Goal: Task Accomplishment & Management: Manage account settings

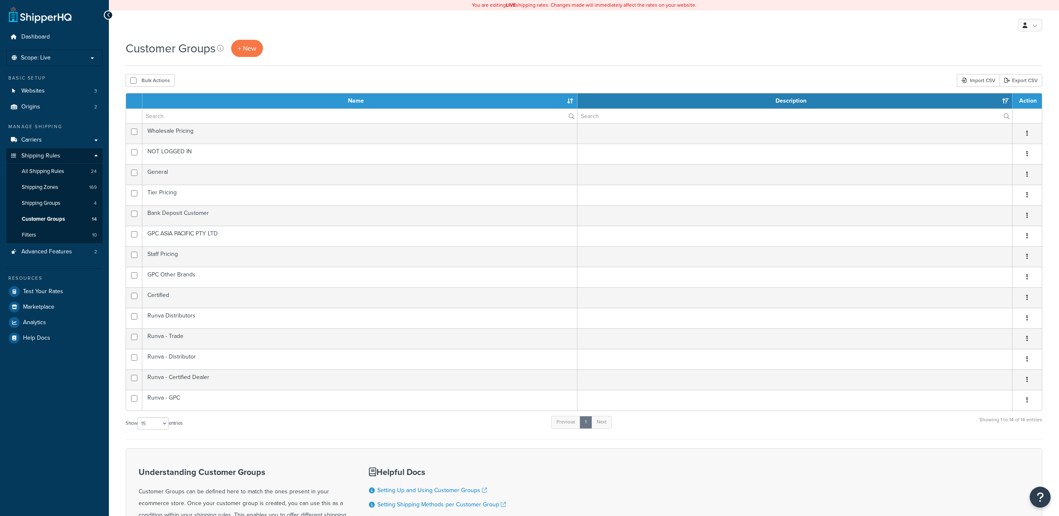
select select "15"
click at [40, 140] on span "Carriers" at bounding box center [31, 140] width 21 height 7
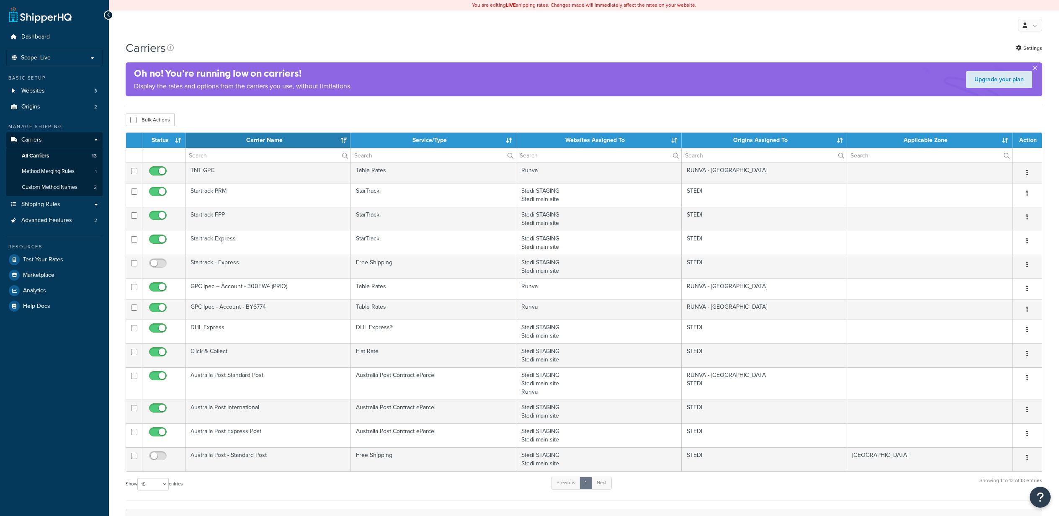
select select "15"
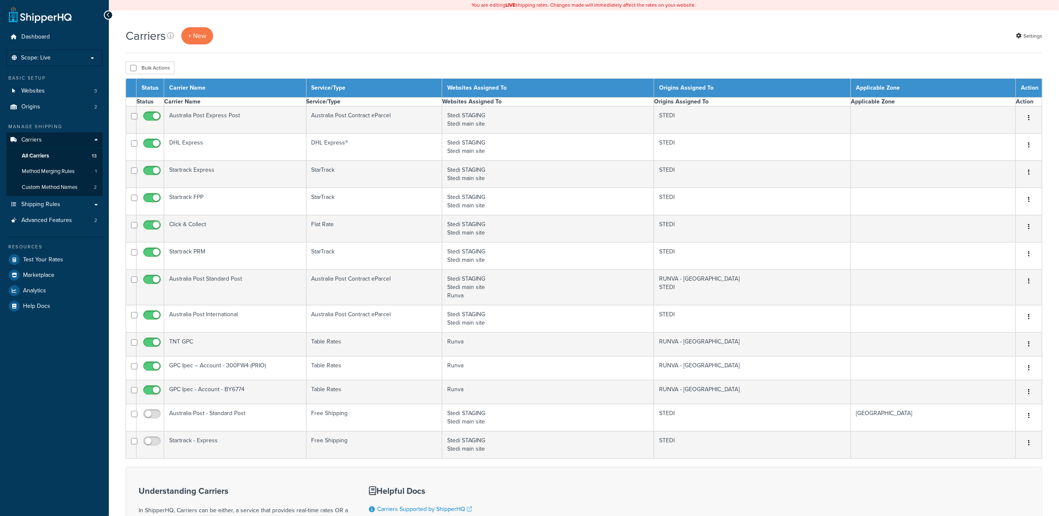
select select "15"
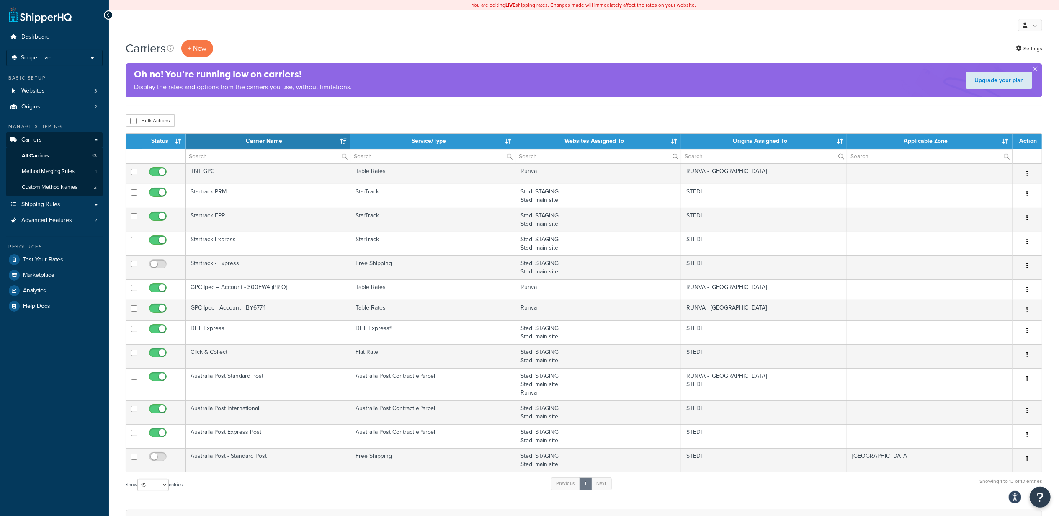
click at [555, 96] on div "Oh no! You’re running low on carriers! Display the rates and options from the c…" at bounding box center [584, 80] width 917 height 34
click at [56, 155] on link "All Carriers 13" at bounding box center [54, 156] width 96 height 16
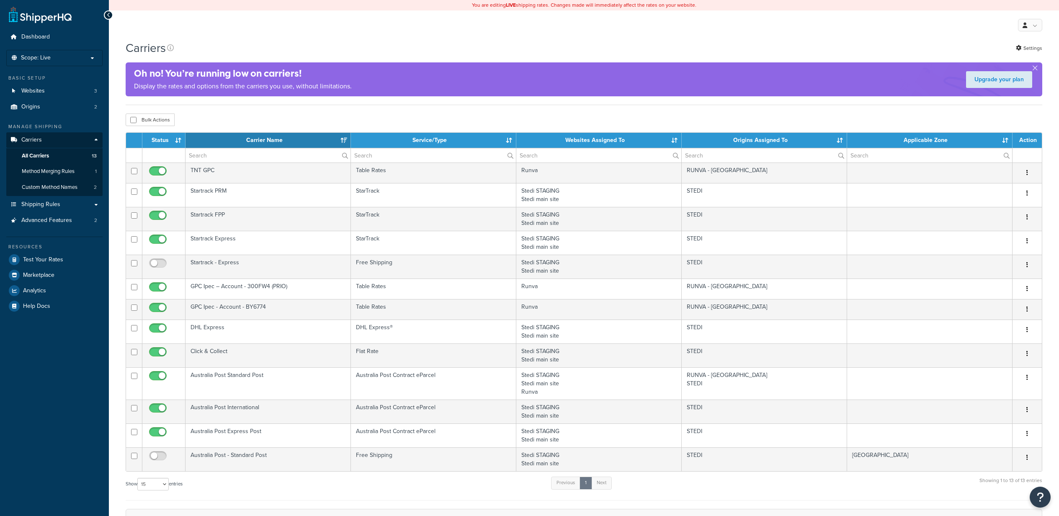
select select "15"
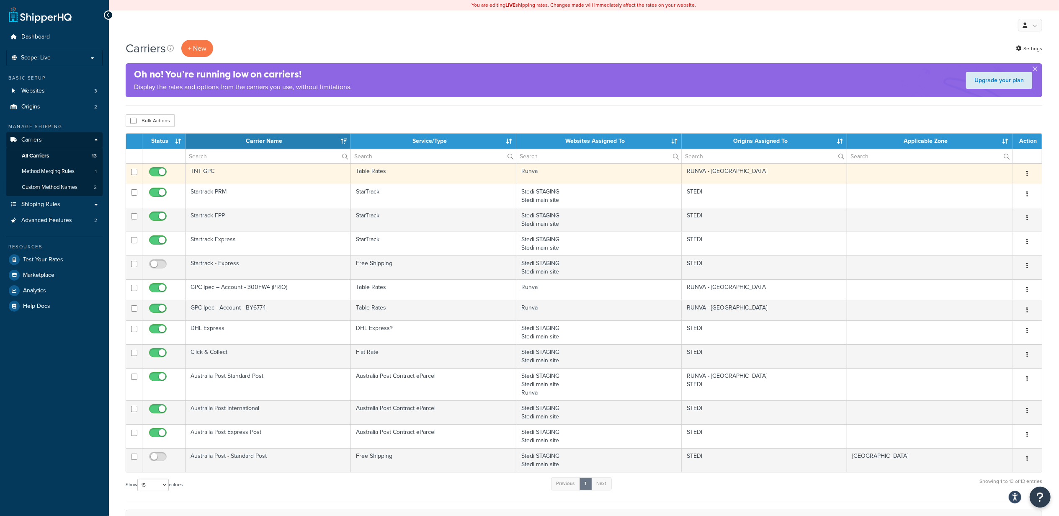
click at [1029, 170] on button "button" at bounding box center [1028, 173] width 12 height 13
click at [1006, 193] on link "Edit" at bounding box center [994, 191] width 66 height 17
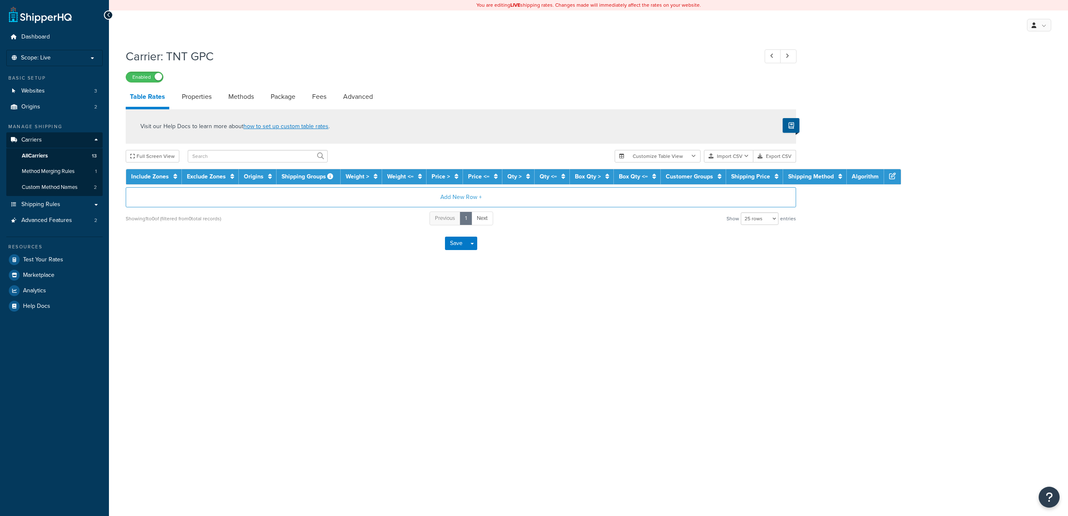
select select "25"
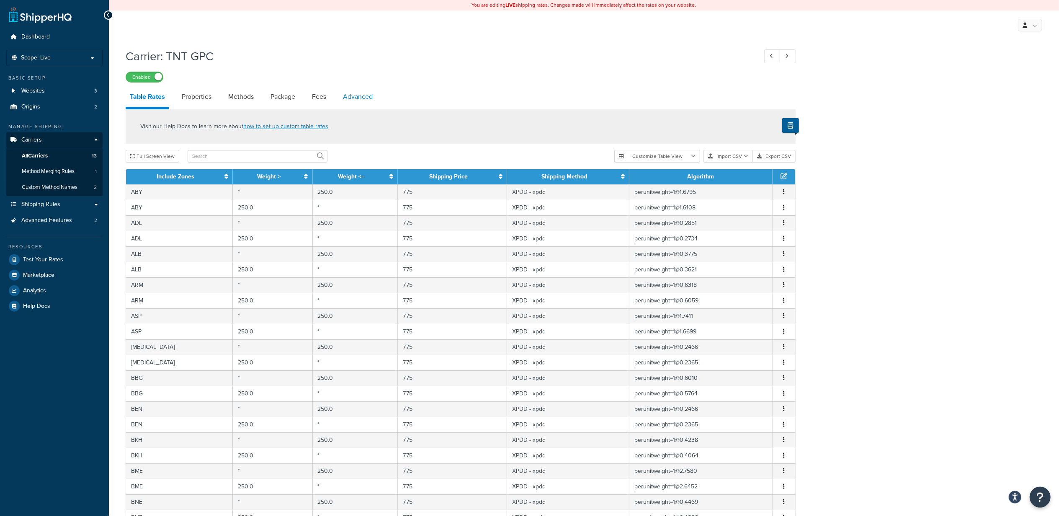
click at [357, 96] on link "Advanced" at bounding box center [358, 97] width 38 height 20
select select "false"
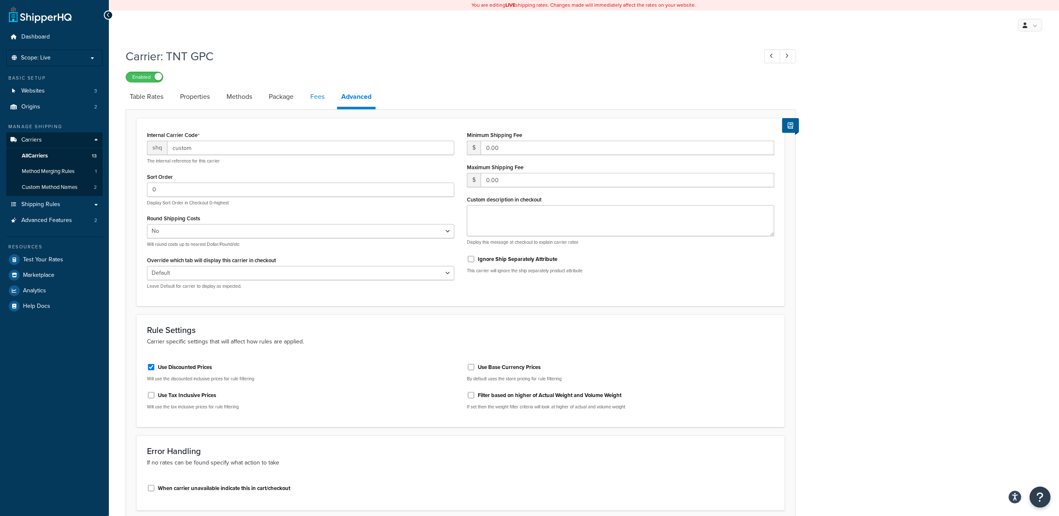
click at [316, 102] on link "Fees" at bounding box center [317, 97] width 23 height 20
select select "AFTER"
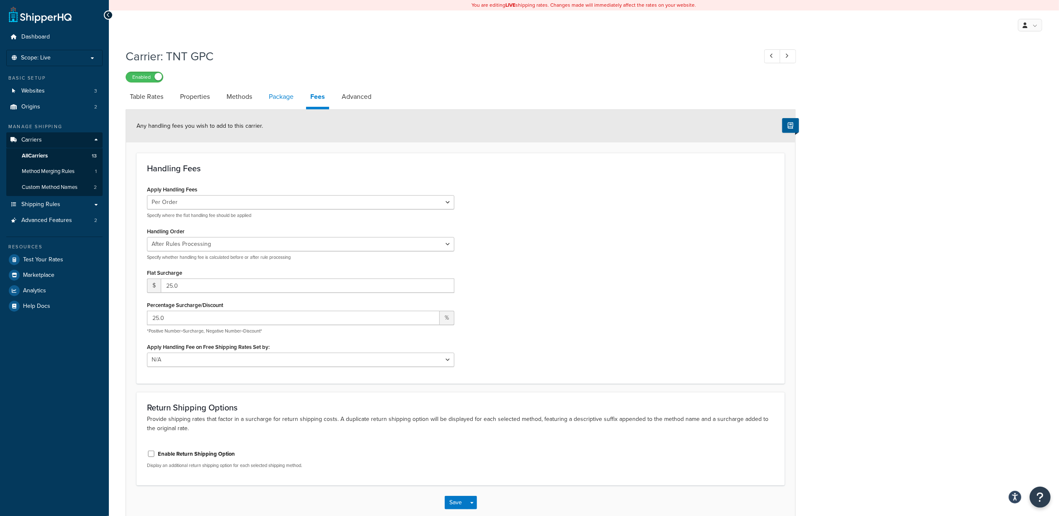
click at [285, 100] on link "Package" at bounding box center [281, 97] width 33 height 20
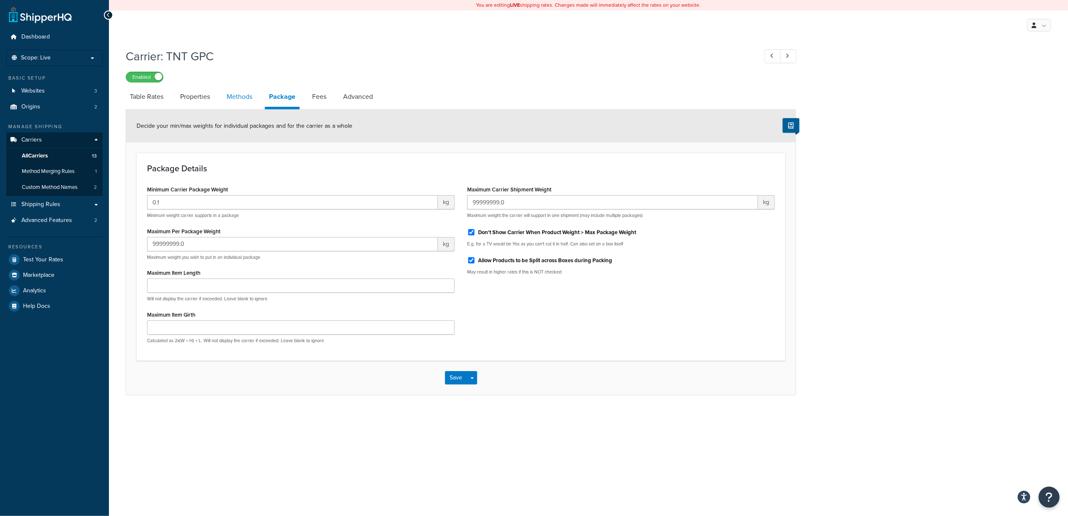
click at [239, 102] on link "Methods" at bounding box center [239, 97] width 34 height 20
select select "25"
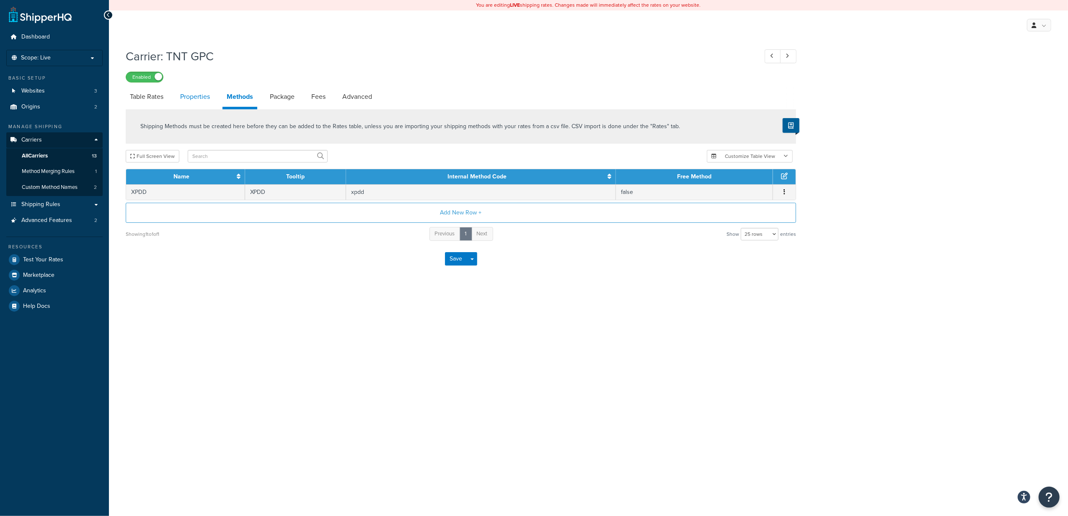
click at [201, 103] on link "Properties" at bounding box center [195, 97] width 38 height 20
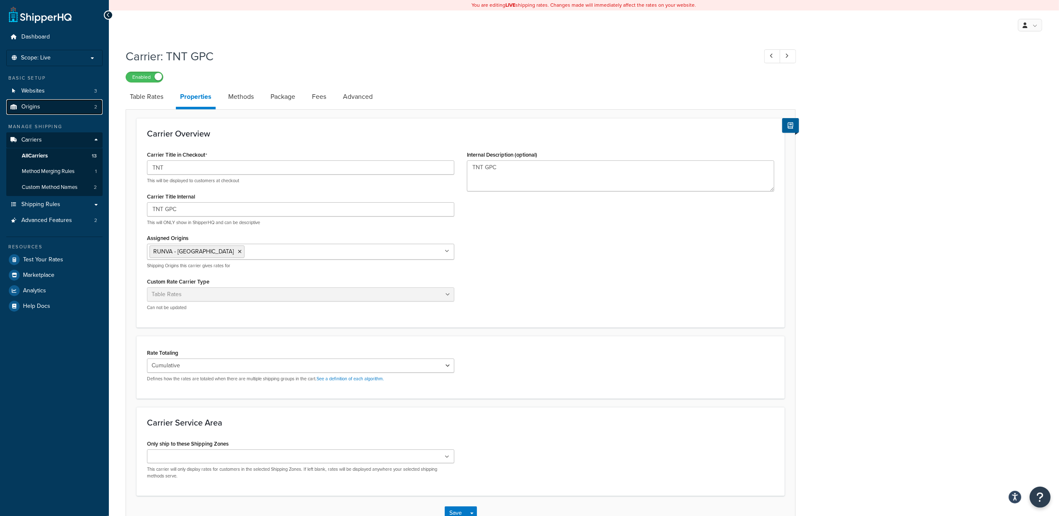
click at [38, 111] on link "Origins 2" at bounding box center [54, 107] width 96 height 16
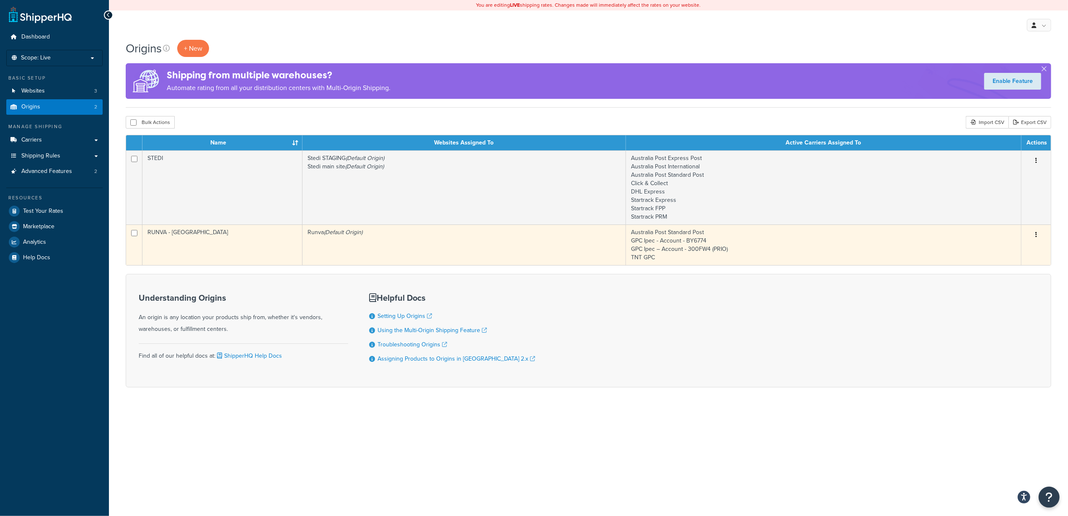
click at [1039, 233] on button "button" at bounding box center [1036, 234] width 12 height 13
click at [994, 253] on link "Edit" at bounding box center [1008, 250] width 66 height 17
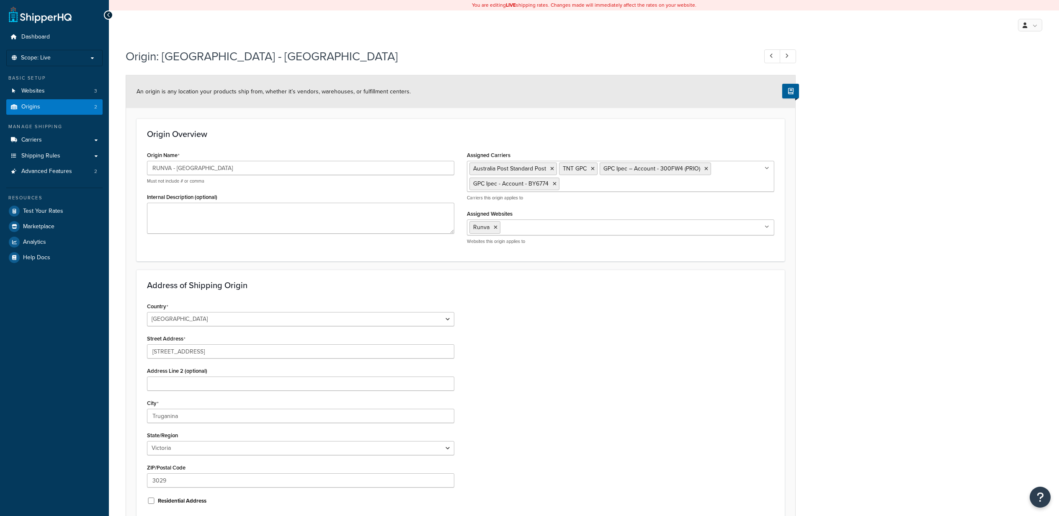
select select "1013"
select select "179"
click at [751, 278] on div "Address of Shipping Origin Country [GEOGRAPHIC_DATA] [GEOGRAPHIC_DATA] [GEOGRAP…" at bounding box center [461, 396] width 649 height 253
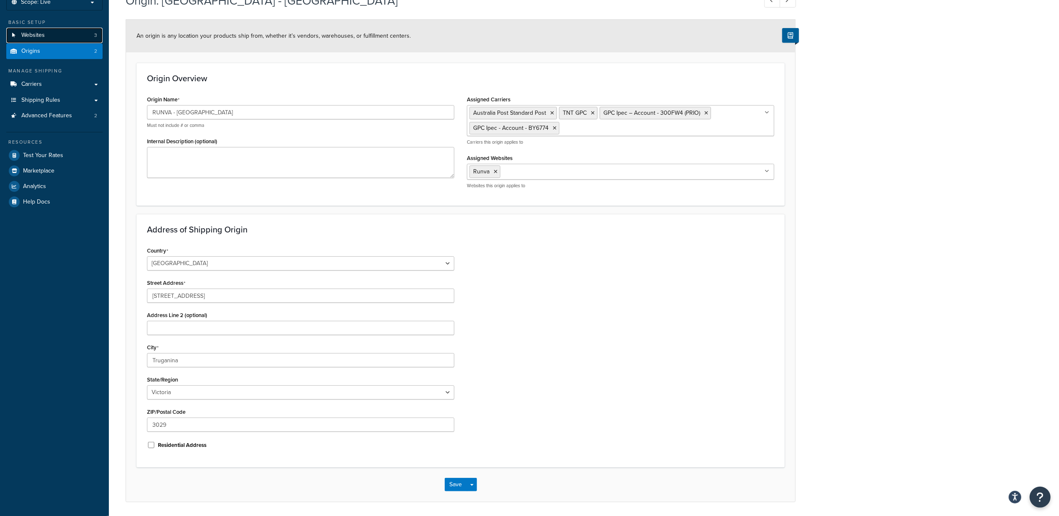
click at [52, 28] on link "Websites 3" at bounding box center [54, 36] width 96 height 16
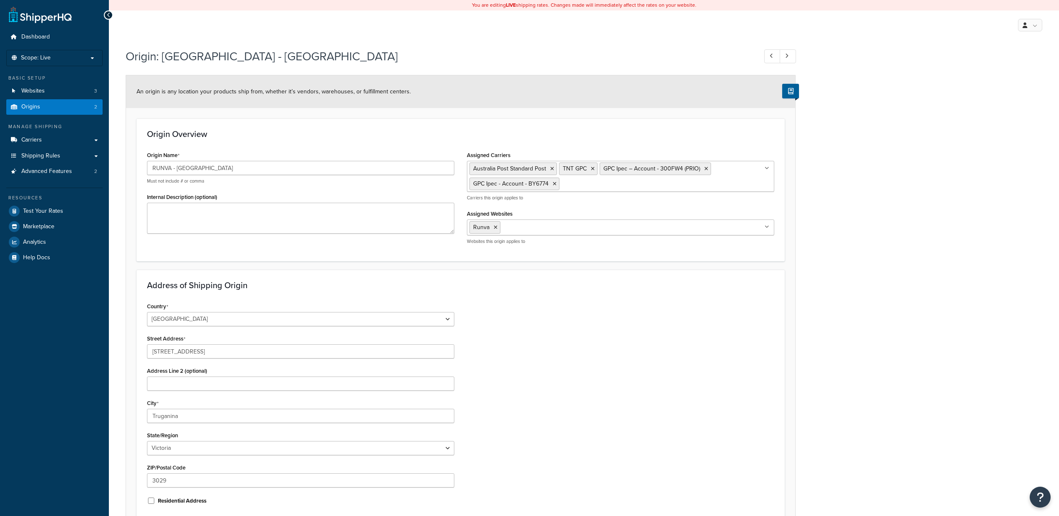
select select "1013"
select select "179"
click at [56, 141] on link "Carriers" at bounding box center [54, 140] width 96 height 16
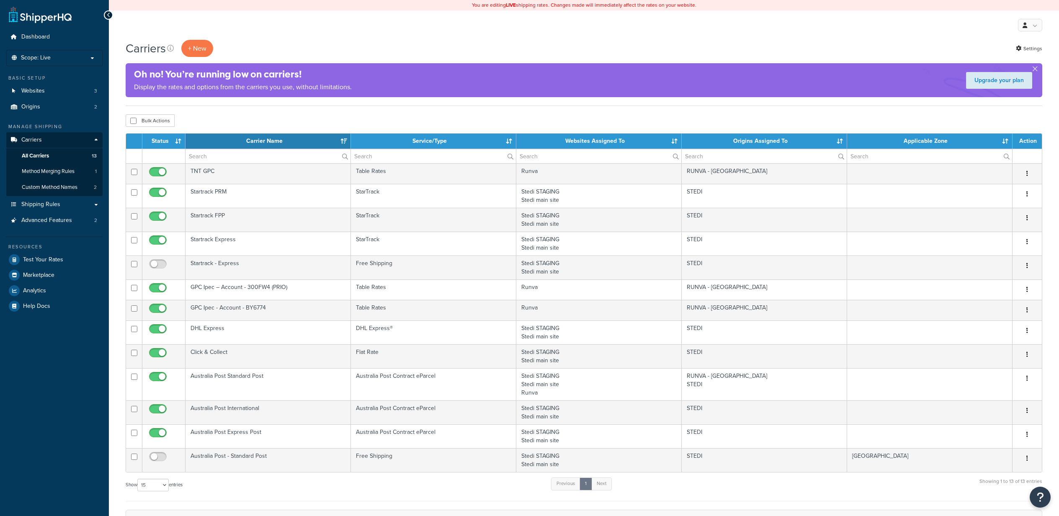
select select "15"
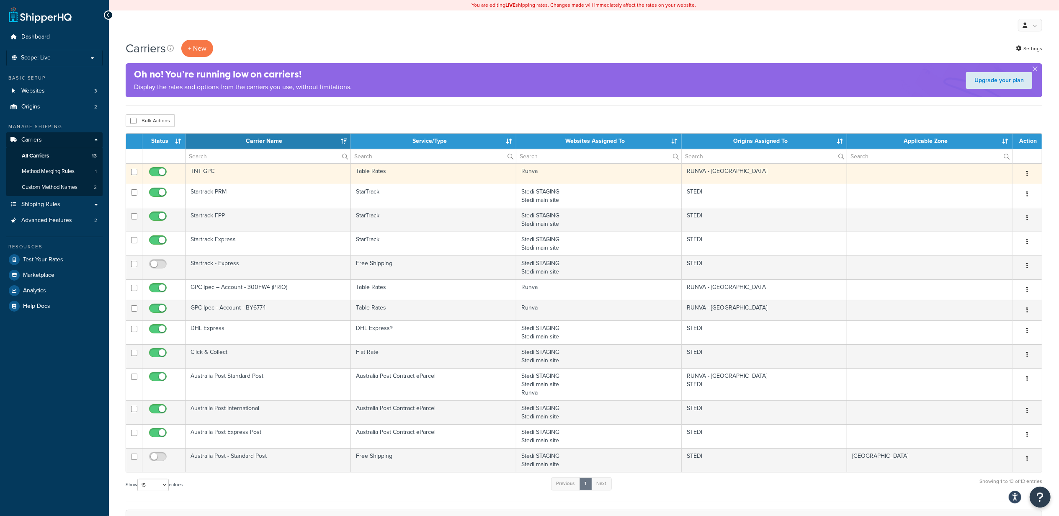
click at [1031, 174] on button "button" at bounding box center [1028, 173] width 12 height 13
click at [996, 195] on link "Edit" at bounding box center [994, 191] width 66 height 17
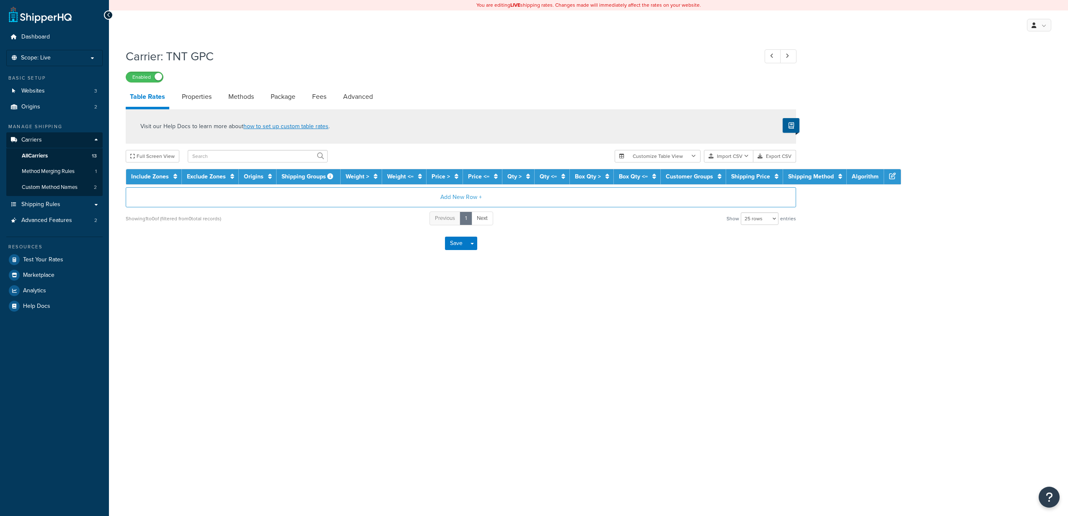
select select "25"
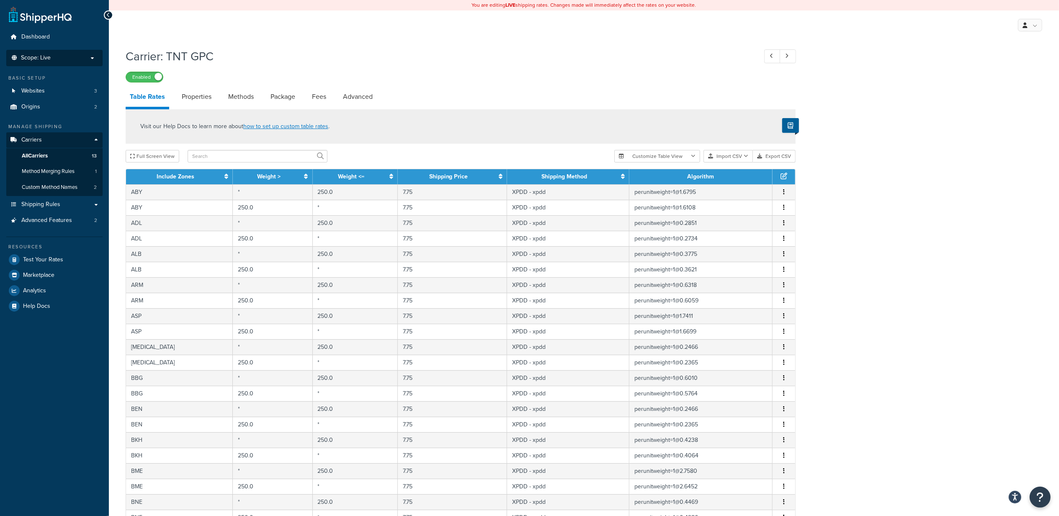
click at [67, 57] on p "Scope: Live" at bounding box center [54, 57] width 89 height 7
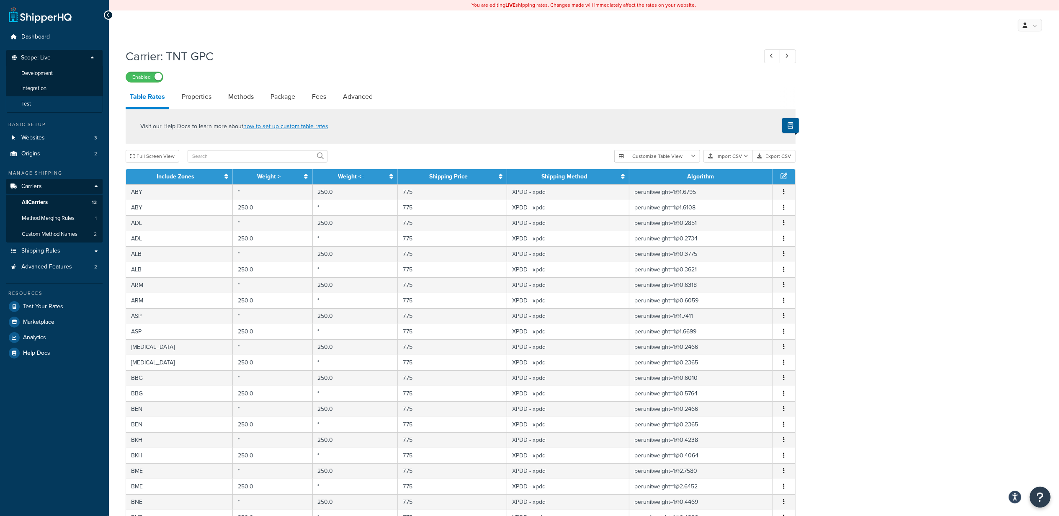
click at [60, 102] on li "Test" at bounding box center [54, 104] width 97 height 16
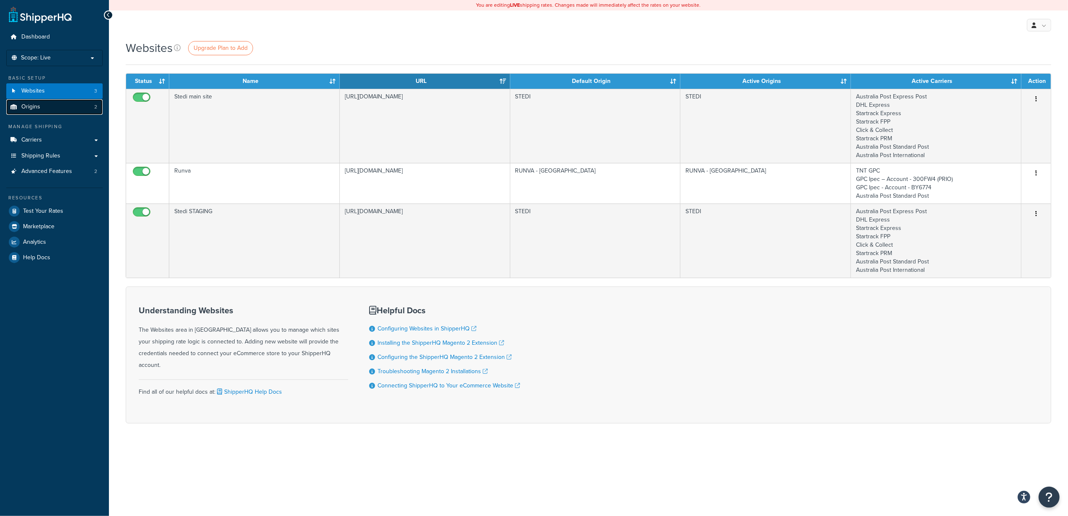
click at [59, 104] on link "Origins 2" at bounding box center [54, 107] width 96 height 16
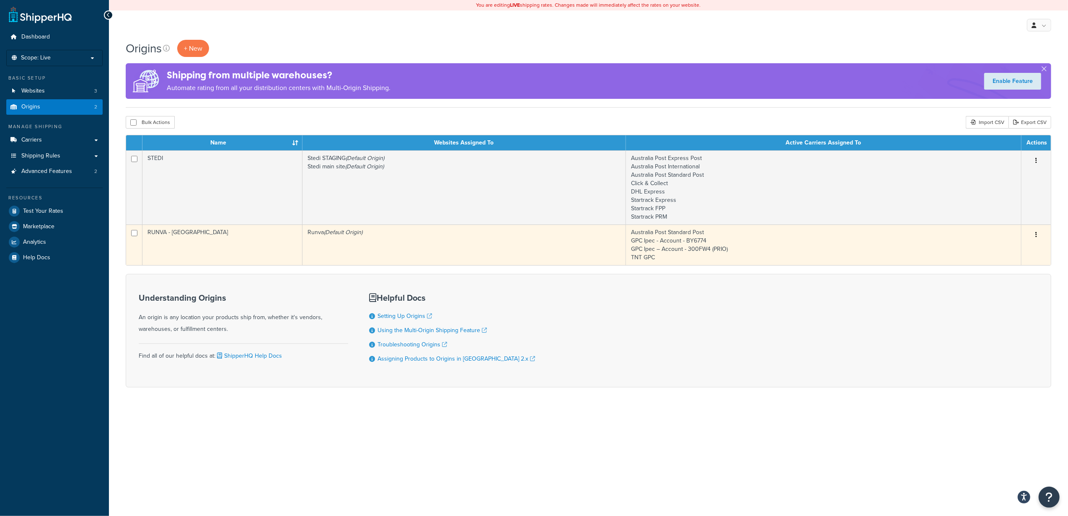
click at [1039, 236] on button "button" at bounding box center [1036, 234] width 12 height 13
click at [1012, 248] on link "Edit" at bounding box center [1008, 250] width 66 height 17
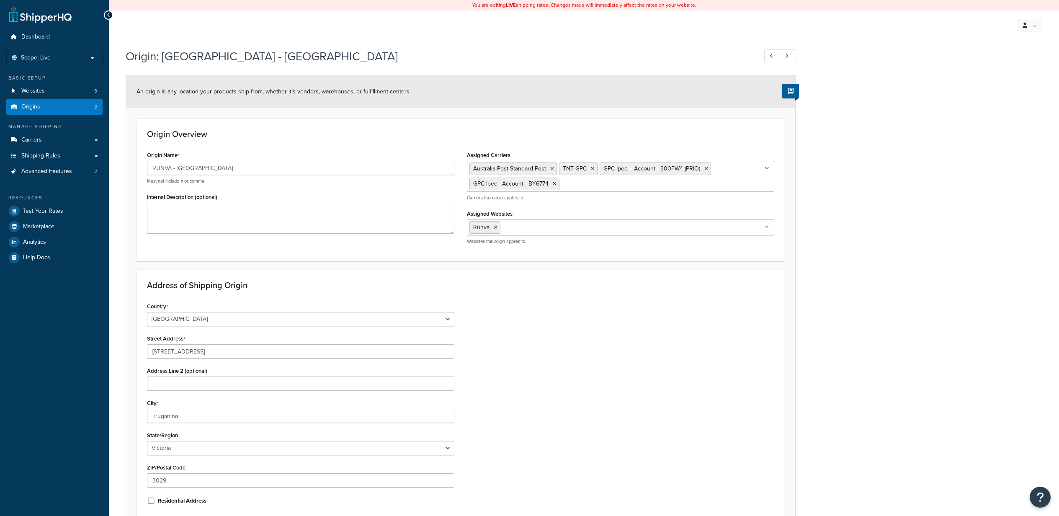
select select "1013"
select select "179"
click at [62, 90] on link "Websites 3" at bounding box center [54, 91] width 96 height 16
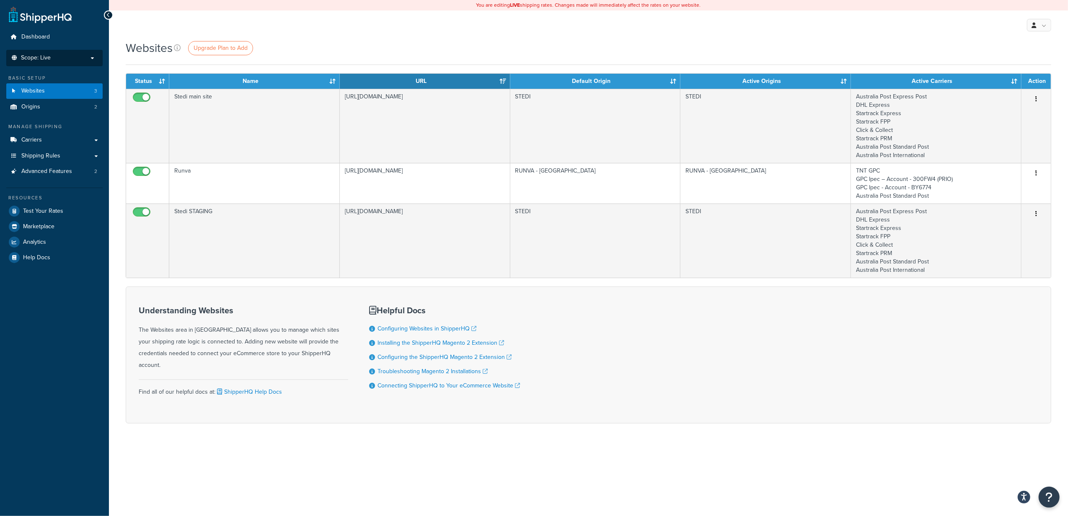
click at [54, 60] on p "Scope: Live" at bounding box center [54, 57] width 89 height 7
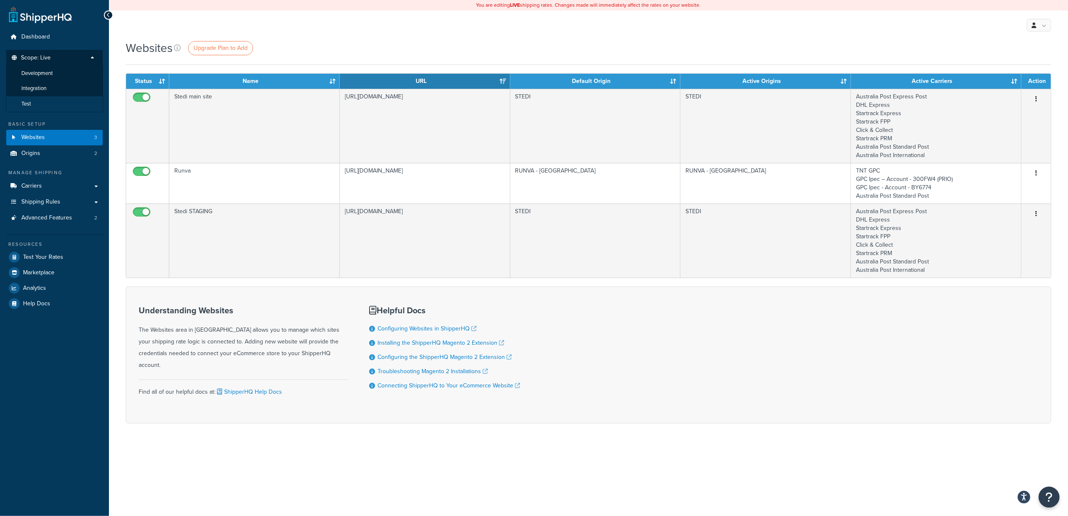
click at [46, 101] on li "Test" at bounding box center [54, 104] width 97 height 16
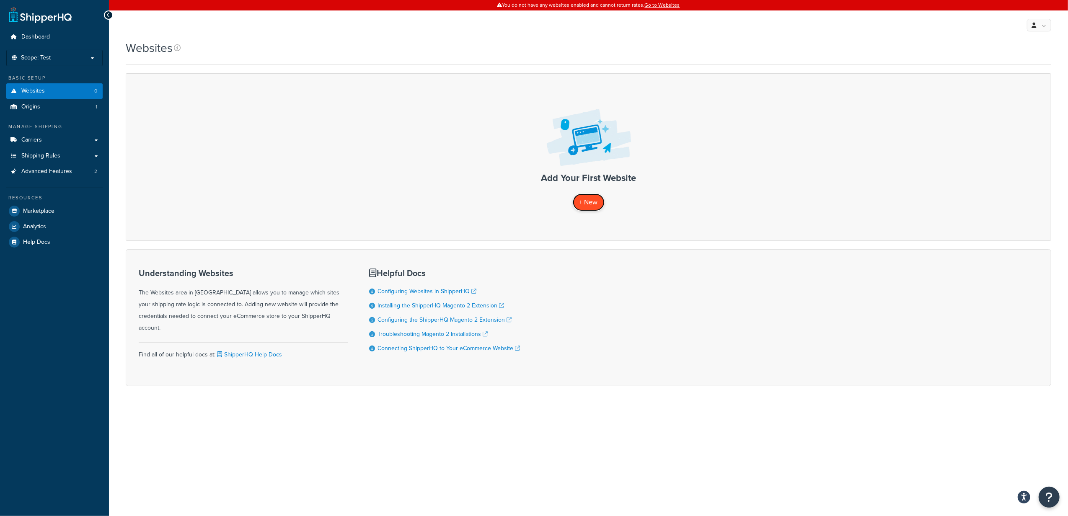
click at [581, 202] on span "+ New" at bounding box center [588, 202] width 18 height 10
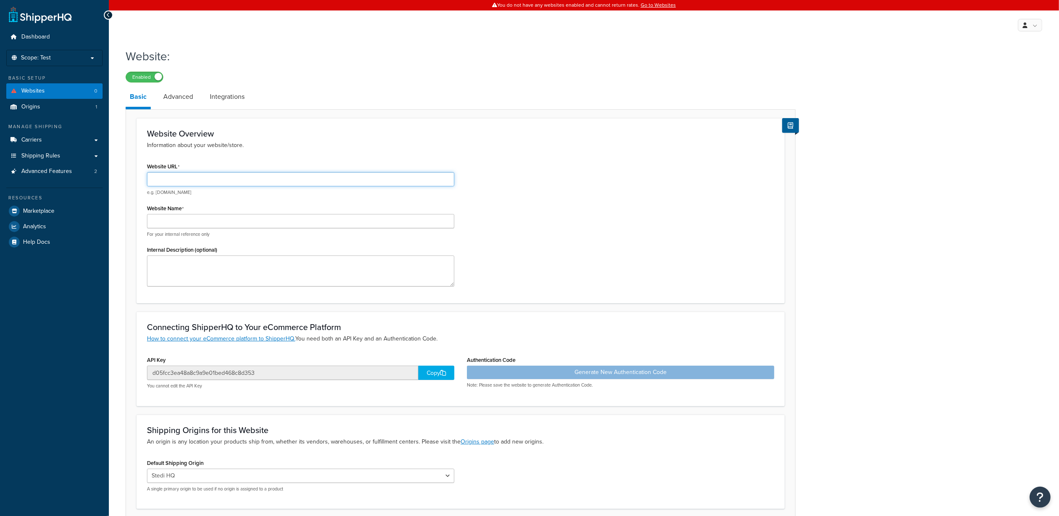
click at [238, 181] on input "Website URL" at bounding box center [300, 179] width 307 height 14
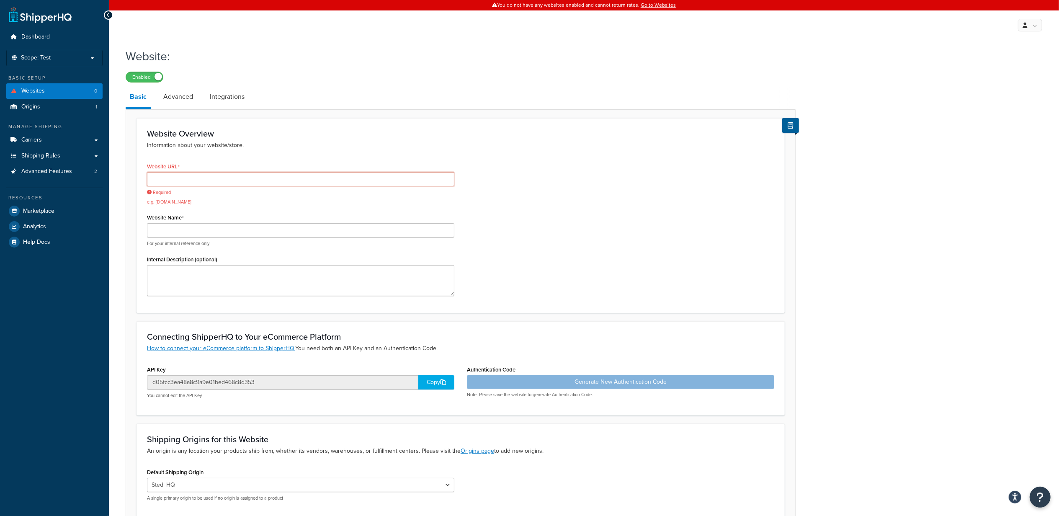
paste input "https://www.runvawinch.com.au/"
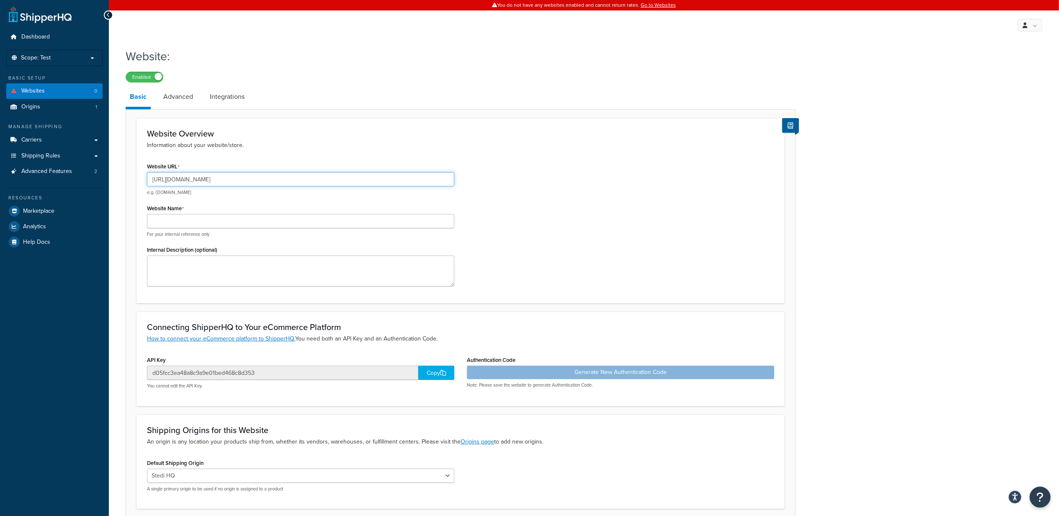
type input "[URL][DOMAIN_NAME]"
click at [202, 220] on input "Website Name" at bounding box center [300, 221] width 307 height 14
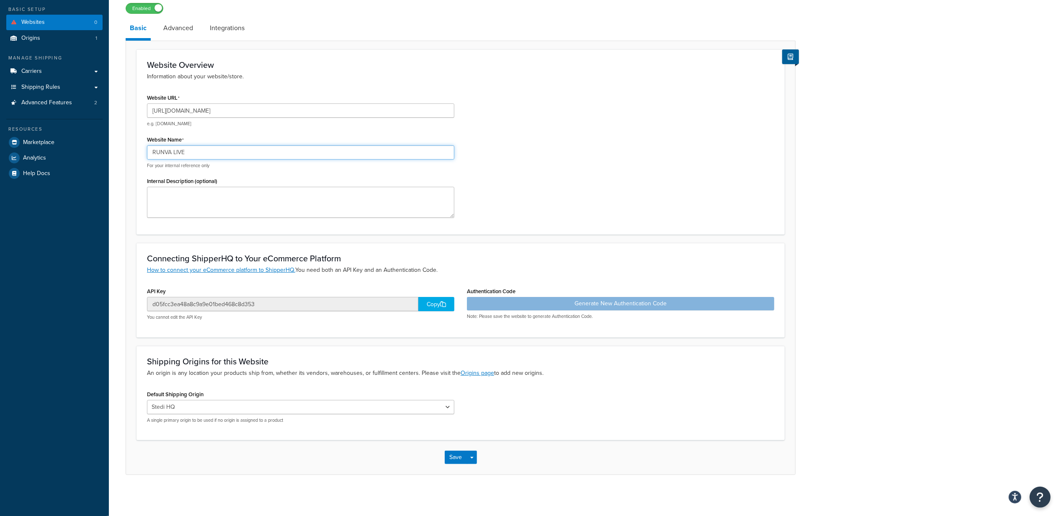
scroll to position [70, 0]
type input "RUNVA LIVE"
click at [320, 406] on select "Stedi HQ" at bounding box center [300, 406] width 307 height 14
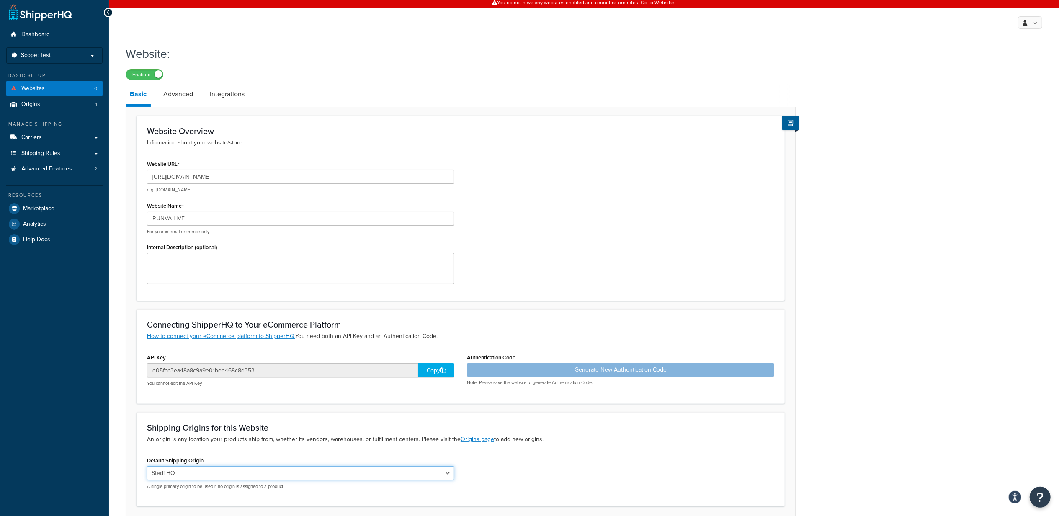
scroll to position [0, 0]
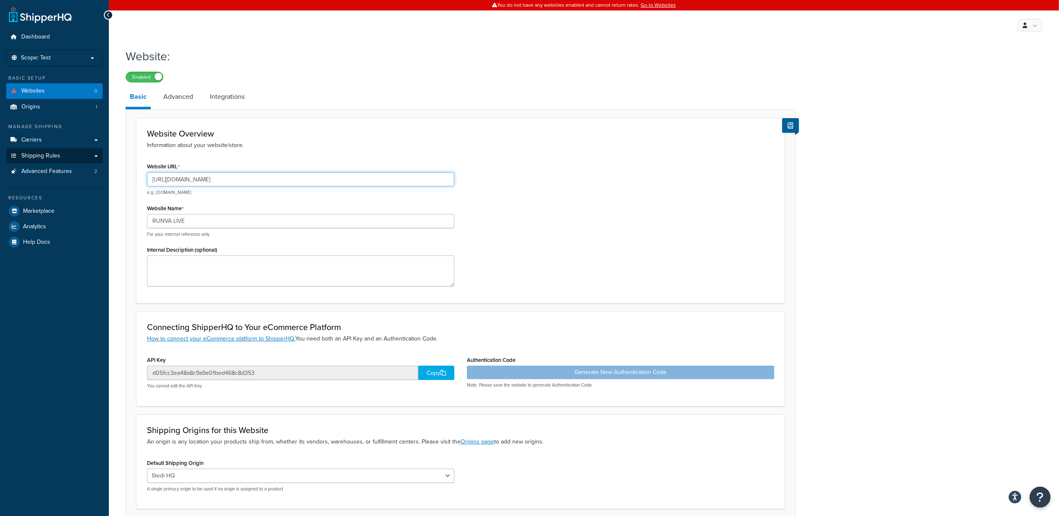
drag, startPoint x: 257, startPoint y: 178, endPoint x: 36, endPoint y: 156, distance: 221.9
click at [36, 156] on div "Dashboard Scope: Test Basic Setup Websites 0 Origins 1 Manage Shipping Carriers…" at bounding box center [529, 293] width 1059 height 586
paste input "mcstagingrunva.stedi"
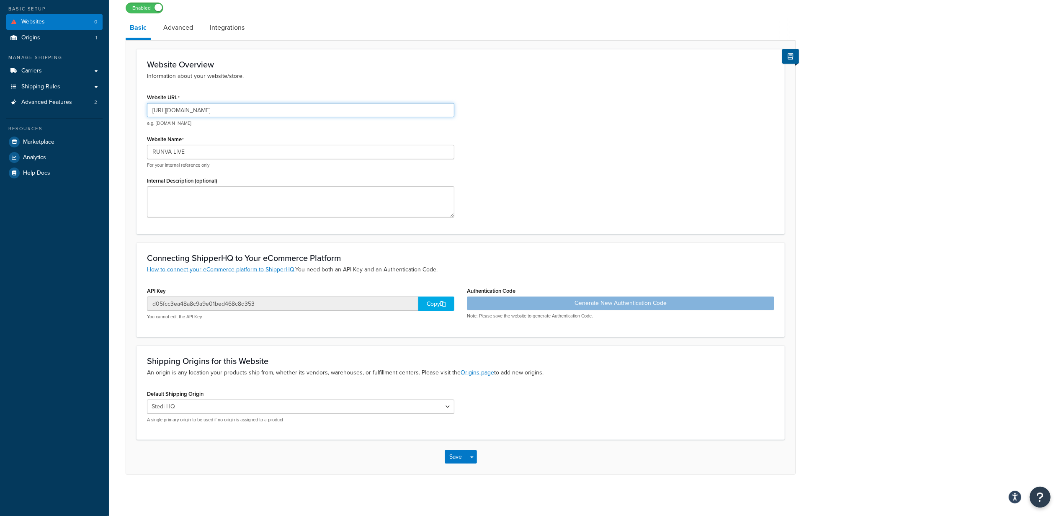
scroll to position [70, 0]
type input "https://mcstagingrunva.stedi.com.au/"
click at [236, 333] on div "Connecting ShipperHQ to Your eCommerce Platform How to connect your eCommerce p…" at bounding box center [461, 289] width 649 height 94
click at [434, 302] on div "Copy" at bounding box center [437, 303] width 36 height 14
click at [171, 34] on link "Advanced" at bounding box center [178, 27] width 38 height 20
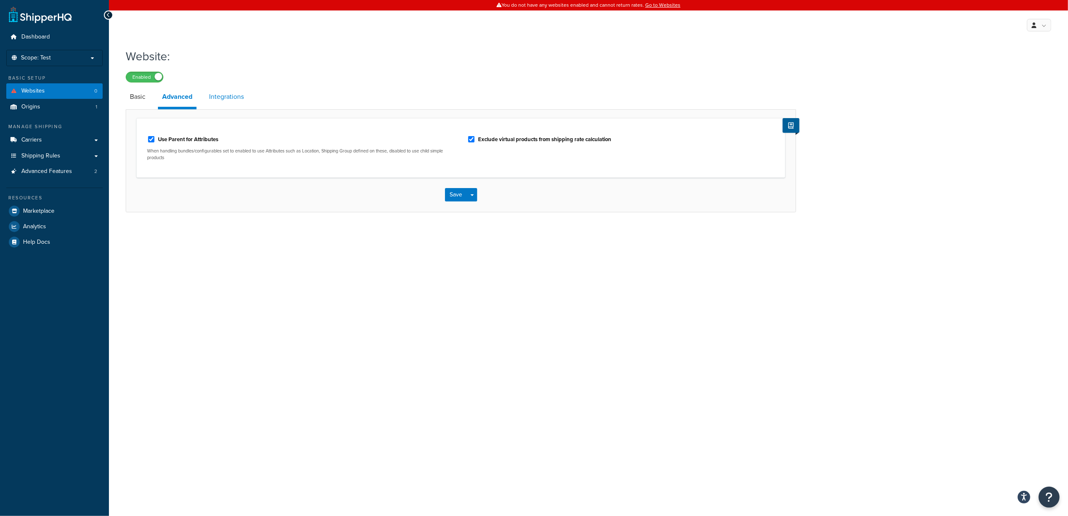
click at [228, 101] on link "Integrations" at bounding box center [226, 97] width 43 height 20
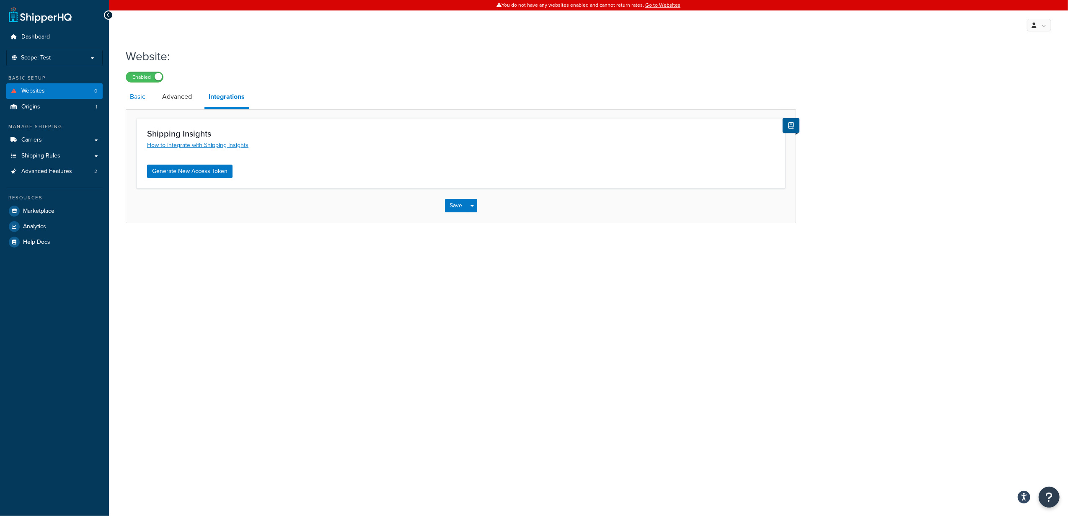
click at [136, 103] on link "Basic" at bounding box center [138, 97] width 24 height 20
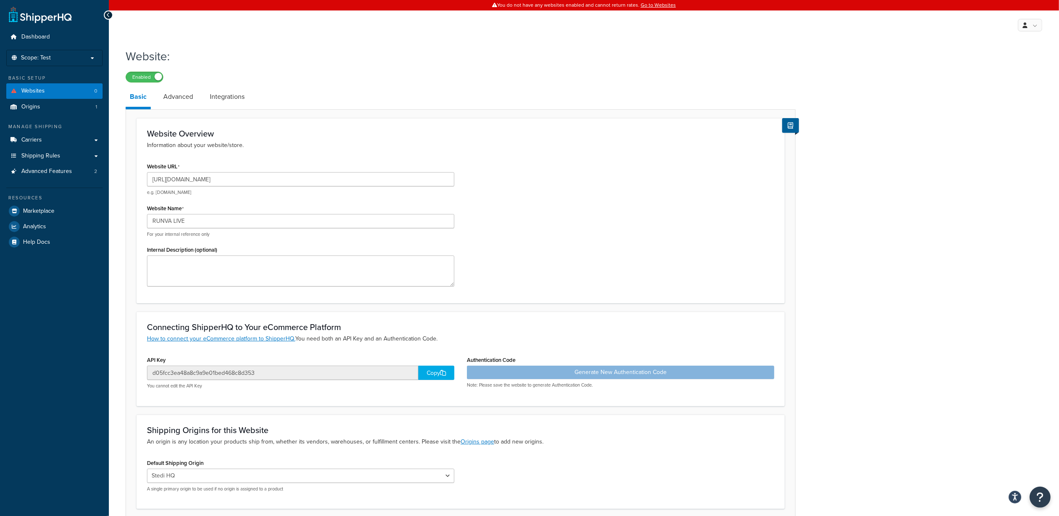
scroll to position [70, 0]
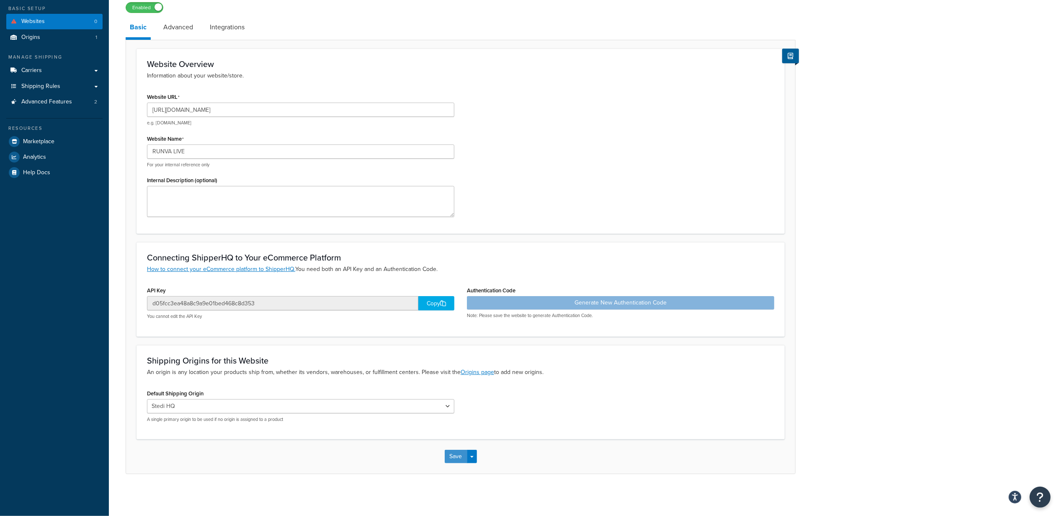
click at [457, 459] on button "Save" at bounding box center [456, 456] width 23 height 13
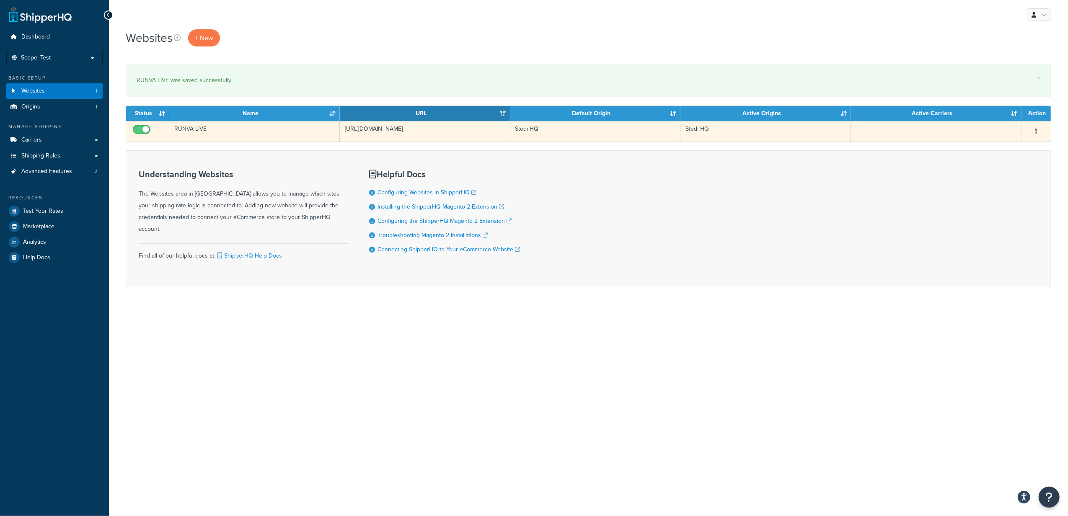
click at [1035, 132] on button "button" at bounding box center [1036, 131] width 12 height 13
click at [1010, 147] on link "Edit" at bounding box center [1002, 148] width 66 height 17
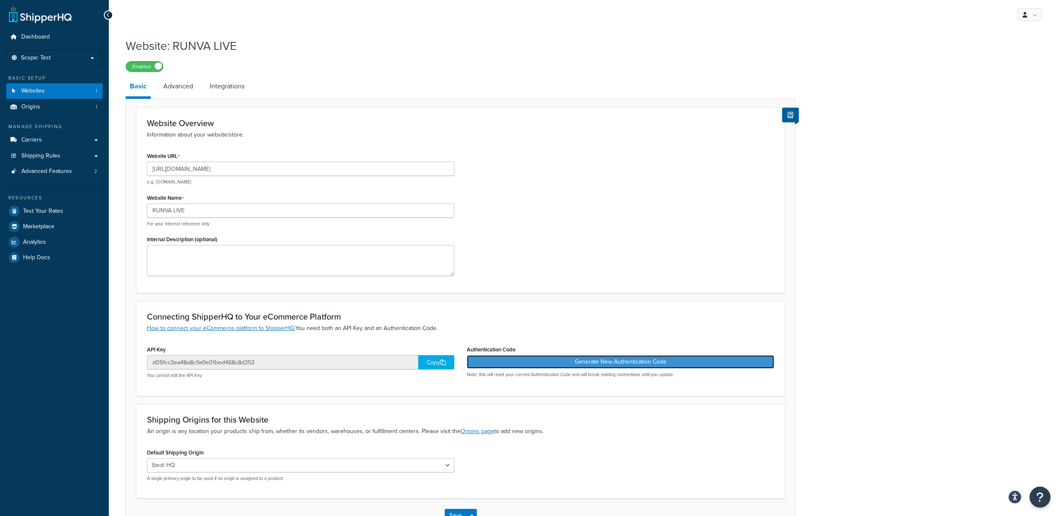
click at [620, 360] on button "Generate New Authentication Code" at bounding box center [620, 361] width 307 height 13
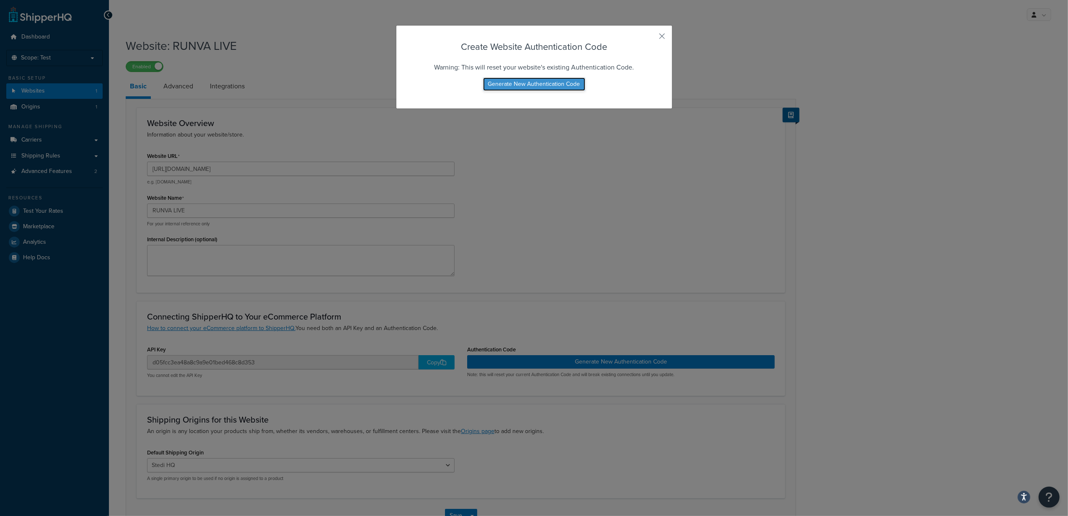
click at [541, 84] on button "Generate New Authentication Code" at bounding box center [534, 84] width 102 height 13
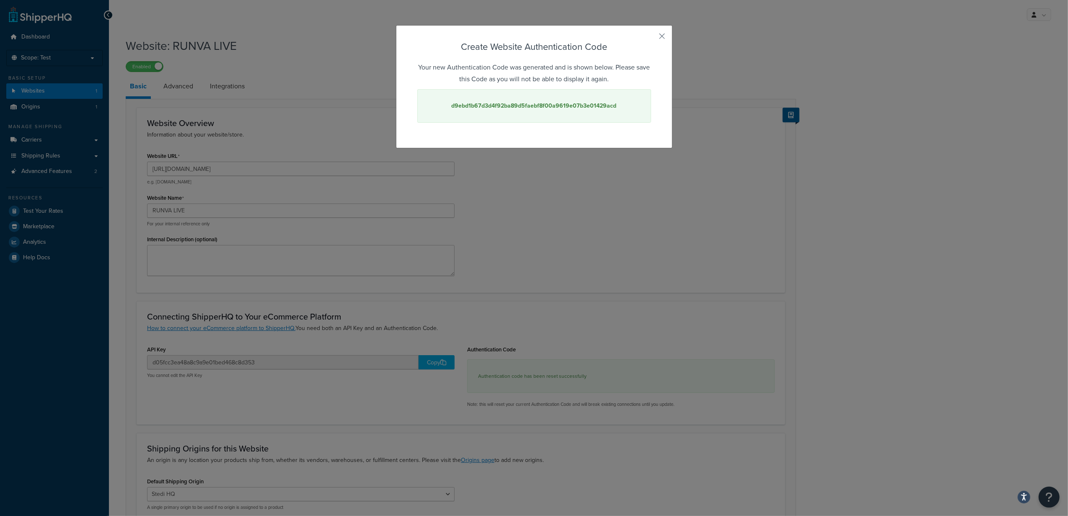
click at [530, 106] on strong "d9ebd1b67d3d4f92ba89d5faebf8f00a9619e07b3e01429acd" at bounding box center [534, 105] width 165 height 9
copy strong "d9ebd1b67d3d4f92ba89d5faebf8f00a9619e07b3e01429acd"
click at [651, 38] on button "button" at bounding box center [650, 39] width 2 height 2
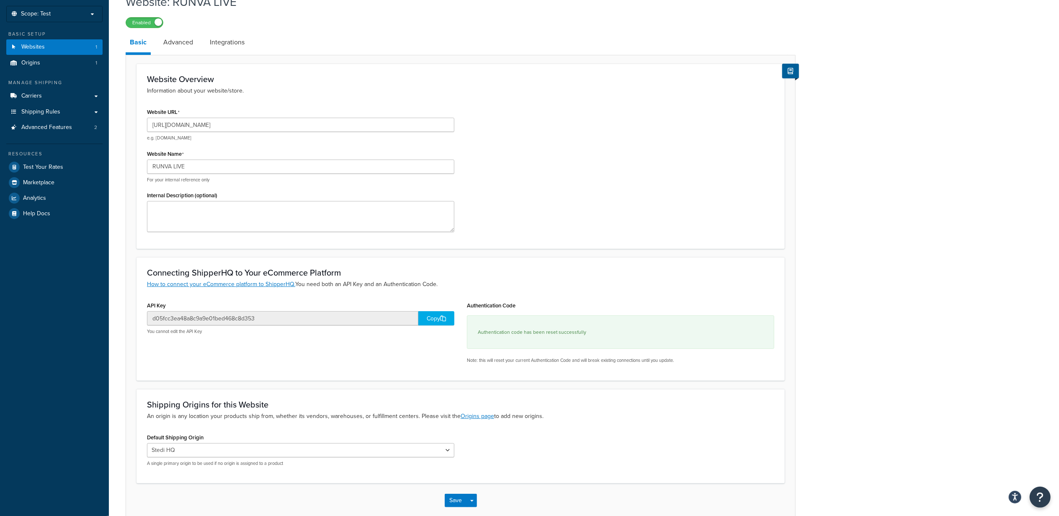
scroll to position [89, 0]
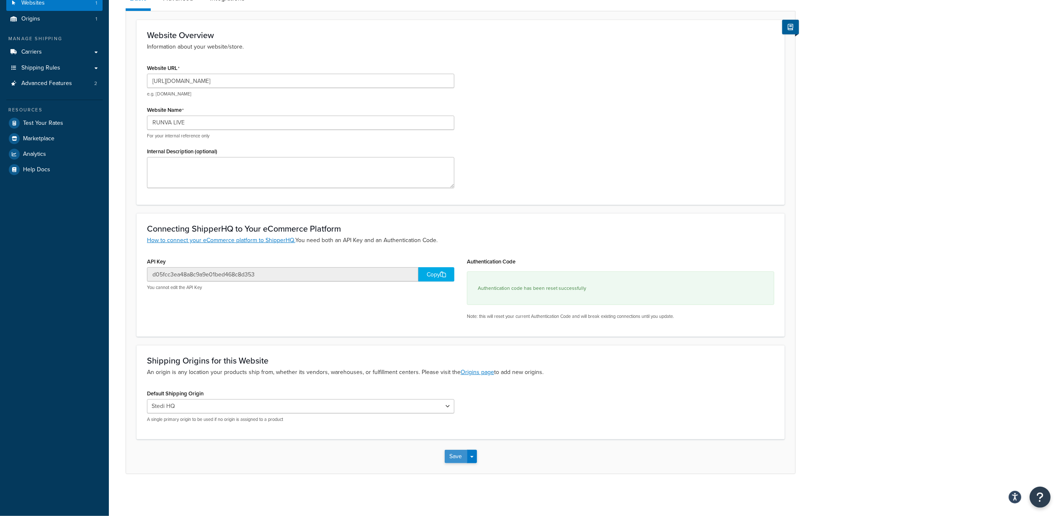
click at [446, 455] on button "Save" at bounding box center [456, 456] width 23 height 13
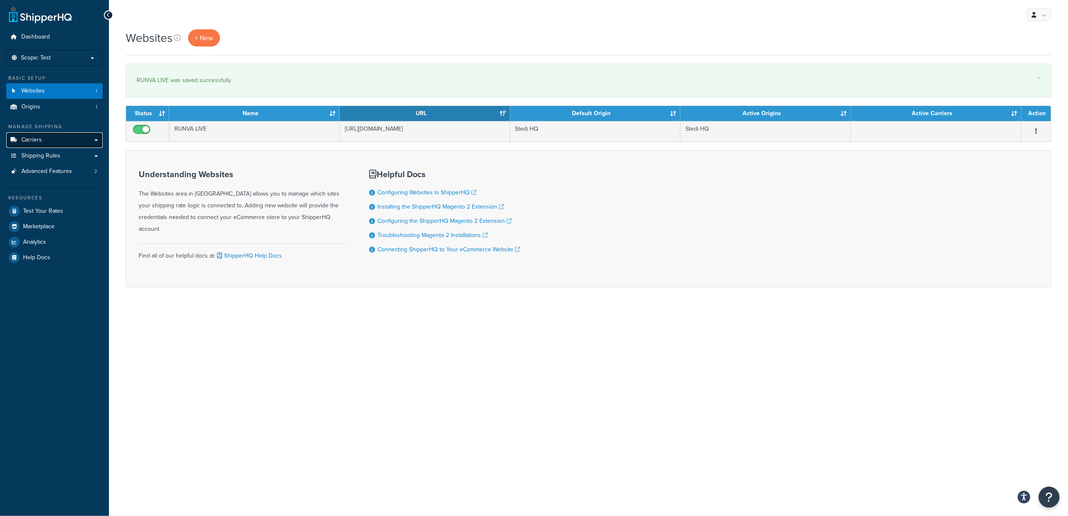
click at [74, 139] on link "Carriers" at bounding box center [54, 140] width 96 height 16
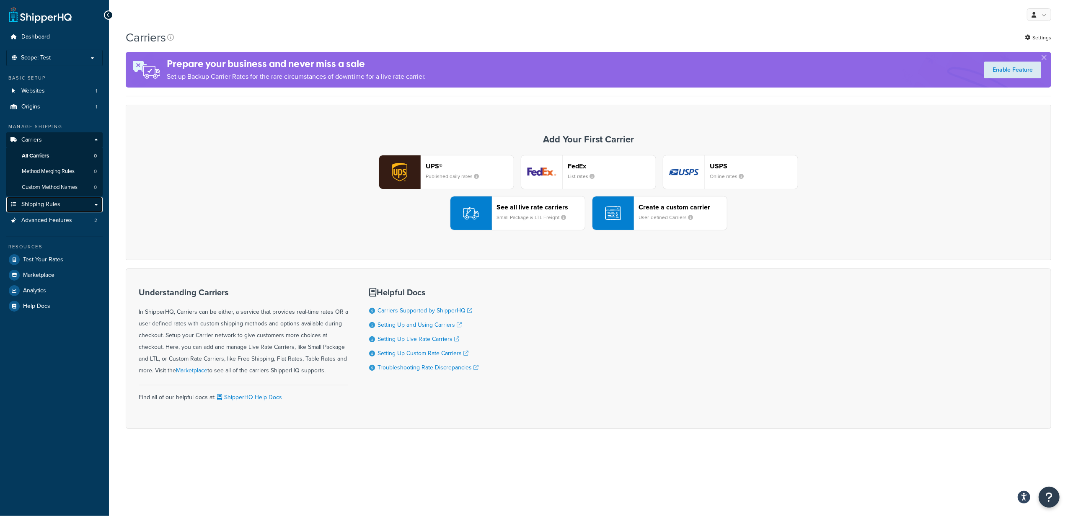
click at [80, 206] on link "Shipping Rules" at bounding box center [54, 205] width 96 height 16
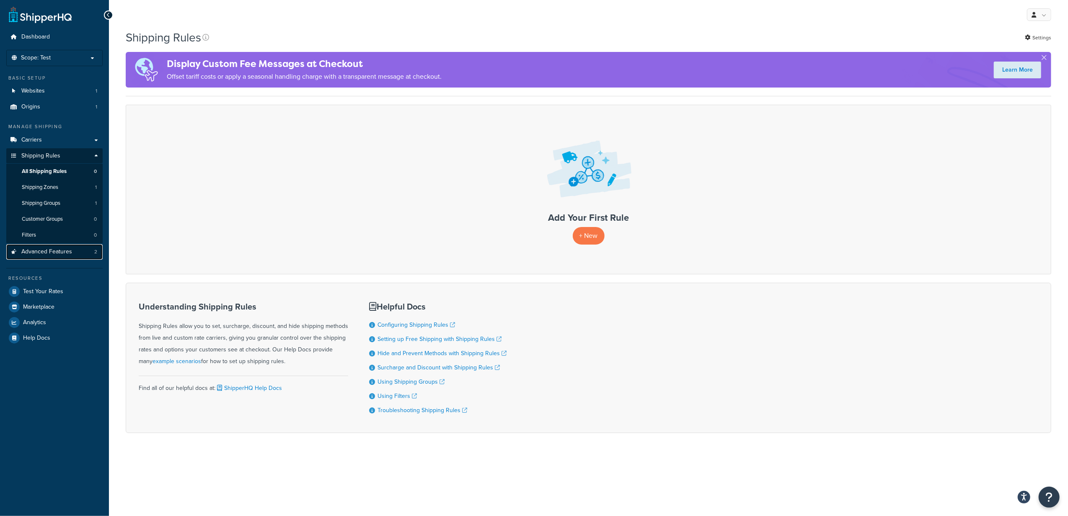
click at [54, 251] on span "Advanced Features" at bounding box center [46, 251] width 51 height 7
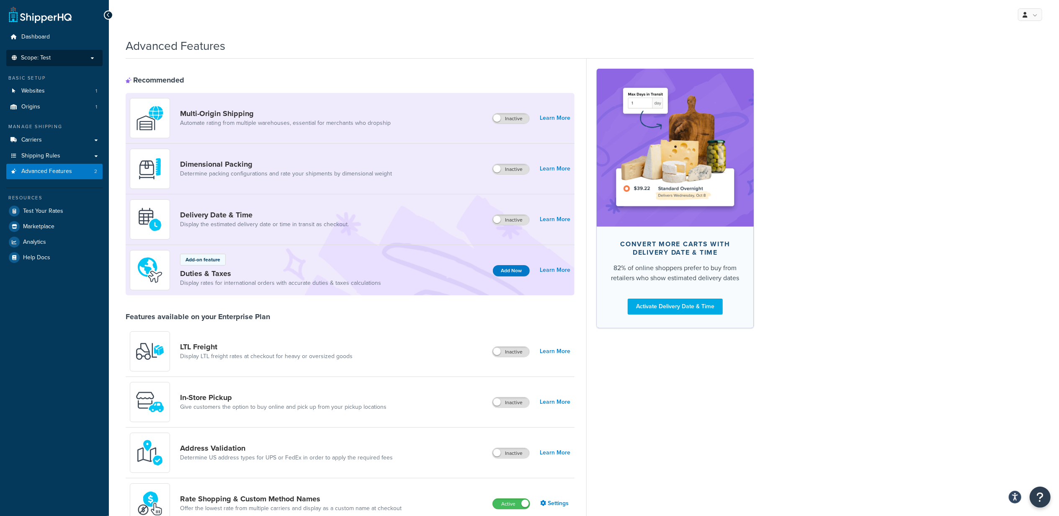
click at [74, 57] on p "Scope: Test" at bounding box center [54, 57] width 89 height 7
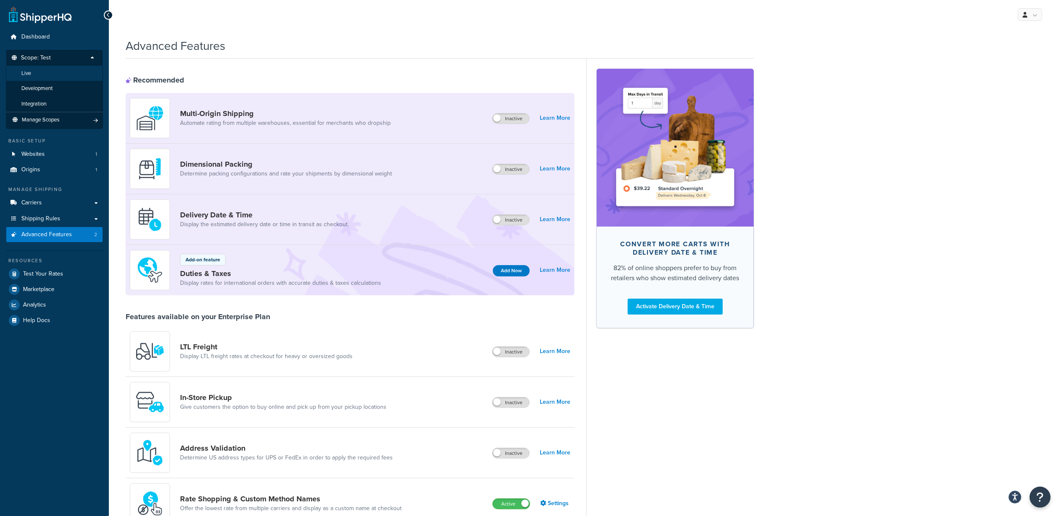
click at [63, 74] on li "Live" at bounding box center [54, 74] width 97 height 16
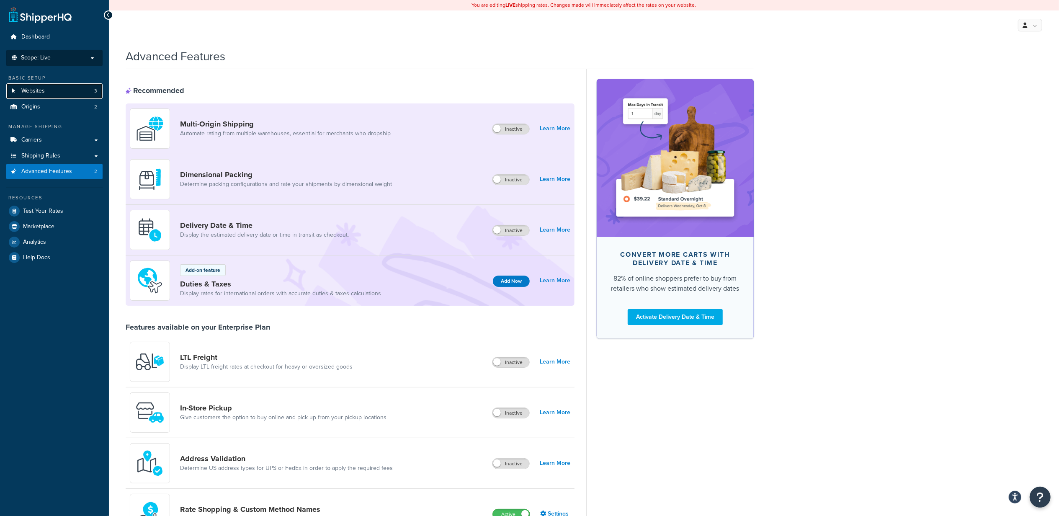
click at [70, 91] on link "Websites 3" at bounding box center [54, 91] width 96 height 16
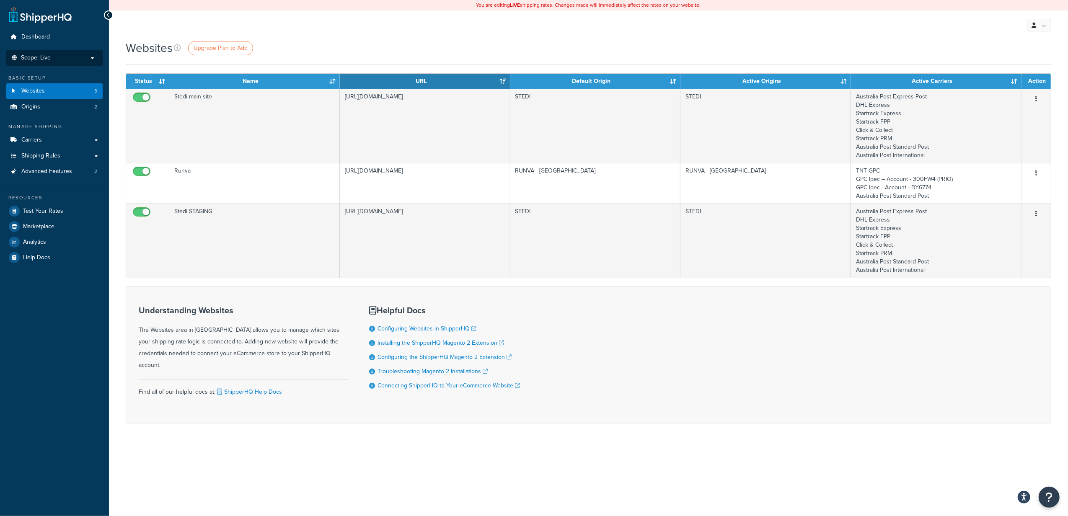
click at [86, 58] on p "Scope: Live" at bounding box center [54, 57] width 89 height 7
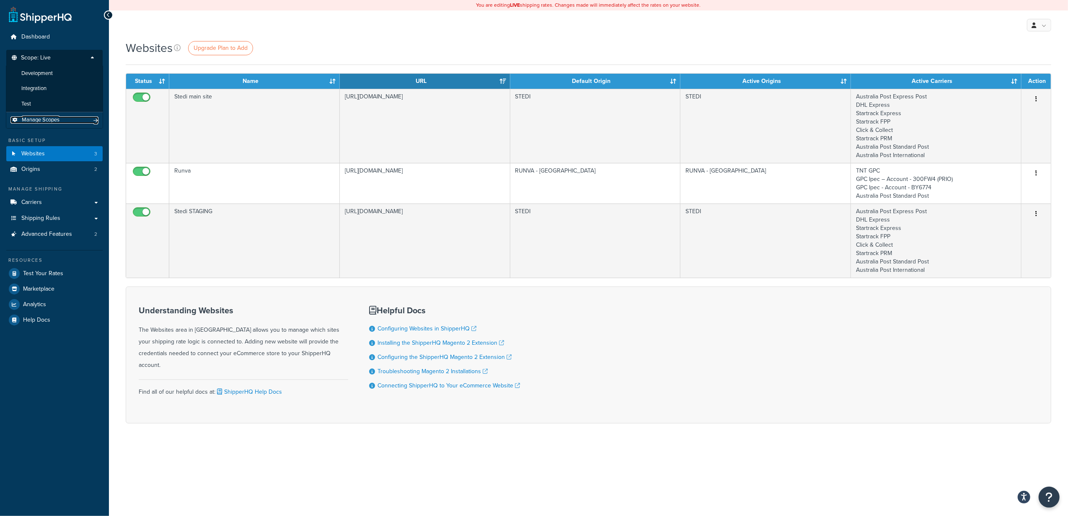
click at [38, 118] on span "Manage Scopes" at bounding box center [41, 119] width 38 height 7
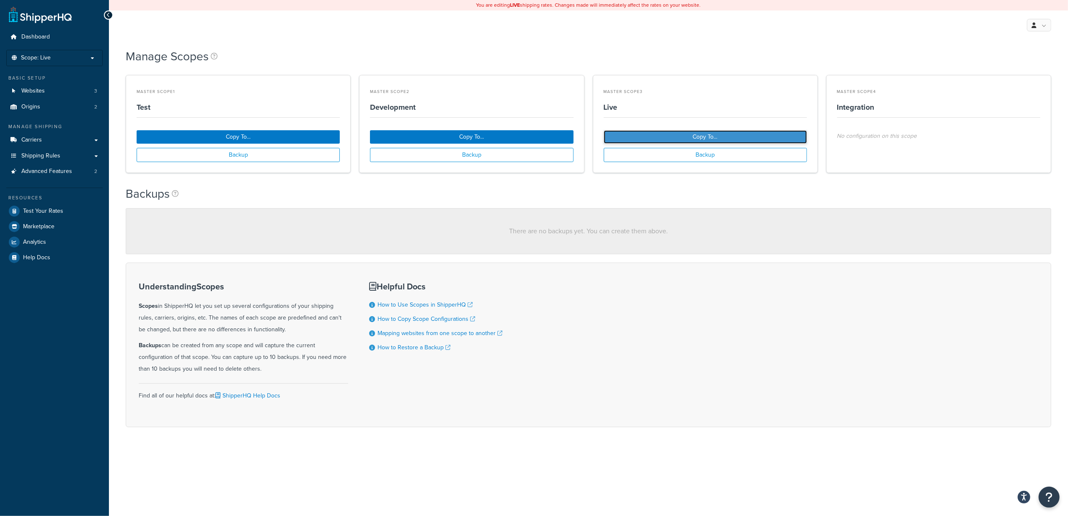
click at [700, 136] on button "Copy To..." at bounding box center [705, 136] width 203 height 13
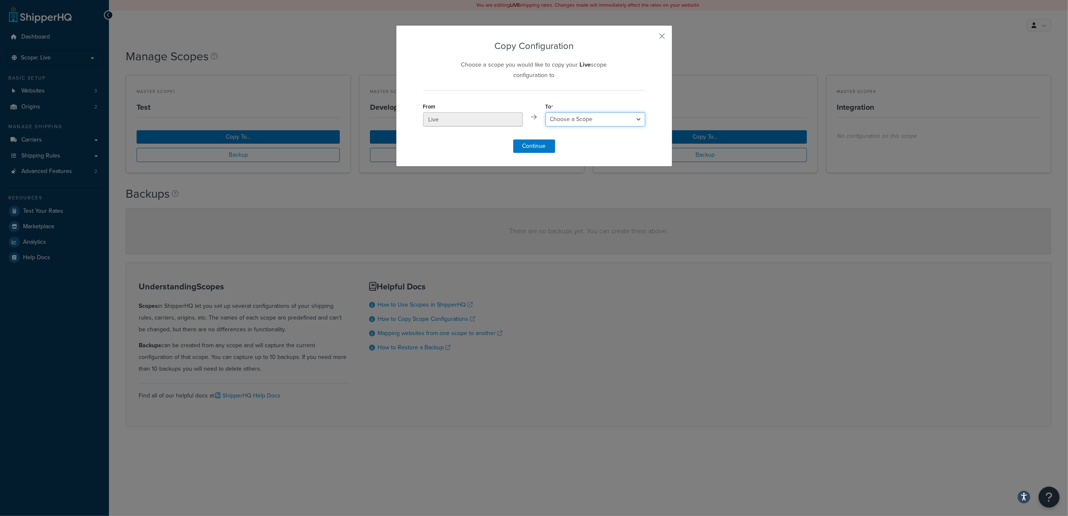
click at [570, 118] on select "Choose a Scope Test Development Integration" at bounding box center [595, 119] width 100 height 14
select select "140326"
click at [545, 112] on select "Choose a Scope Test Development Integration" at bounding box center [595, 119] width 100 height 14
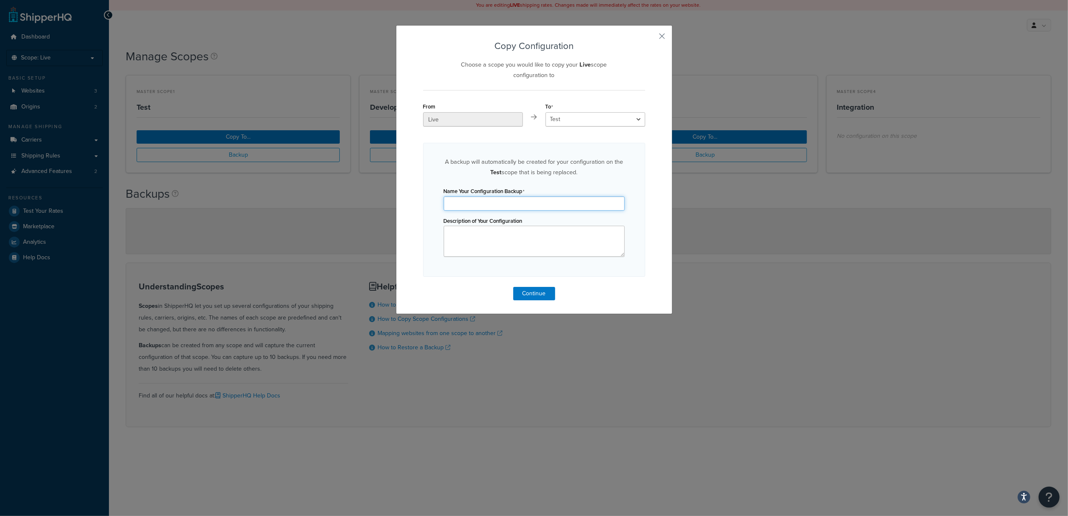
click at [492, 206] on input "Name Your Configuration Backup" at bounding box center [534, 203] width 181 height 14
type input "backUp_Live"
click at [523, 294] on button "Continue" at bounding box center [534, 293] width 42 height 13
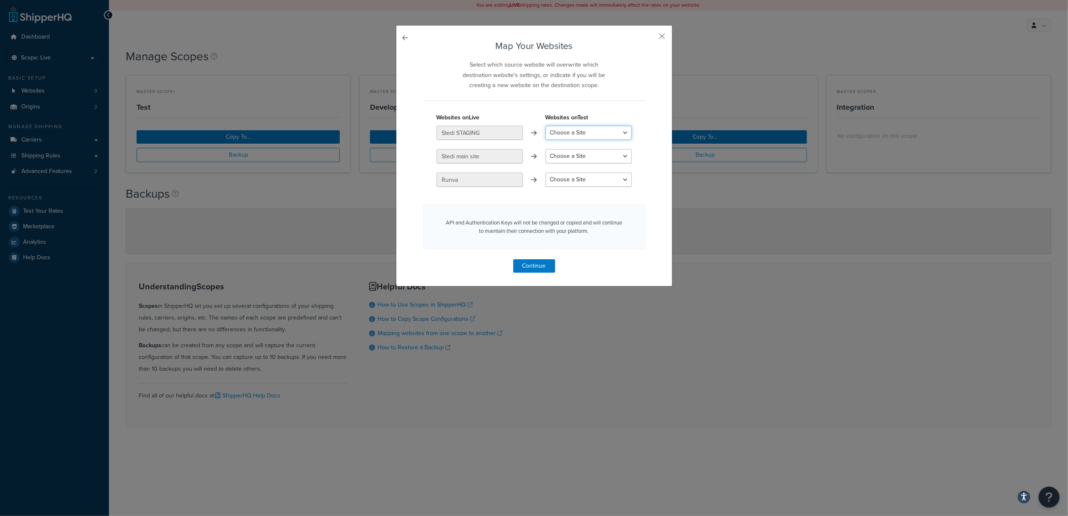
click at [579, 133] on select "Choose a Site RUNVA LIVE Create a New Site" at bounding box center [588, 133] width 86 height 14
click at [578, 212] on div "API and Authentication Keys will not be changed or copied and will continue to …" at bounding box center [534, 227] width 222 height 44
click at [570, 183] on select "Choose a Site RUNVA LIVE Create a New Site" at bounding box center [588, 180] width 86 height 14
select select "RUNVA LIVE"
click at [545, 173] on select "Choose a Site RUNVA LIVE Create a New Site" at bounding box center [588, 180] width 86 height 14
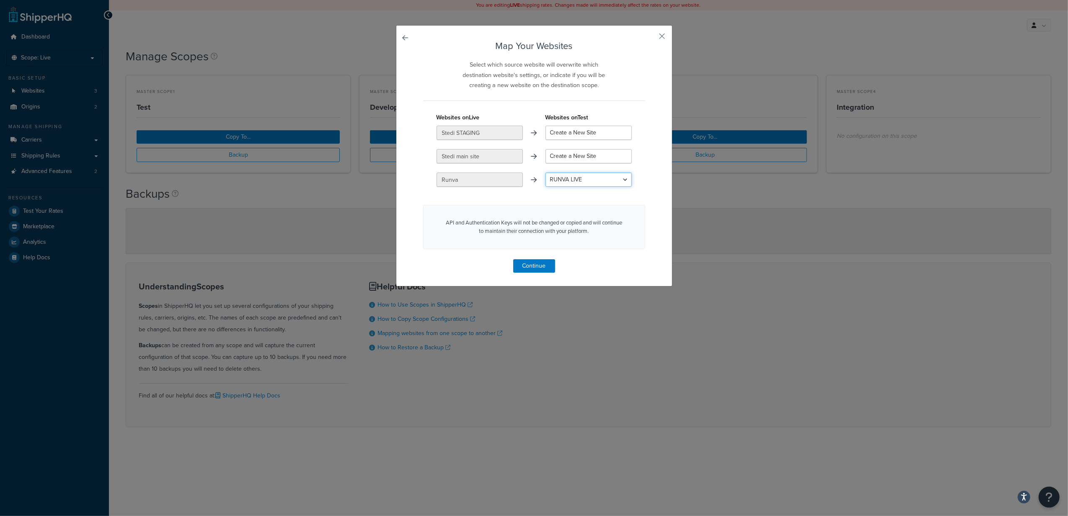
select select "create_new"
click at [563, 155] on select "Create a New Site" at bounding box center [588, 156] width 86 height 14
click at [510, 207] on div "API and Authentication Keys will not be changed or copied and will continue to …" at bounding box center [534, 227] width 222 height 44
click at [557, 178] on select "Choose a Site RUNVA LIVE Create a New Site" at bounding box center [588, 180] width 86 height 14
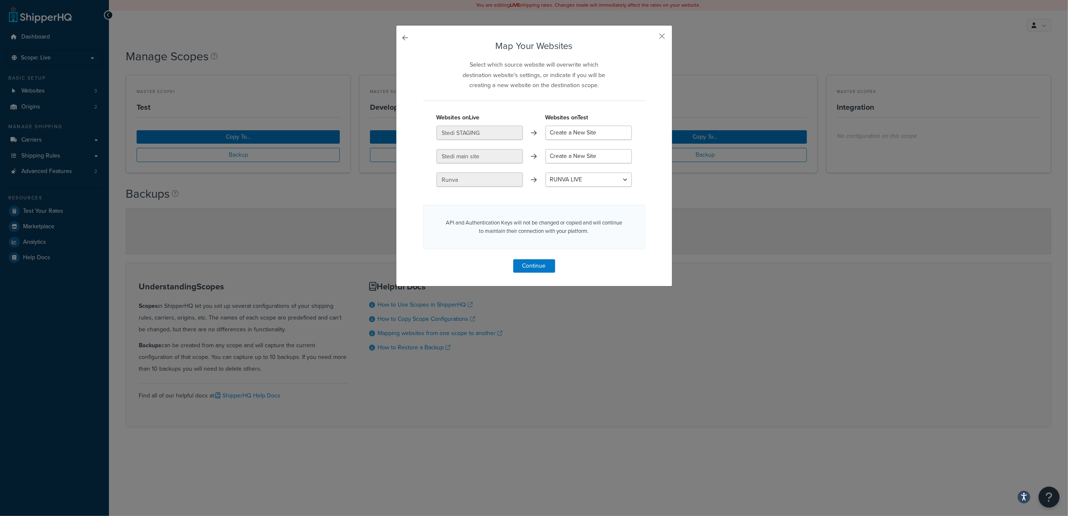
click at [423, 41] on link at bounding box center [423, 41] width 0 height 0
select select "140326"
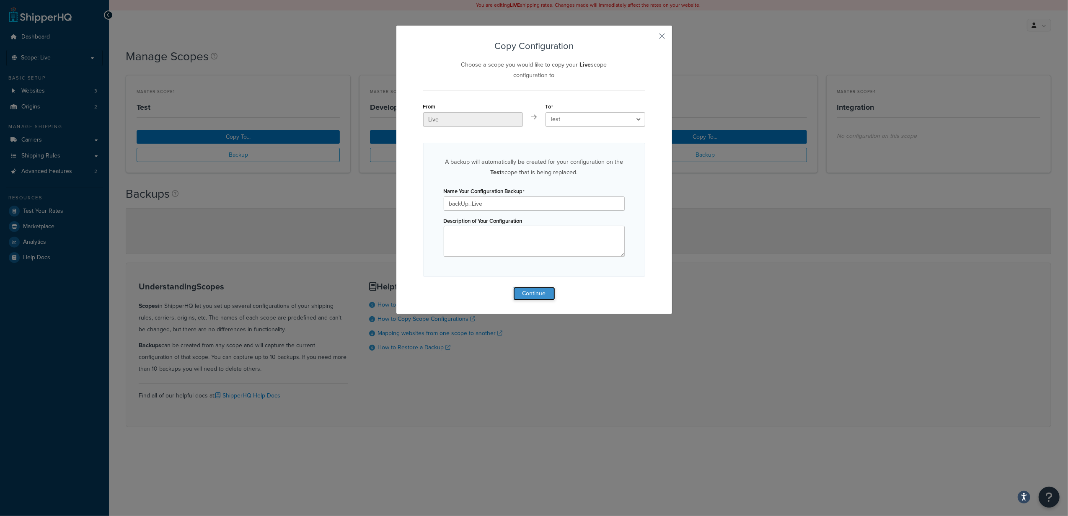
click at [531, 295] on button "Continue" at bounding box center [534, 293] width 42 height 13
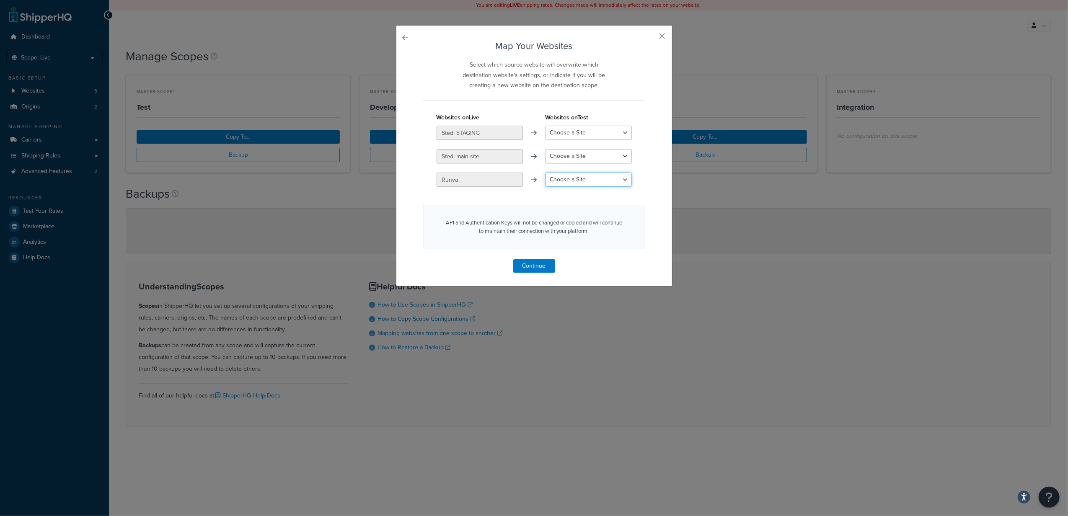
drag, startPoint x: 567, startPoint y: 178, endPoint x: 567, endPoint y: 188, distance: 9.6
click at [567, 178] on select "Choose a Site RUNVA LIVE Create a New Site" at bounding box center [588, 180] width 86 height 14
click at [645, 39] on button "button" at bounding box center [644, 40] width 2 height 2
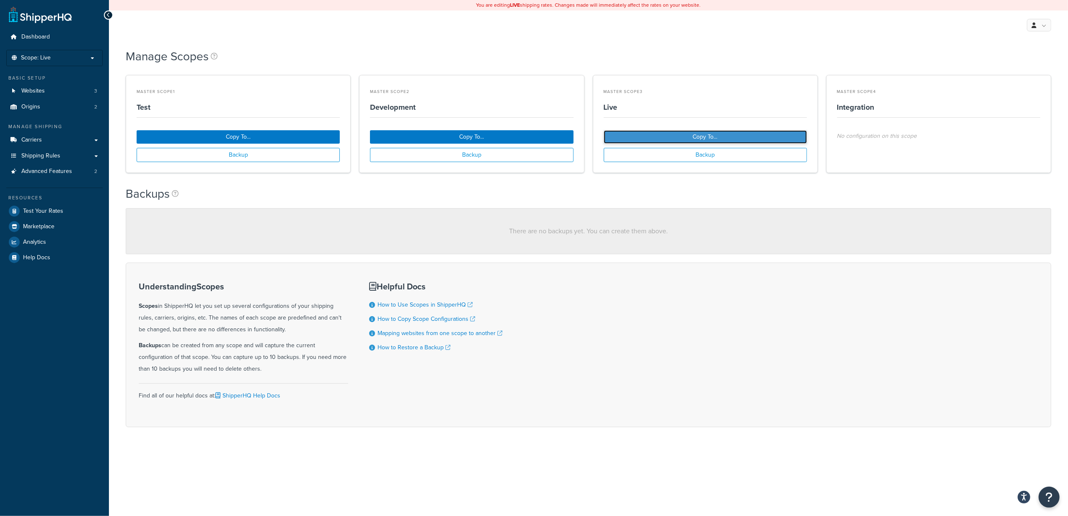
click at [700, 137] on button "Copy To..." at bounding box center [705, 136] width 203 height 13
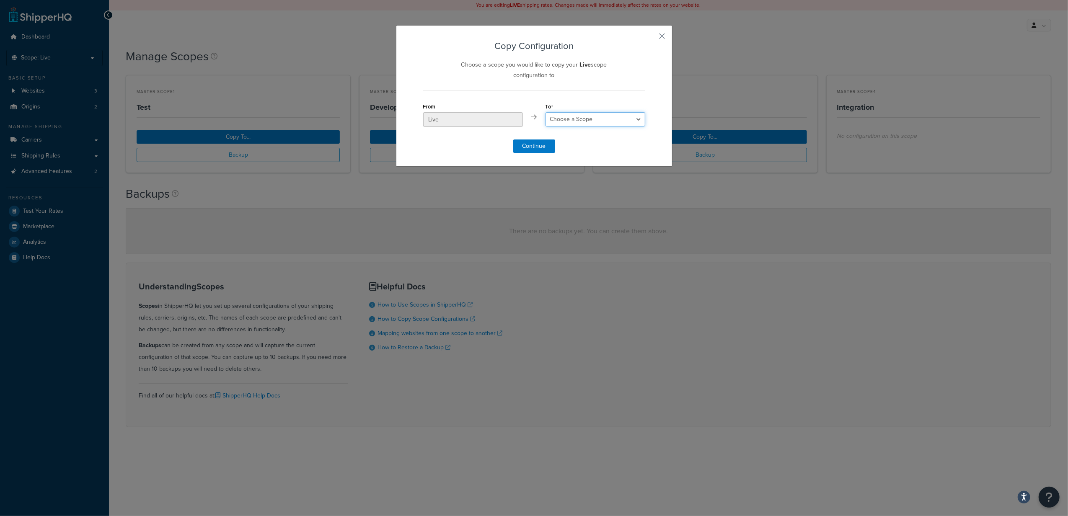
click at [558, 123] on select "Choose a Scope Test Development Integration" at bounding box center [595, 119] width 100 height 14
select select "140326"
click at [545, 112] on select "Choose a Scope Test Development Integration" at bounding box center [595, 119] width 100 height 14
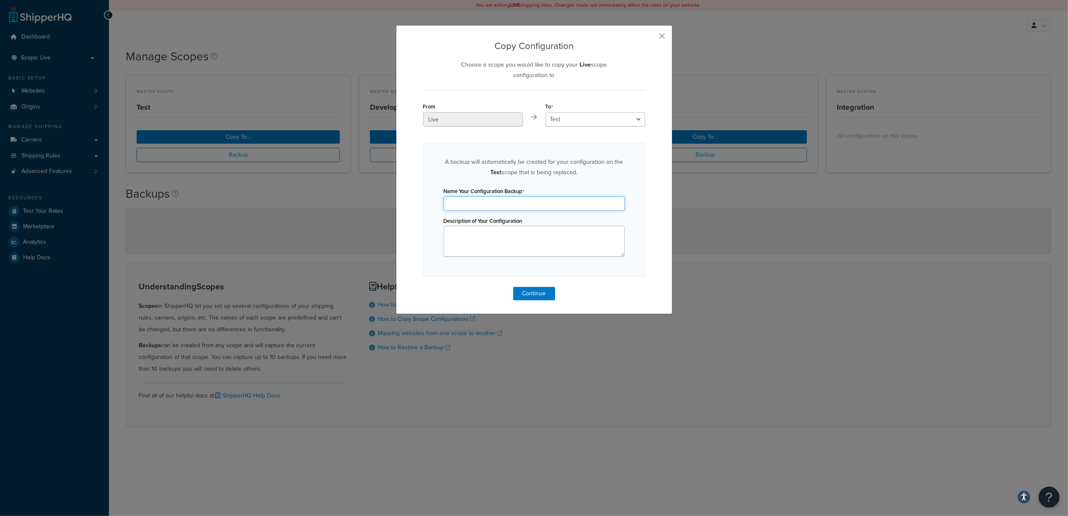
click at [493, 200] on input "Name Your Configuration Backup" at bounding box center [534, 203] width 181 height 14
type input "backup_live"
click at [533, 297] on button "Continue" at bounding box center [534, 293] width 42 height 13
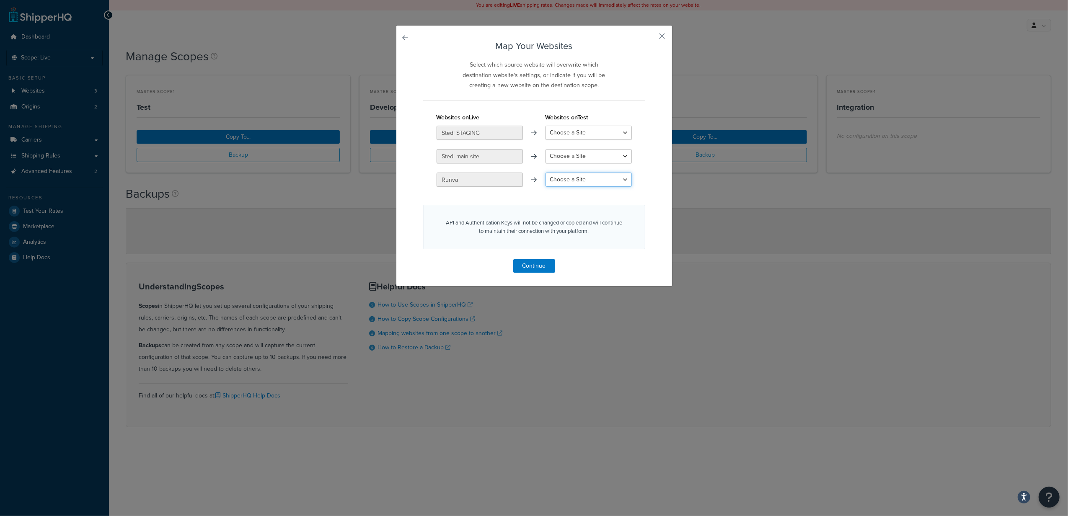
click at [576, 183] on select "Choose a Site RUNVA LIVE Create a New Site" at bounding box center [588, 180] width 86 height 14
click at [575, 182] on select "Choose a Site RUNVA LIVE Create a New Site" at bounding box center [588, 180] width 86 height 14
select select "RUNVA LIVE"
click at [545, 173] on select "Choose a Site RUNVA LIVE Create a New Site" at bounding box center [588, 180] width 86 height 14
select select "create_new"
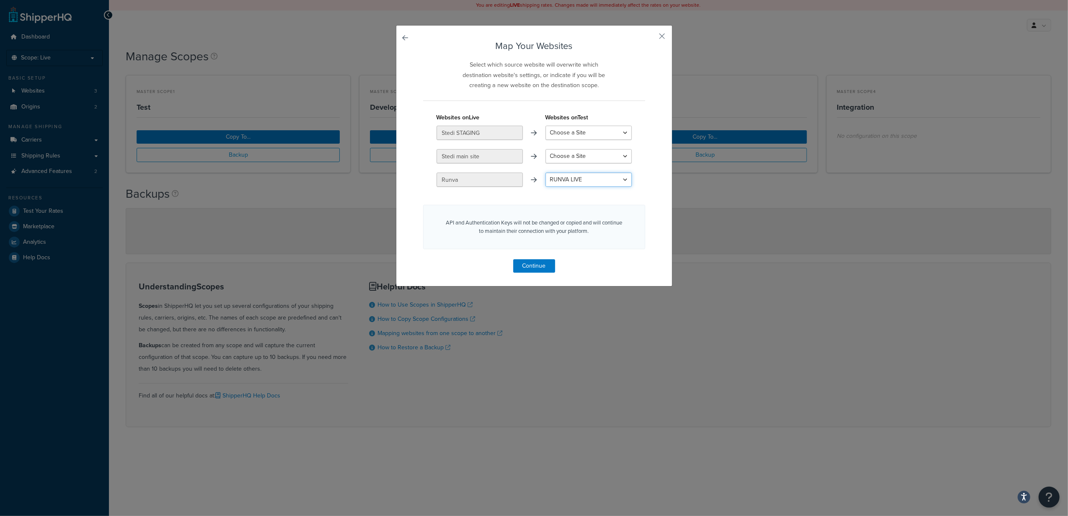
select select "create_new"
click at [524, 265] on button "Continue" at bounding box center [534, 265] width 42 height 13
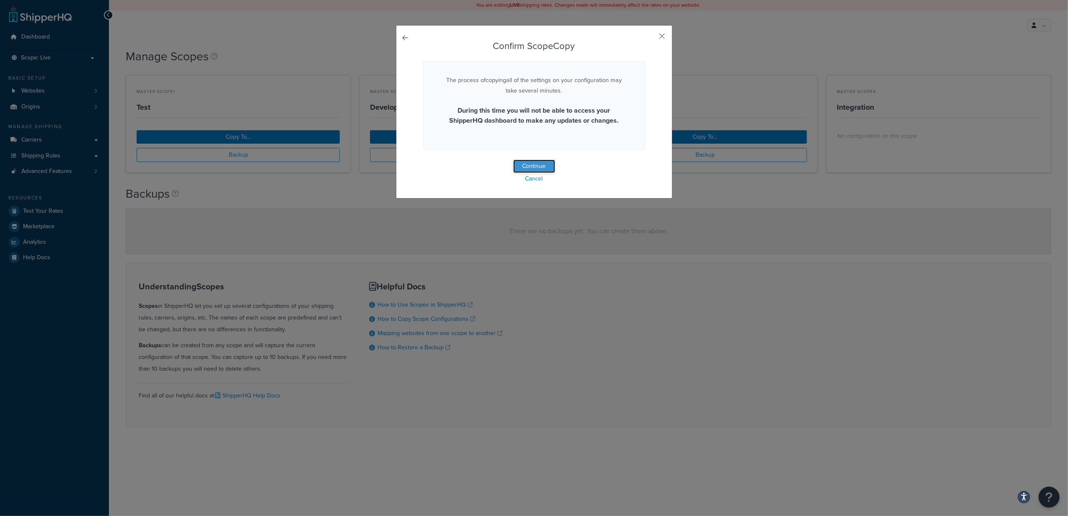
click at [535, 165] on button "Continue" at bounding box center [534, 166] width 42 height 13
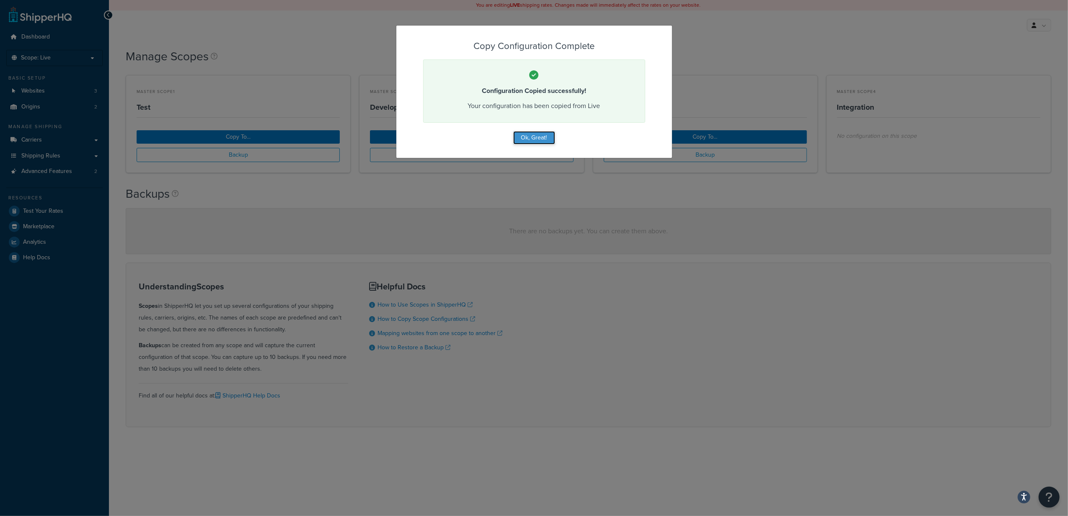
click at [530, 137] on button "Ok, Great!" at bounding box center [534, 137] width 42 height 13
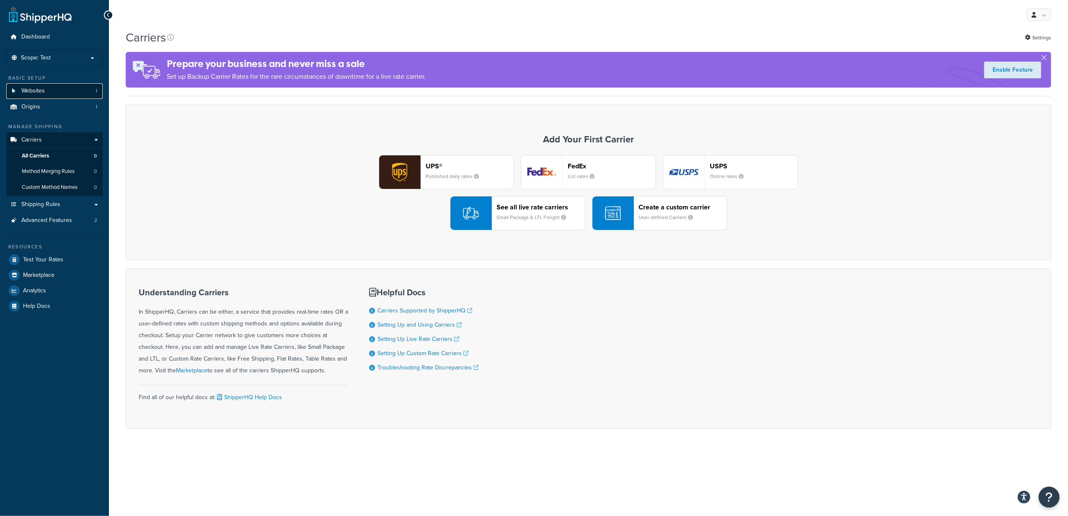
click at [39, 90] on span "Websites" at bounding box center [32, 91] width 23 height 7
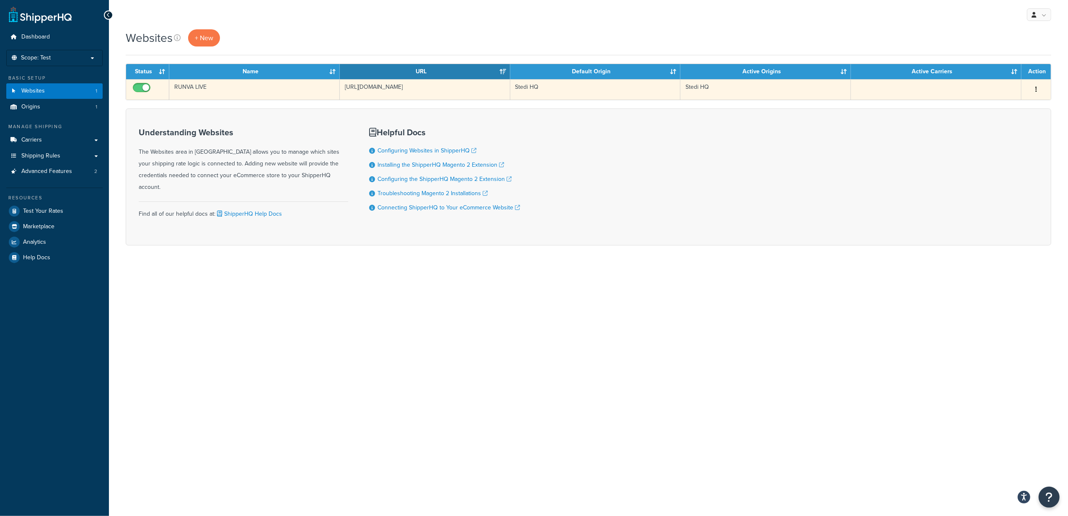
click at [1039, 88] on button "button" at bounding box center [1036, 89] width 12 height 13
click at [979, 104] on icon at bounding box center [977, 106] width 6 height 6
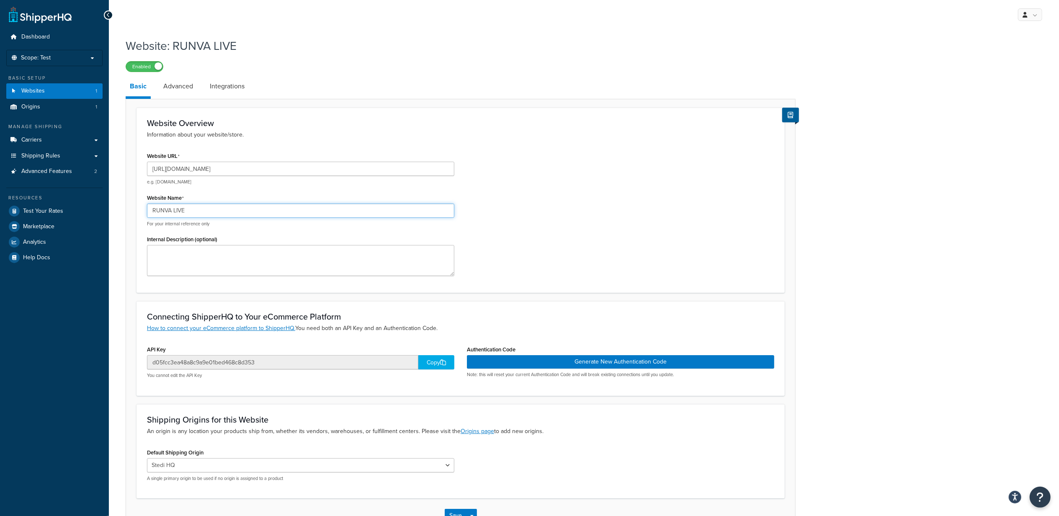
click at [176, 210] on input "RUNVA LIVE" at bounding box center [300, 211] width 307 height 14
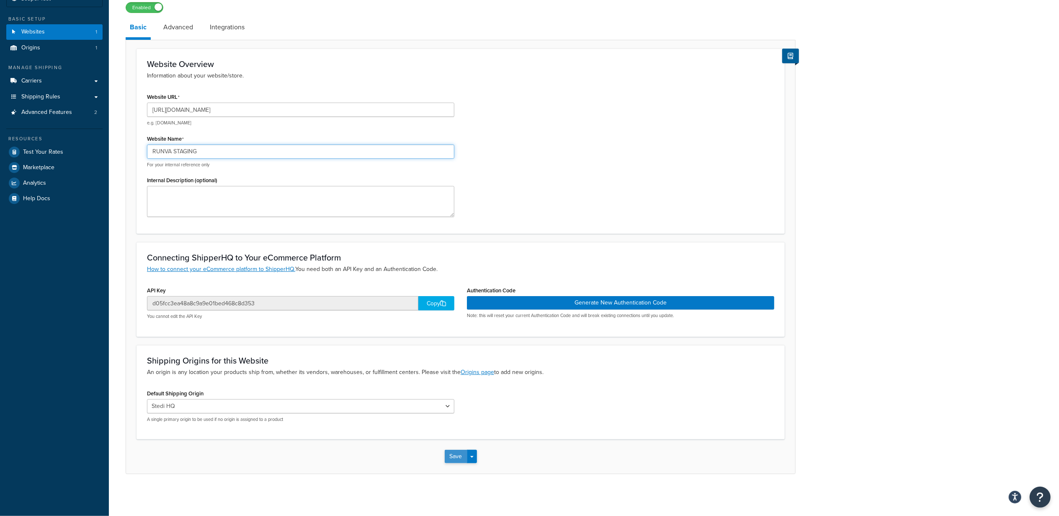
type input "RUNVA STAGING"
click at [452, 458] on button "Save" at bounding box center [456, 456] width 23 height 13
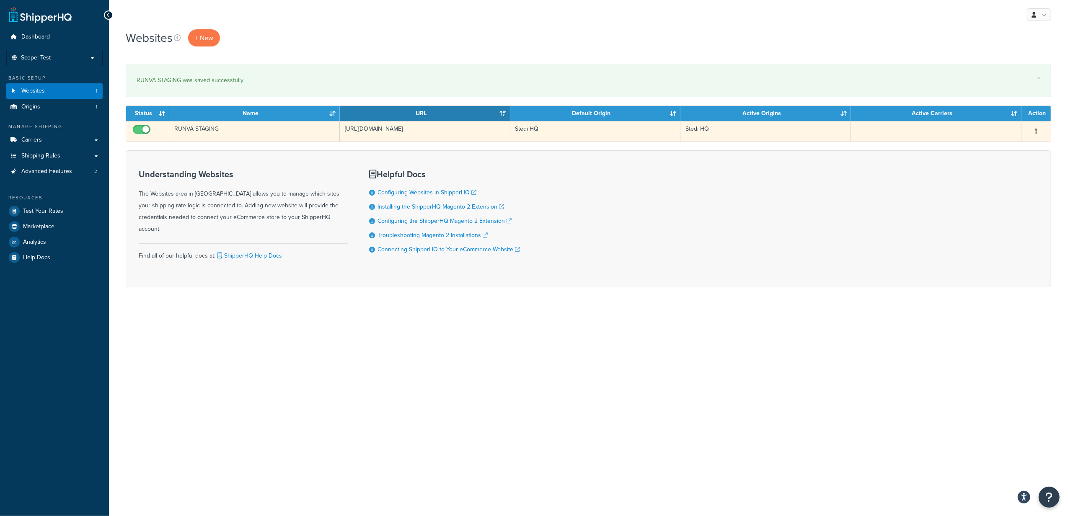
click at [1038, 132] on button "button" at bounding box center [1036, 131] width 12 height 13
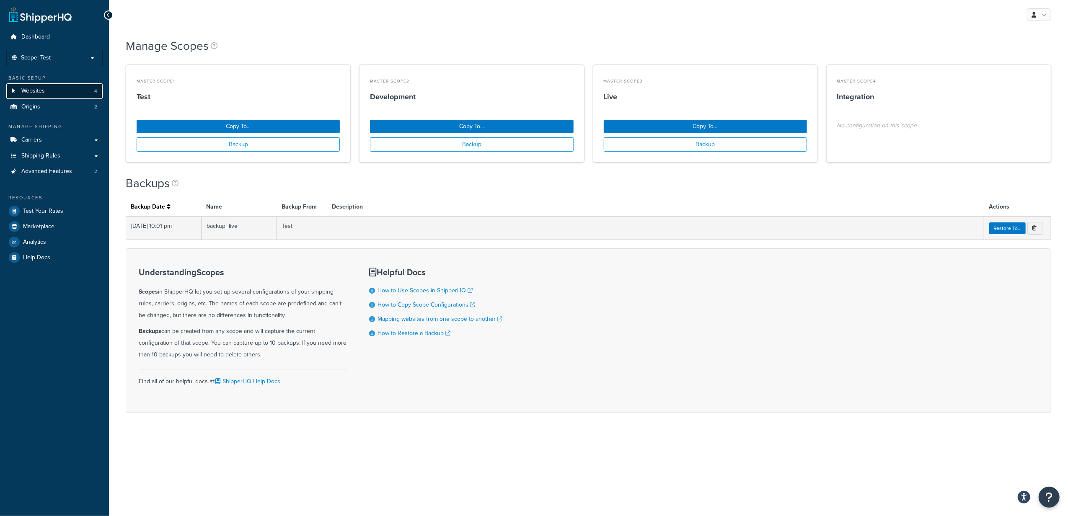
click at [52, 92] on link "Websites 4" at bounding box center [54, 91] width 96 height 16
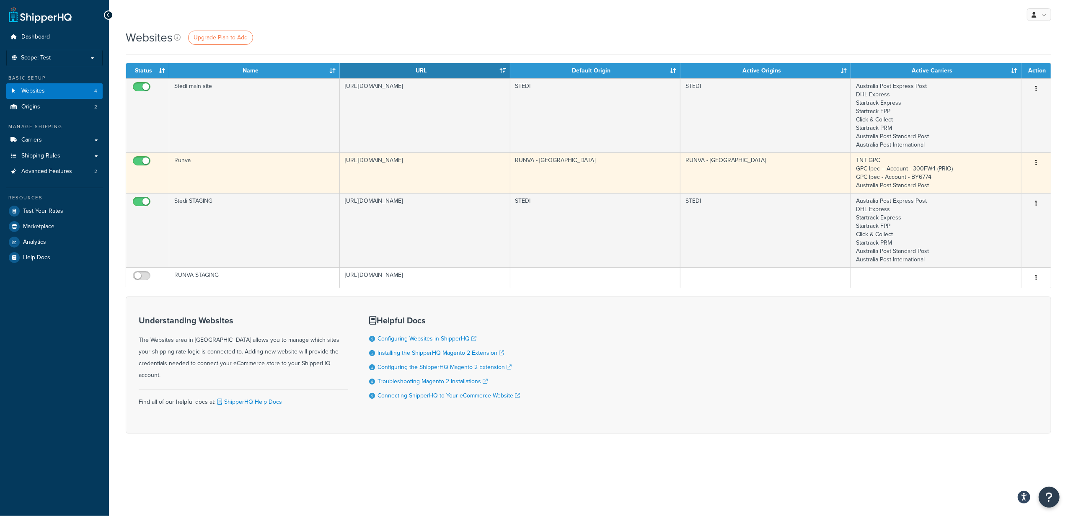
click at [1039, 163] on button "button" at bounding box center [1036, 162] width 12 height 13
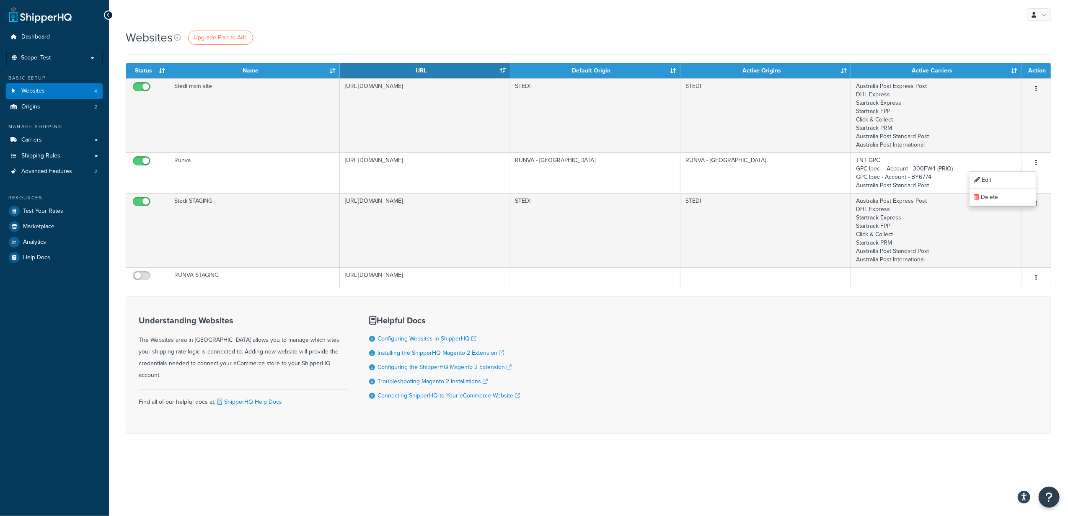
click at [673, 347] on div "Understanding Websites The Websites area in ShipperHQ allows you to manage whic…" at bounding box center [588, 365] width 925 height 137
click at [690, 349] on div "Understanding Websites The Websites area in ShipperHQ allows you to manage whic…" at bounding box center [588, 365] width 925 height 137
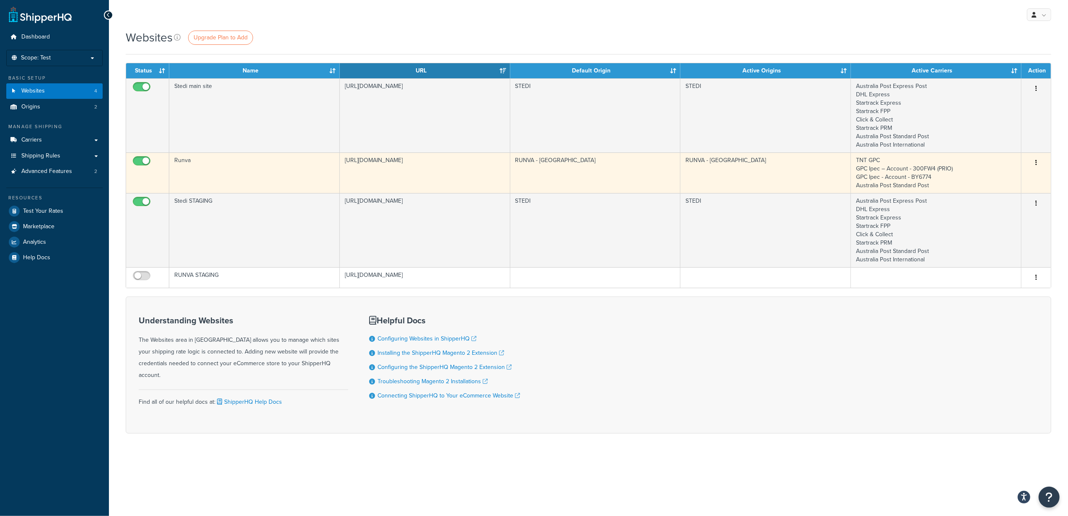
click at [1036, 163] on icon "button" at bounding box center [1036, 163] width 2 height 6
click at [981, 180] on link "Edit" at bounding box center [1002, 180] width 66 height 17
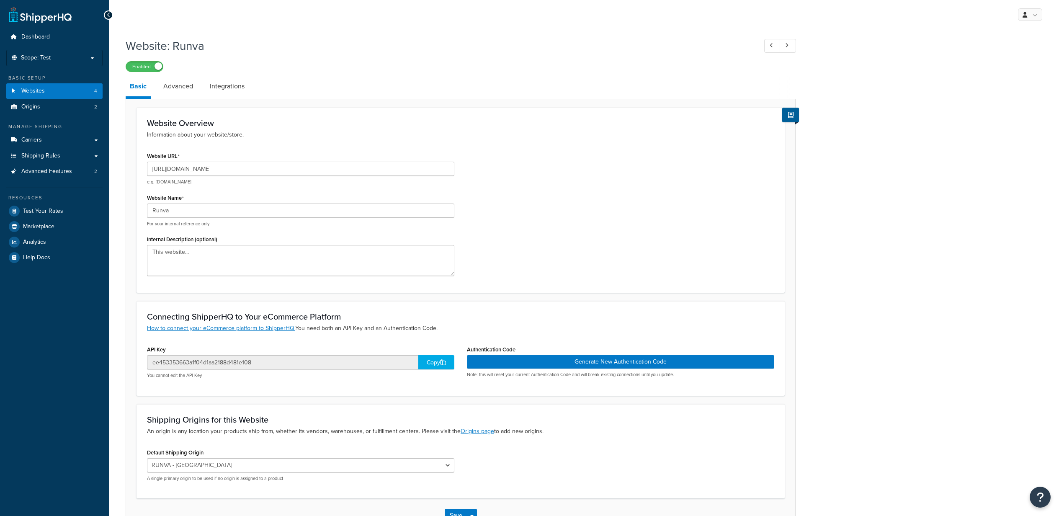
select select "169177"
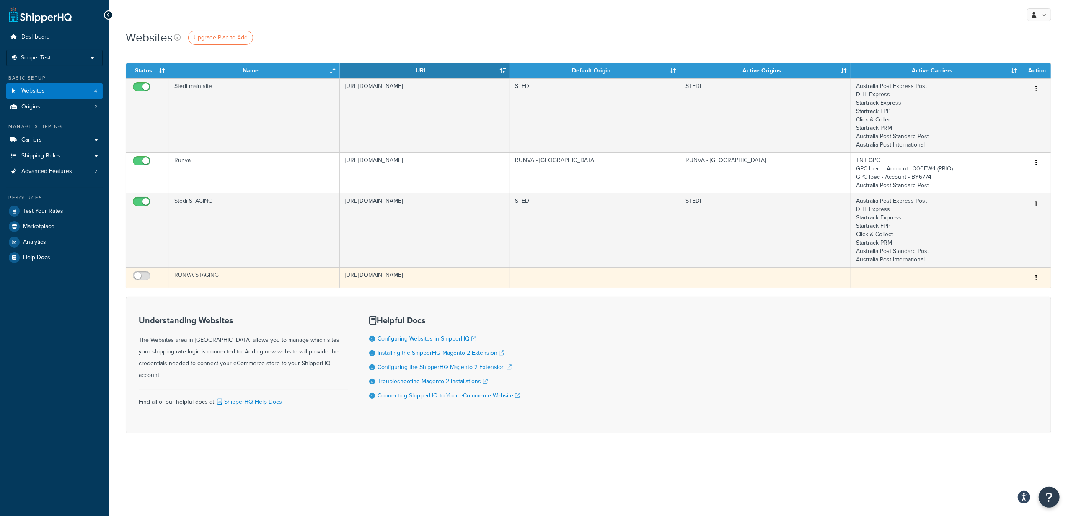
click at [1038, 278] on button "button" at bounding box center [1036, 277] width 12 height 13
click at [145, 272] on span at bounding box center [142, 276] width 18 height 10
click at [145, 273] on input "checkbox" at bounding box center [142, 278] width 23 height 10
checkbox input "true"
click at [1036, 278] on icon "button" at bounding box center [1036, 277] width 2 height 6
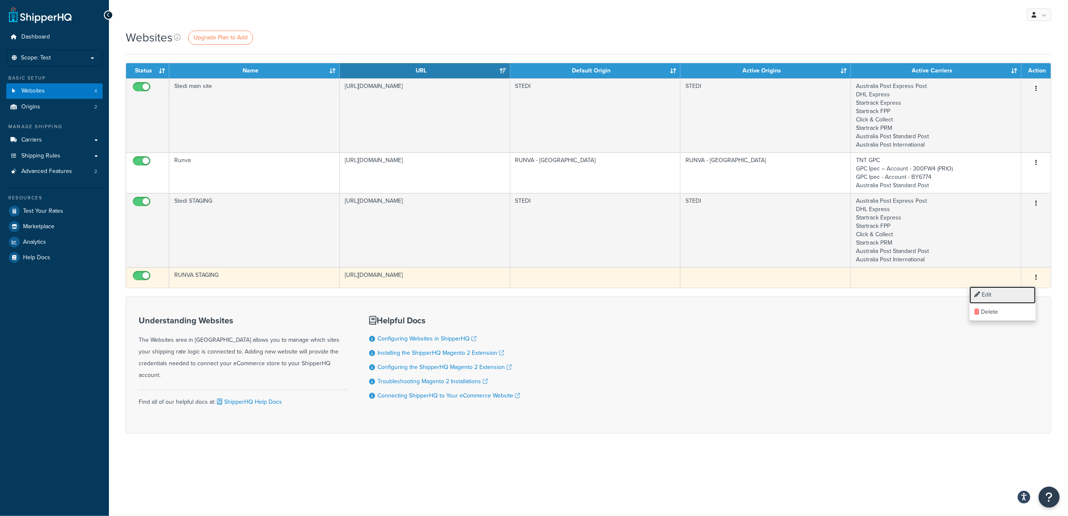
click at [1010, 296] on link "Edit" at bounding box center [1002, 295] width 66 height 17
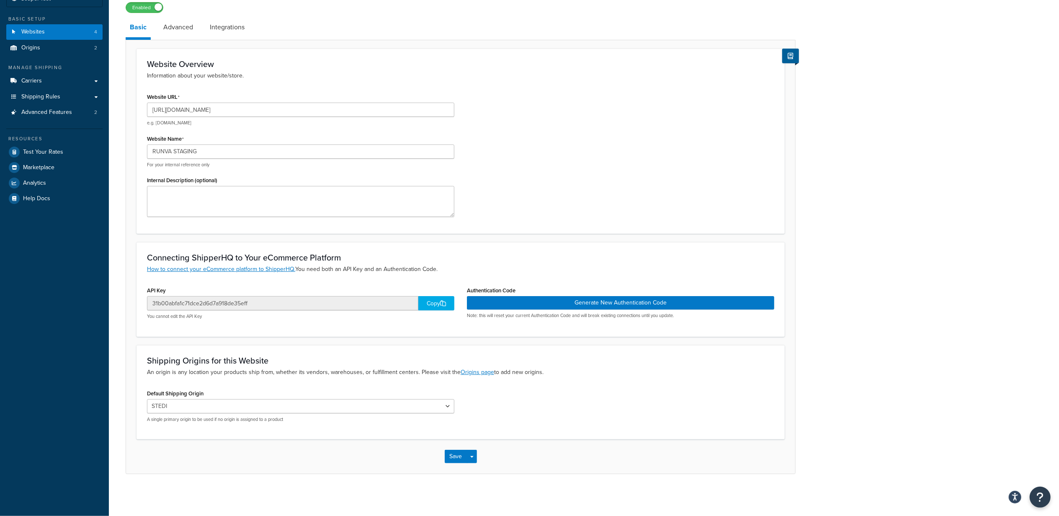
scroll to position [59, 0]
click at [227, 301] on input "31b00abfa1c71dce2d6d7a918de35eff" at bounding box center [282, 303] width 271 height 14
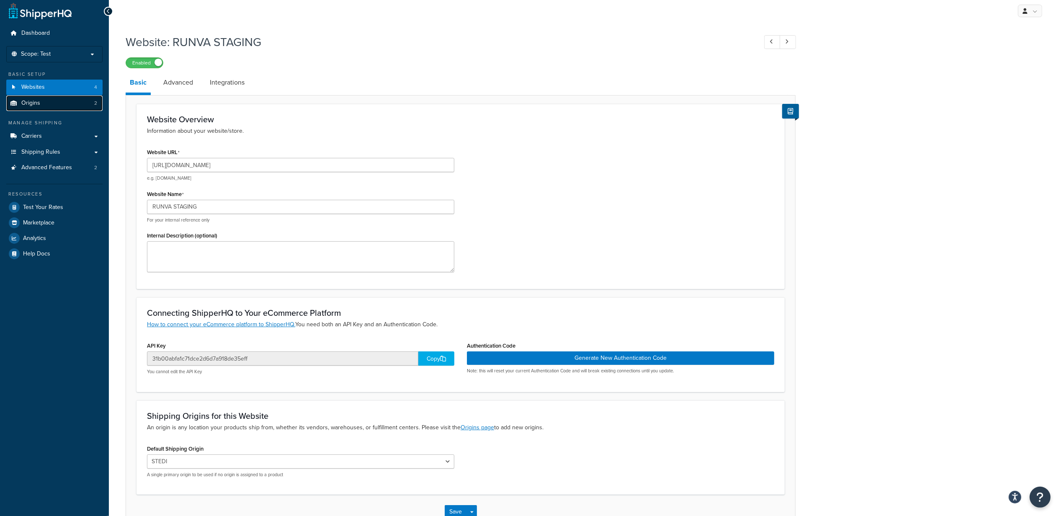
click at [62, 103] on link "Origins 2" at bounding box center [54, 104] width 96 height 16
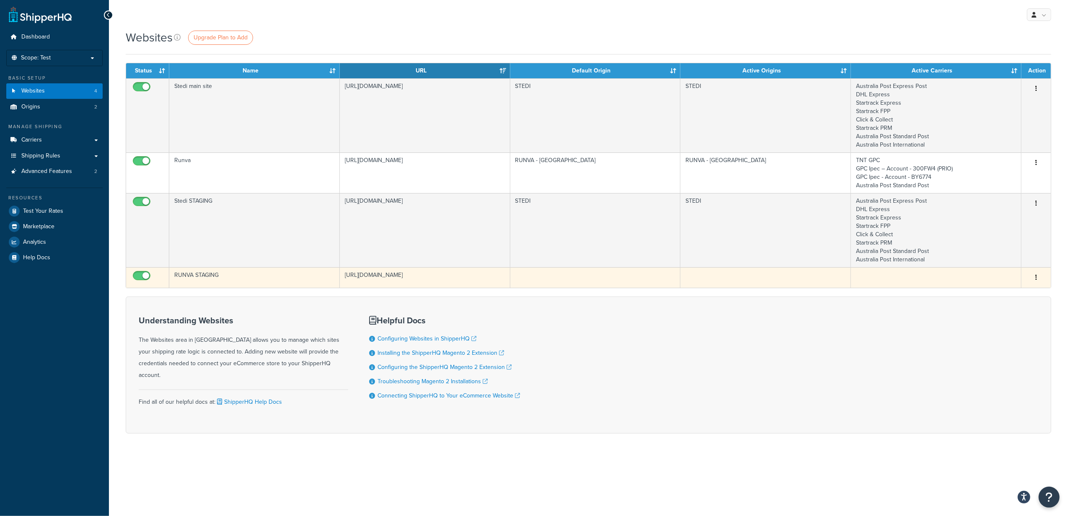
click at [1035, 275] on icon "button" at bounding box center [1036, 277] width 2 height 6
click at [990, 292] on link "Edit" at bounding box center [1002, 295] width 66 height 17
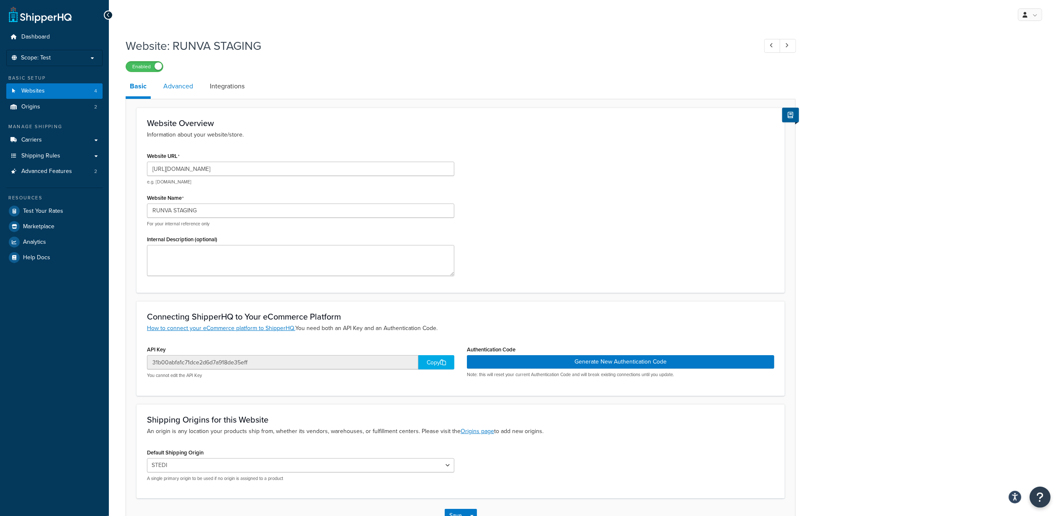
click at [177, 88] on link "Advanced" at bounding box center [178, 86] width 38 height 20
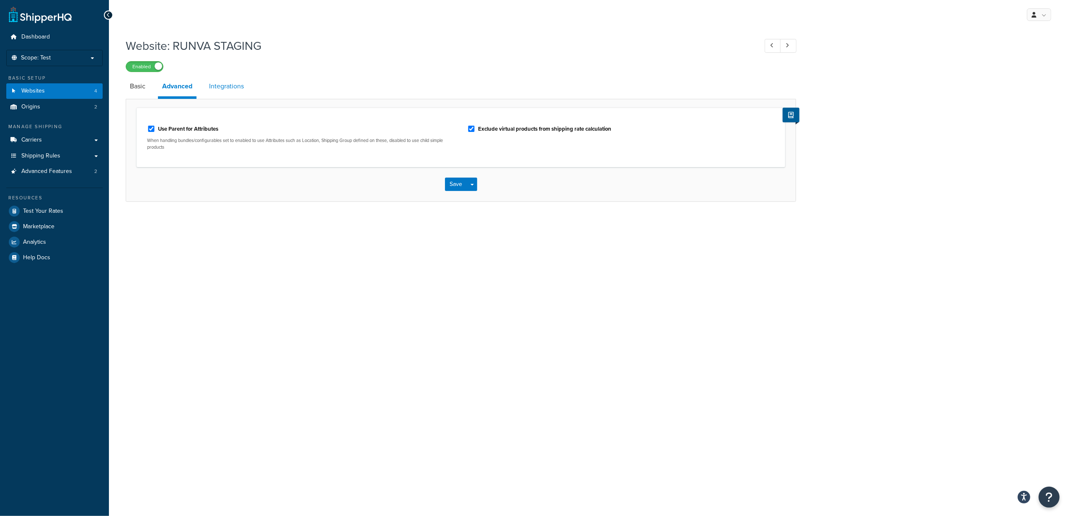
click at [227, 90] on link "Integrations" at bounding box center [226, 86] width 43 height 20
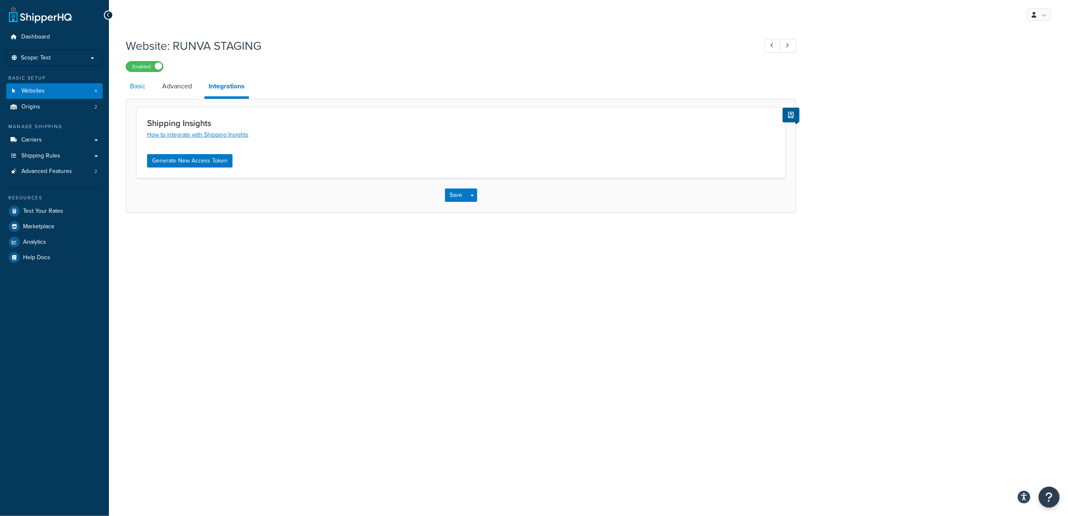
click at [142, 92] on link "Basic" at bounding box center [138, 86] width 24 height 20
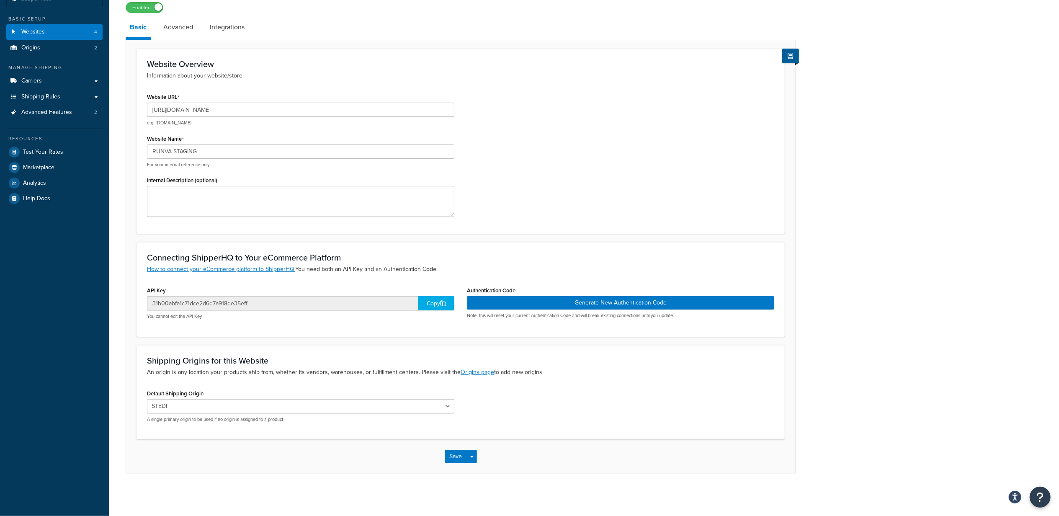
scroll to position [59, 0]
click at [96, 47] on span "2" at bounding box center [95, 47] width 3 height 7
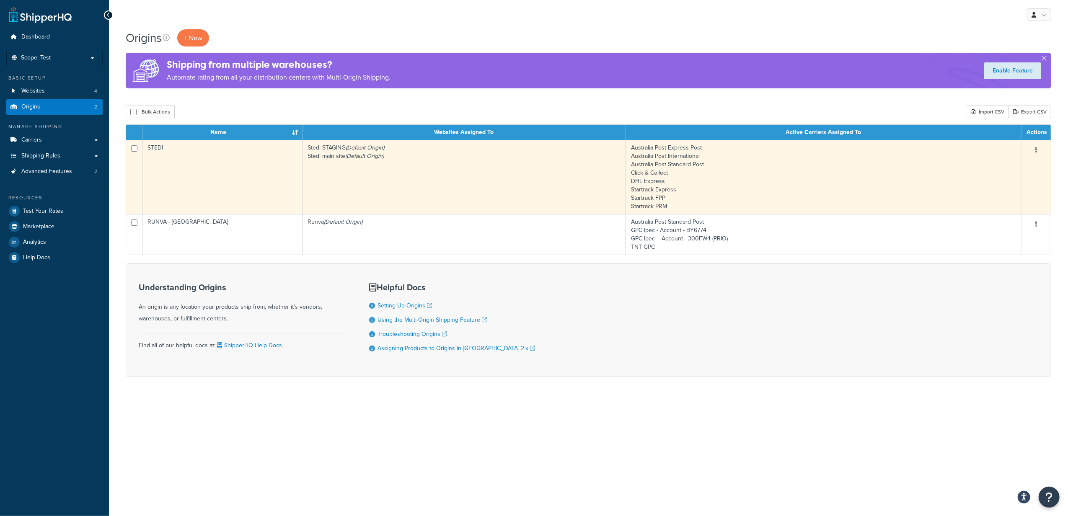
click at [1040, 148] on button "button" at bounding box center [1036, 150] width 12 height 13
click at [1012, 165] on link "Edit" at bounding box center [1008, 166] width 66 height 17
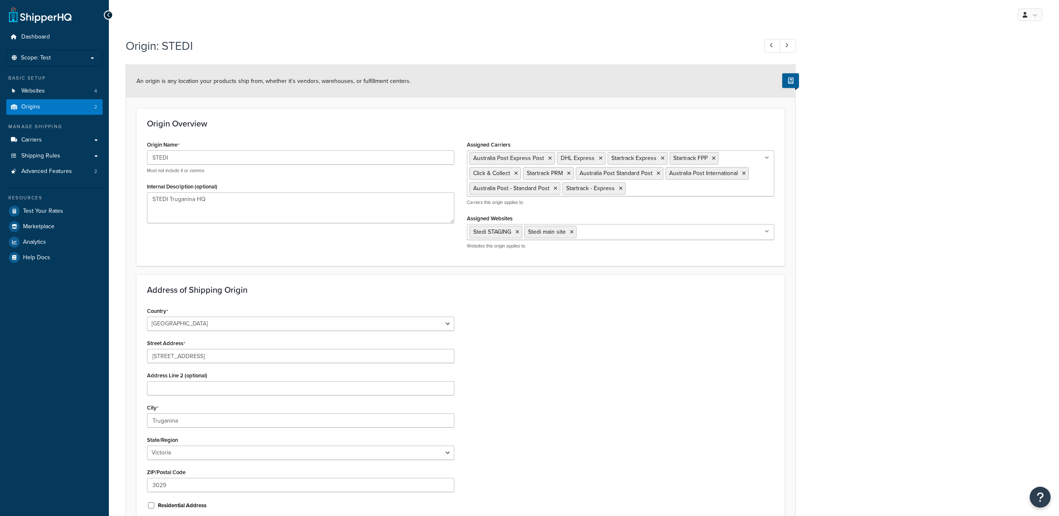
select select "1013"
select select "179"
drag, startPoint x: 145, startPoint y: 289, endPoint x: 264, endPoint y: 290, distance: 119.4
click at [264, 290] on div "Address of Shipping Origin Country [GEOGRAPHIC_DATA] [GEOGRAPHIC_DATA] [GEOGRAP…" at bounding box center [461, 400] width 649 height 253
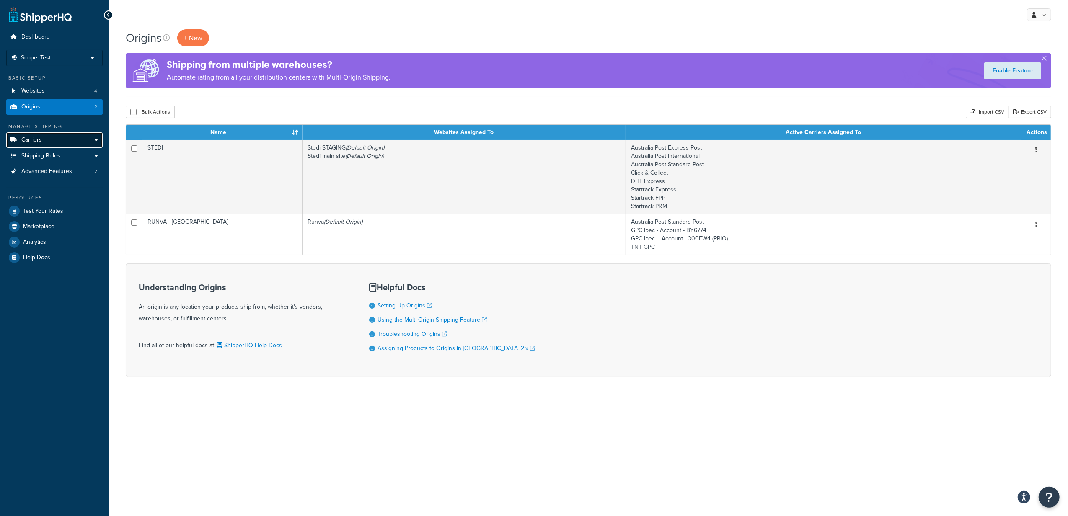
click at [28, 139] on span "Carriers" at bounding box center [31, 140] width 21 height 7
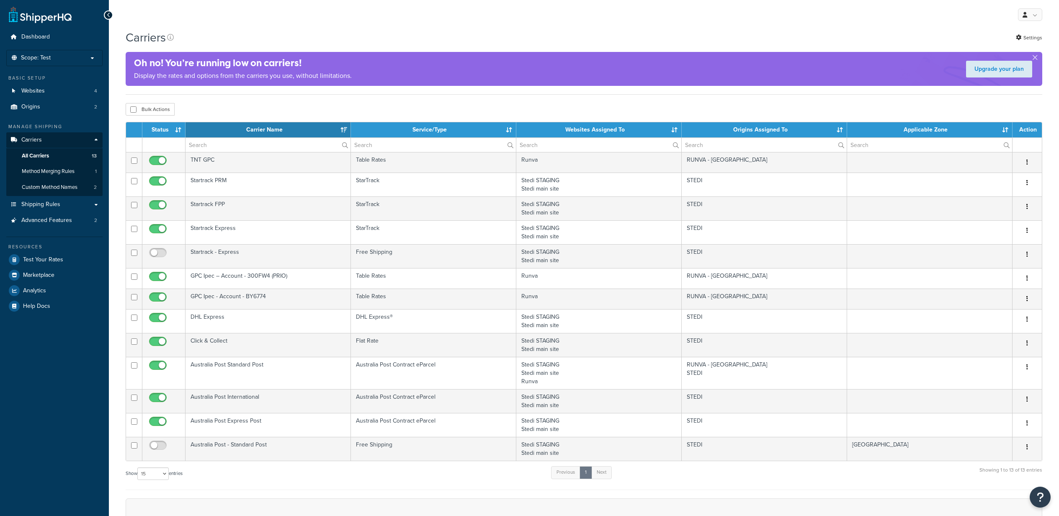
select select "15"
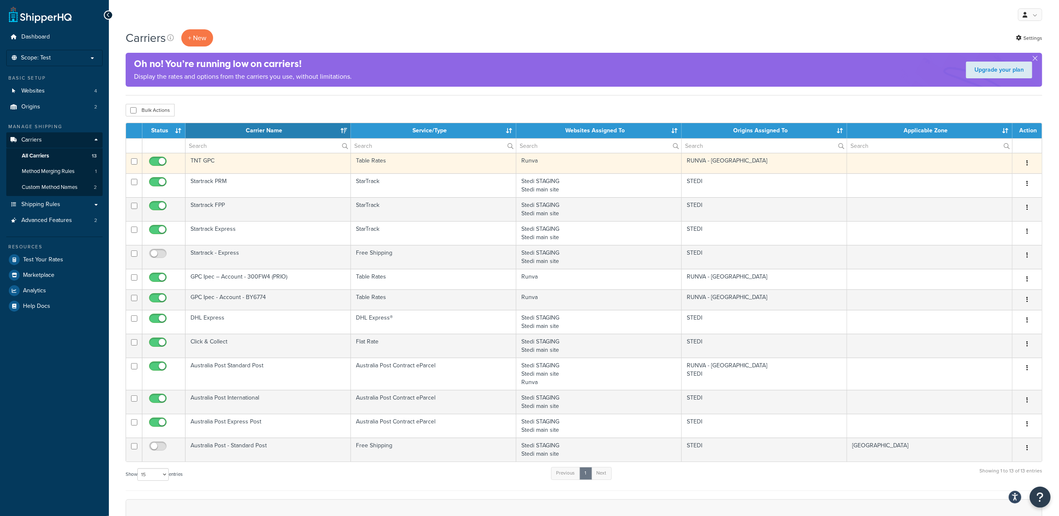
click at [1028, 163] on icon "button" at bounding box center [1028, 163] width 2 height 6
click at [1012, 178] on link "Edit" at bounding box center [994, 180] width 66 height 17
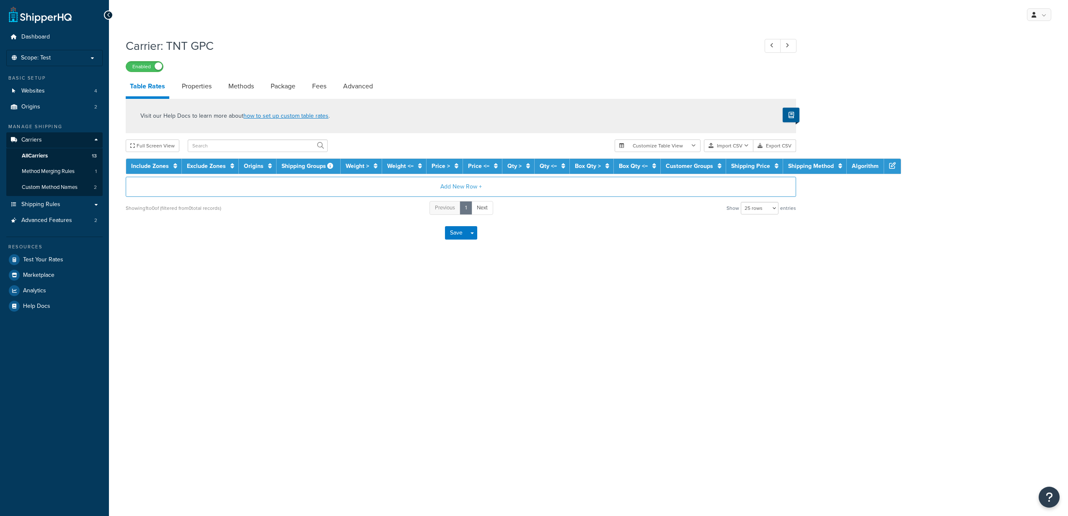
select select "25"
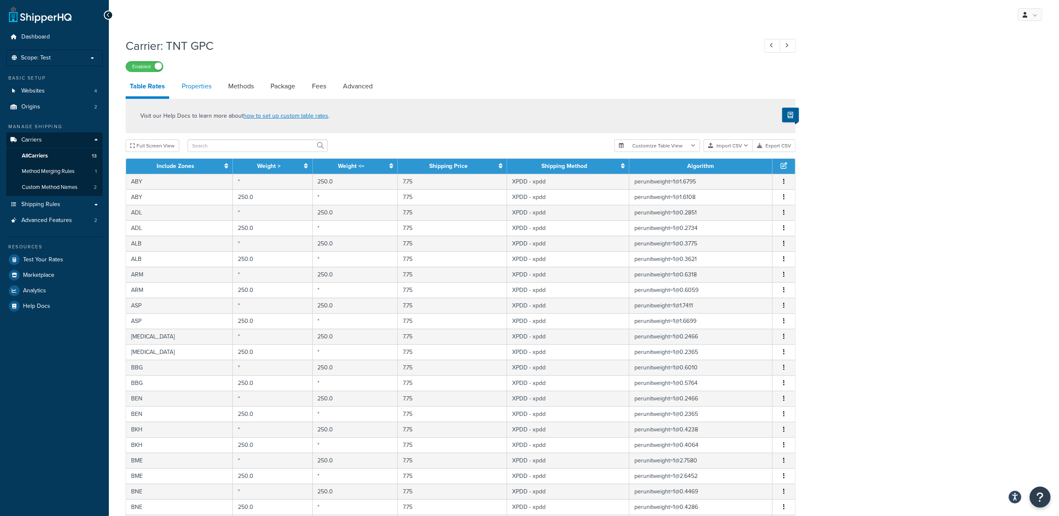
click at [193, 91] on link "Properties" at bounding box center [197, 86] width 38 height 20
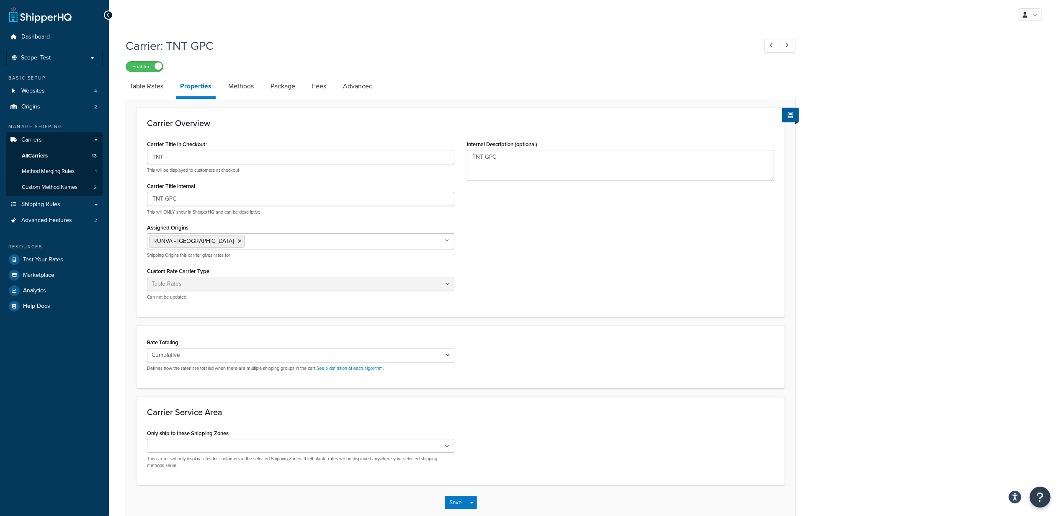
scroll to position [47, 0]
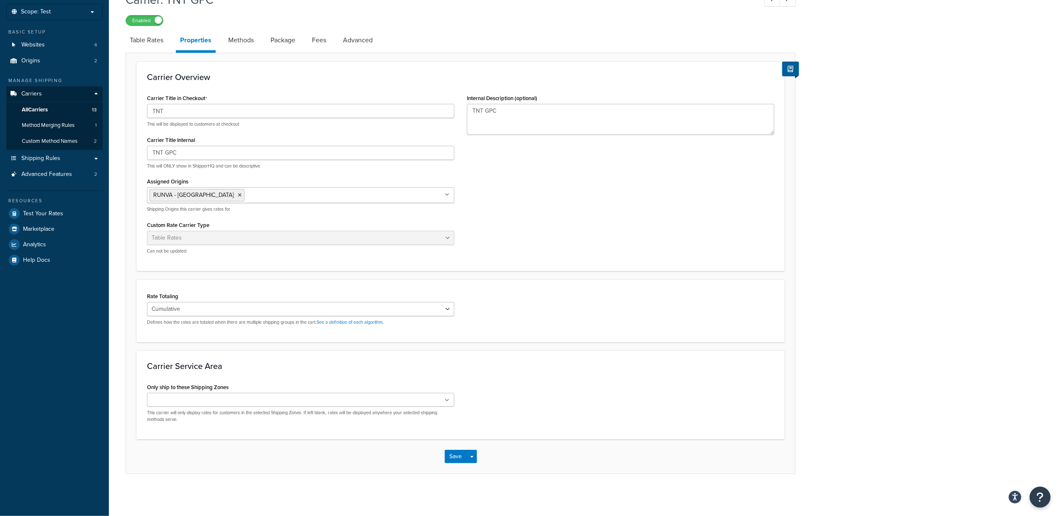
click at [247, 191] on input "Assigned Origins" at bounding box center [284, 194] width 74 height 9
click at [569, 207] on div "Carrier Title in Checkout TNT This will be displayed to customers at checkout C…" at bounding box center [461, 176] width 640 height 168
click at [320, 195] on ul "RUNVA - Melbourne" at bounding box center [300, 195] width 307 height 16
click at [599, 225] on div "Carrier Title in Checkout TNT This will be displayed to customers at checkout C…" at bounding box center [461, 176] width 640 height 168
click at [278, 193] on input "Assigned Origins" at bounding box center [284, 194] width 74 height 9
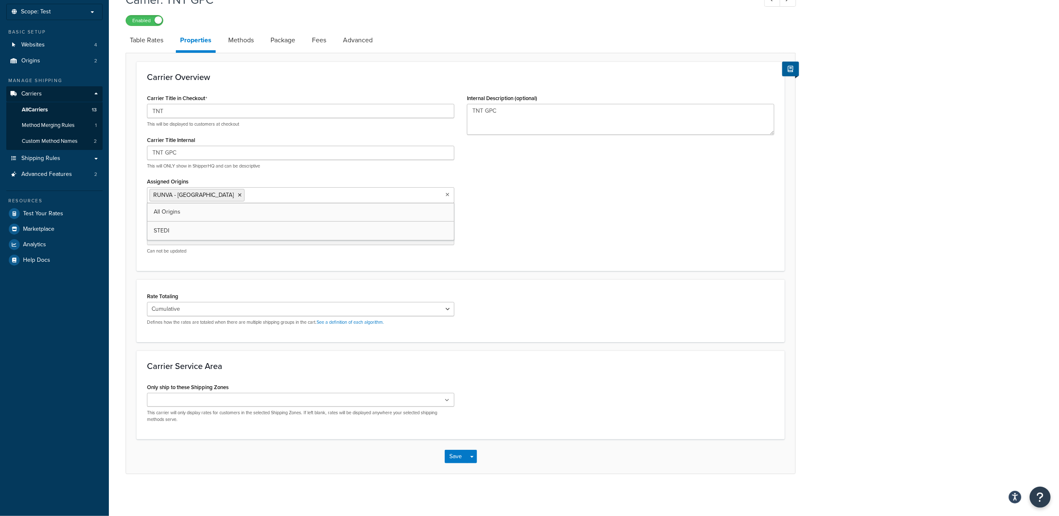
click at [659, 201] on div "Carrier Title in Checkout TNT This will be displayed to customers at checkout C…" at bounding box center [461, 176] width 640 height 168
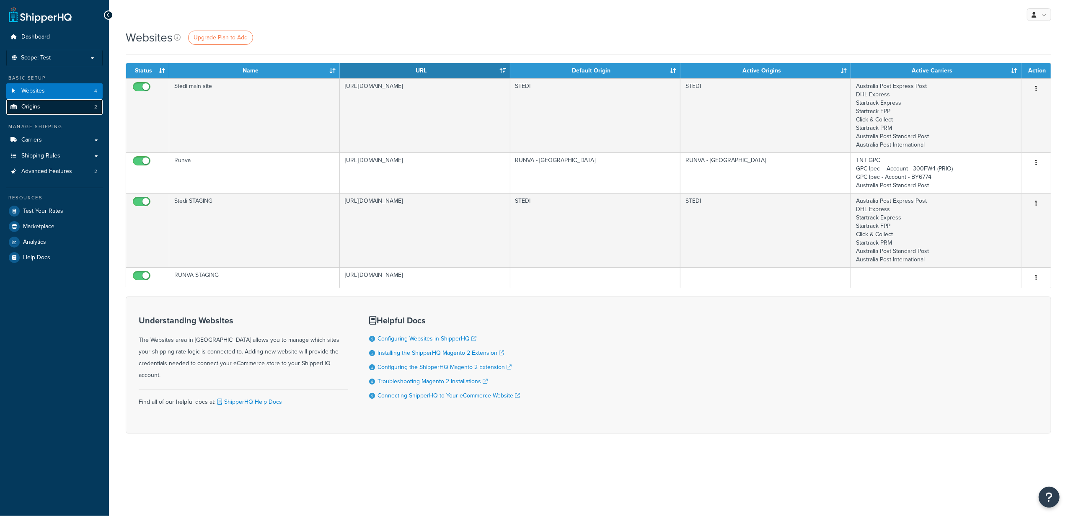
click at [45, 106] on link "Origins 2" at bounding box center [54, 107] width 96 height 16
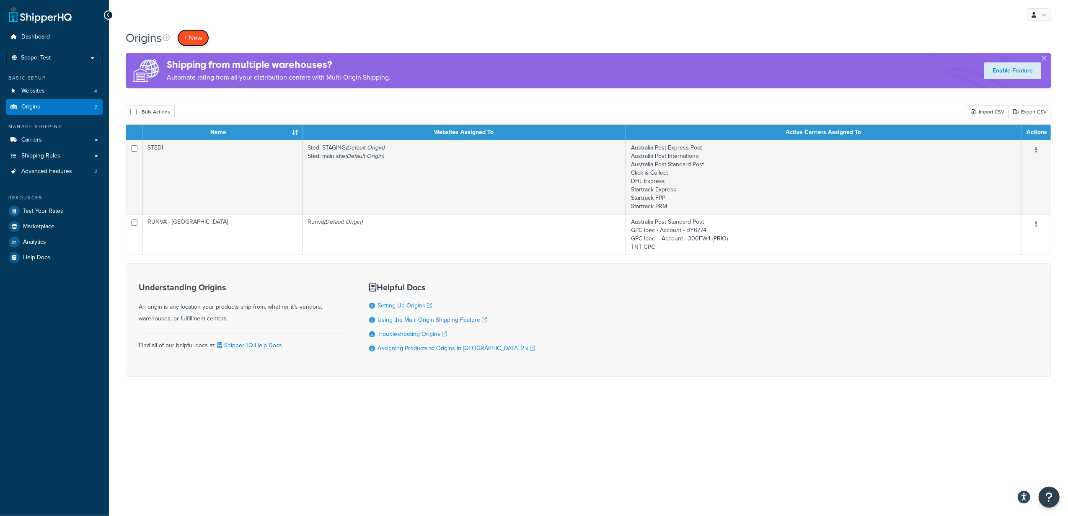
click at [193, 33] on span "+ New" at bounding box center [193, 38] width 18 height 10
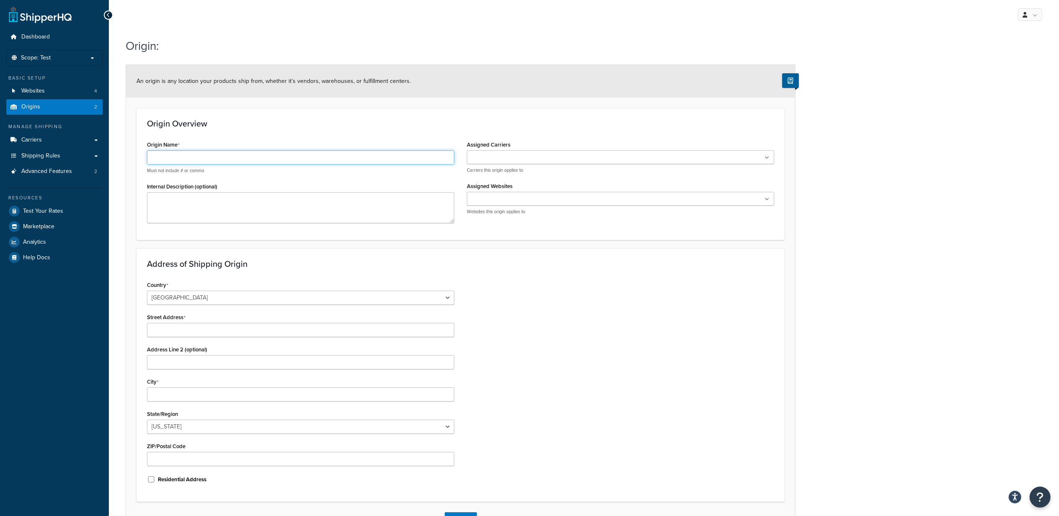
click at [247, 159] on input "Origin Name" at bounding box center [300, 157] width 307 height 14
type input "RUNVA [GEOGRAPHIC_DATA]"
click at [509, 158] on input "Assigned Carriers" at bounding box center [507, 157] width 74 height 9
type input "TNT"
click at [562, 290] on div "Country [GEOGRAPHIC_DATA] [GEOGRAPHIC_DATA] [GEOGRAPHIC_DATA] [GEOGRAPHIC_DATA]…" at bounding box center [461, 385] width 640 height 212
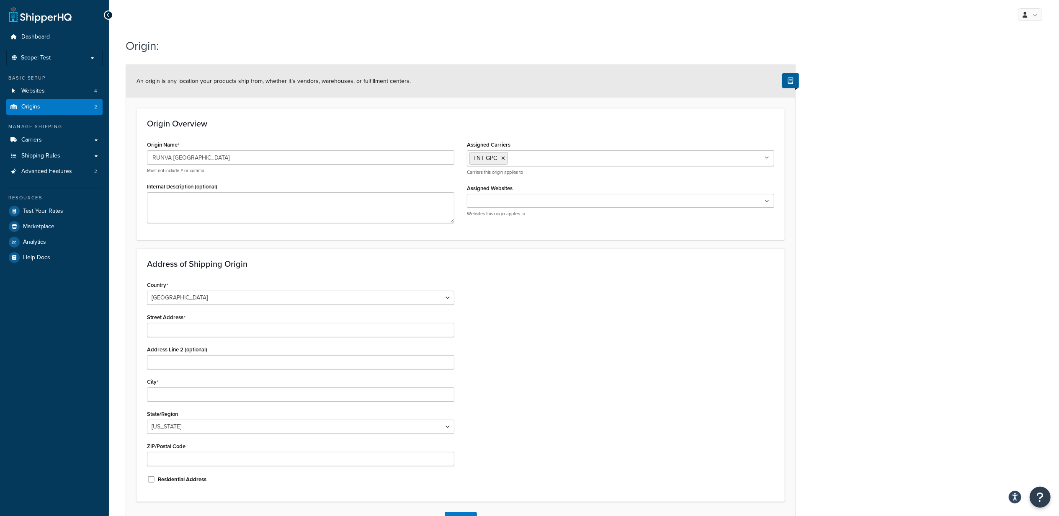
click at [501, 200] on input "Assigned Websites" at bounding box center [507, 201] width 74 height 9
click at [517, 285] on div "Country [GEOGRAPHIC_DATA] [GEOGRAPHIC_DATA] [GEOGRAPHIC_DATA] [GEOGRAPHIC_DATA]…" at bounding box center [461, 385] width 640 height 212
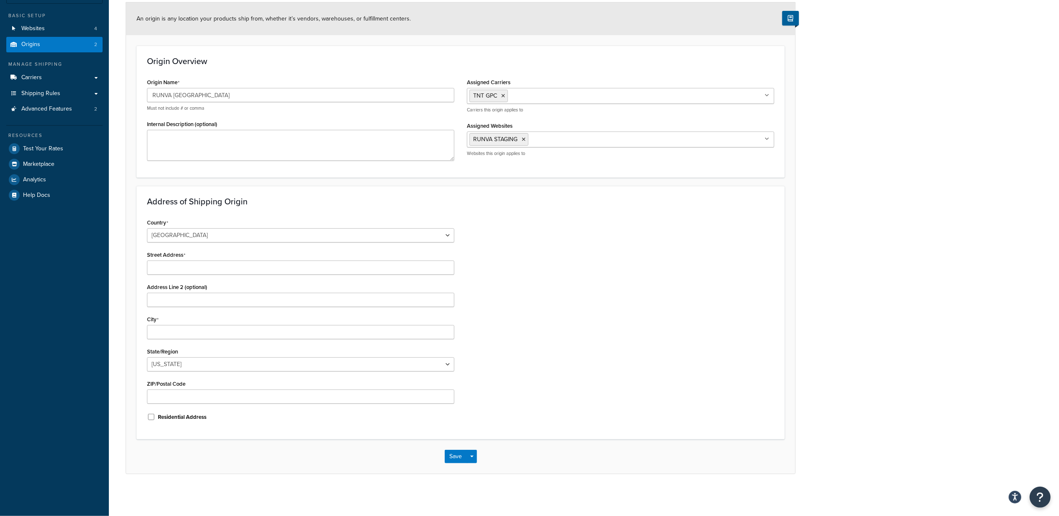
scroll to position [63, 0]
click at [242, 234] on select "[GEOGRAPHIC_DATA] [GEOGRAPHIC_DATA] [GEOGRAPHIC_DATA] [GEOGRAPHIC_DATA] [GEOGRA…" at bounding box center [300, 235] width 307 height 14
select select "1013"
click at [147, 228] on select "[GEOGRAPHIC_DATA] [GEOGRAPHIC_DATA] [GEOGRAPHIC_DATA] [GEOGRAPHIC_DATA] [GEOGRA…" at bounding box center [300, 235] width 307 height 14
click at [193, 271] on input "Street Address" at bounding box center [300, 268] width 307 height 14
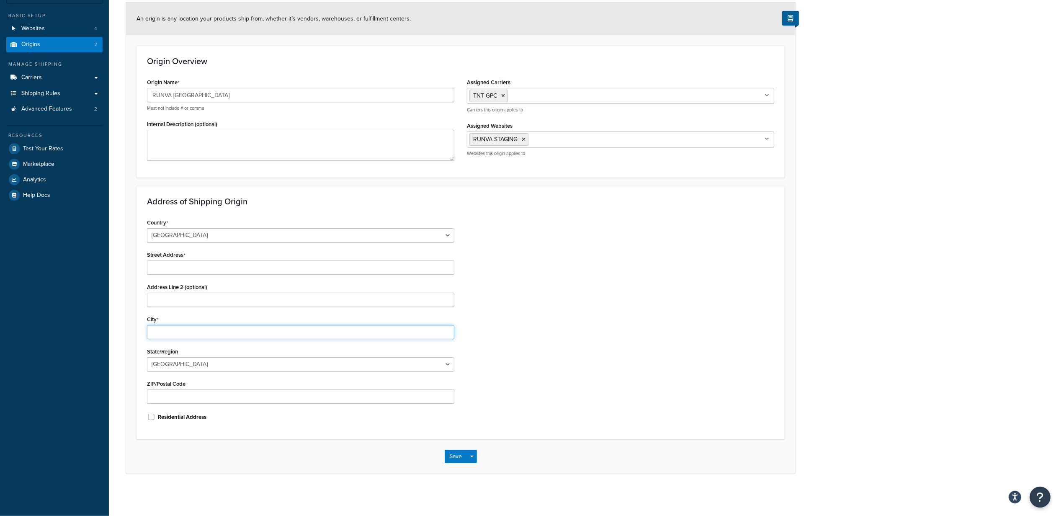
click at [178, 331] on div "City" at bounding box center [300, 326] width 307 height 26
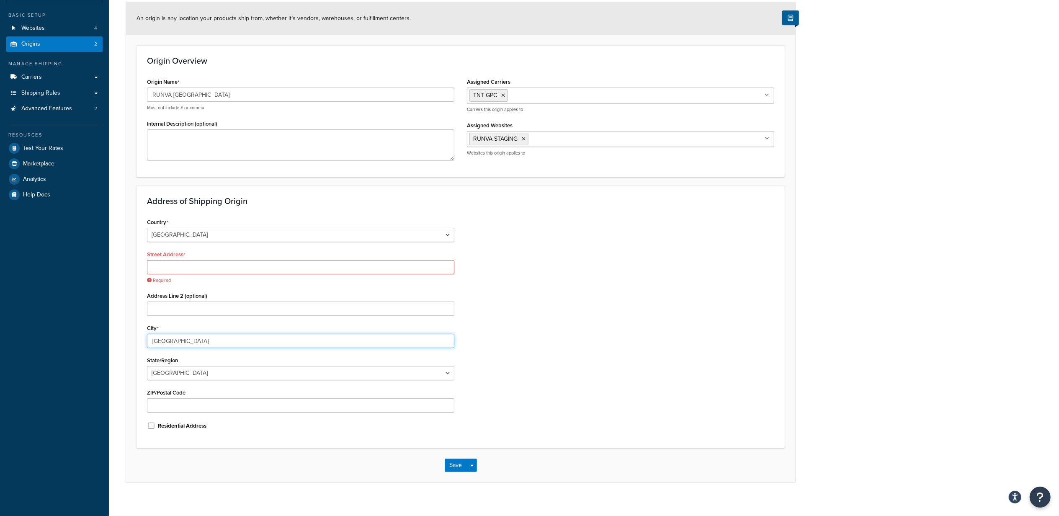
type input "[GEOGRAPHIC_DATA]"
click at [178, 267] on input "Street Address" at bounding box center [300, 267] width 307 height 14
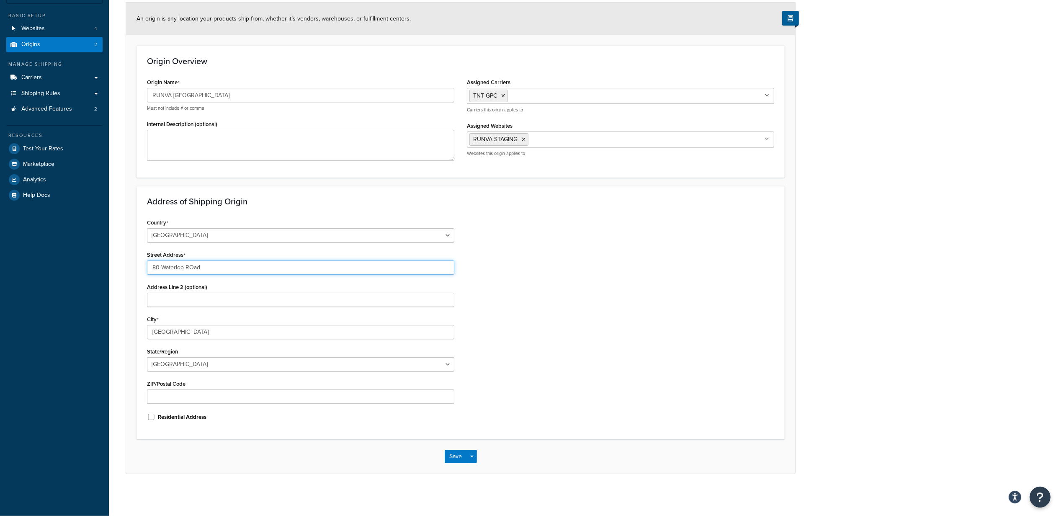
drag, startPoint x: 195, startPoint y: 266, endPoint x: 190, endPoint y: 265, distance: 5.0
click at [190, 265] on input "80 Waterloo ROad" at bounding box center [300, 268] width 307 height 14
type input "[STREET_ADDRESS]"
click at [181, 305] on input "Address Line 2 (optional)" at bounding box center [300, 300] width 307 height 14
drag, startPoint x: 190, startPoint y: 331, endPoint x: 156, endPoint y: 329, distance: 34.0
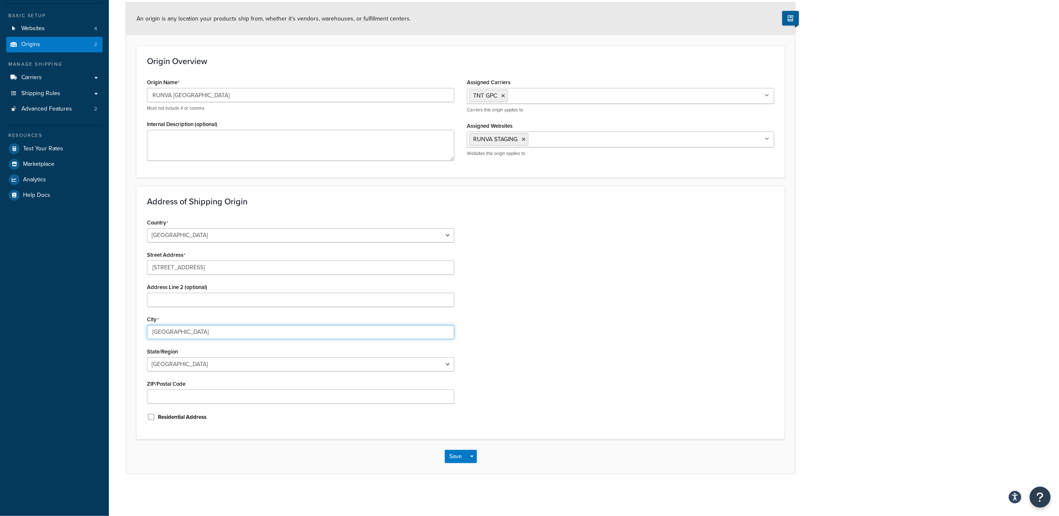
click at [156, 329] on input "[GEOGRAPHIC_DATA]" at bounding box center [300, 332] width 307 height 14
drag, startPoint x: 227, startPoint y: 339, endPoint x: 111, endPoint y: 325, distance: 116.5
click at [111, 325] on div "Origin: An origin is any location your products ship from, whether it’s vendors…" at bounding box center [584, 233] width 951 height 524
click at [245, 347] on div "State/Region [GEOGRAPHIC_DATA] [GEOGRAPHIC_DATA] [GEOGRAPHIC_DATA] [GEOGRAPHIC_…" at bounding box center [300, 359] width 307 height 26
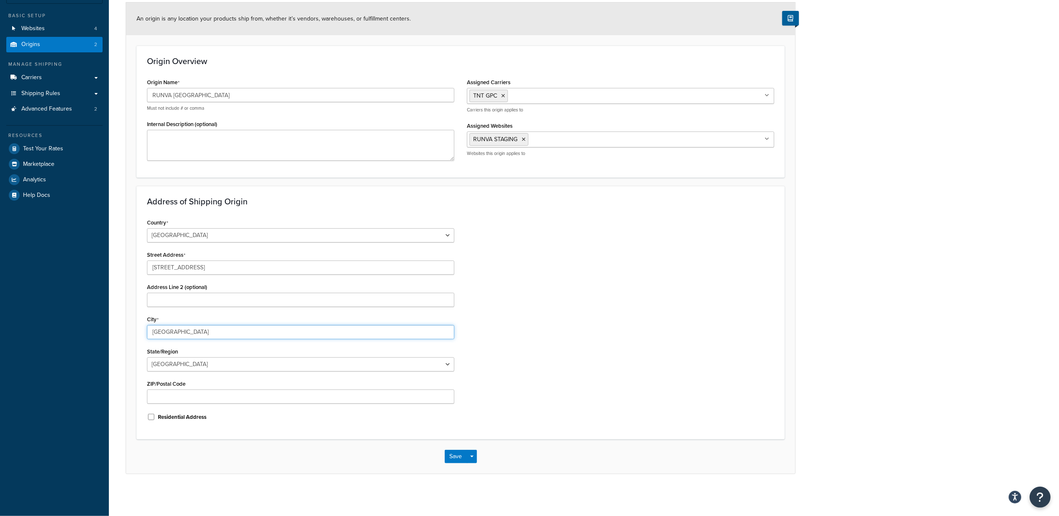
drag, startPoint x: 188, startPoint y: 329, endPoint x: 163, endPoint y: 329, distance: 25.6
click at [163, 329] on input "[GEOGRAPHIC_DATA]" at bounding box center [300, 332] width 307 height 14
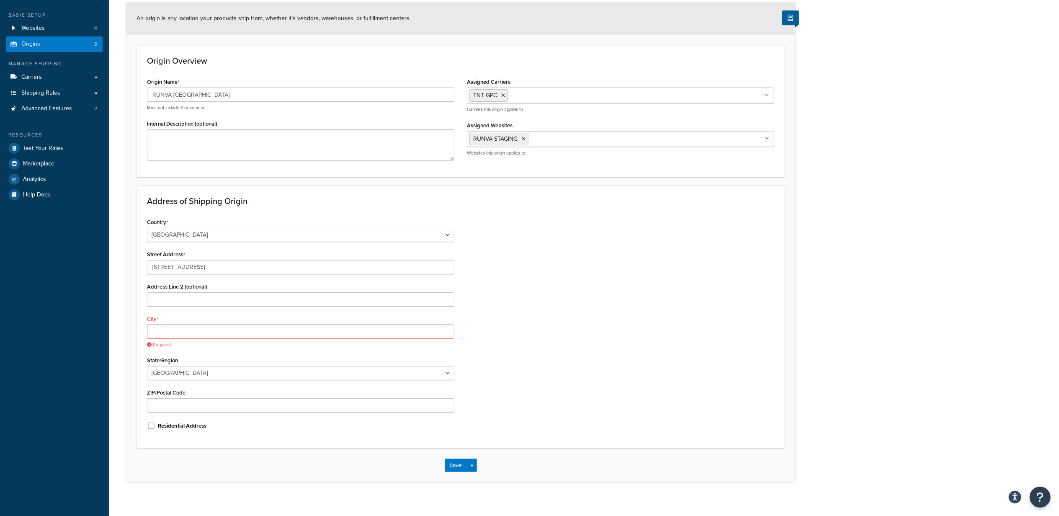
click at [594, 322] on div "Country [GEOGRAPHIC_DATA] [GEOGRAPHIC_DATA] [GEOGRAPHIC_DATA] [GEOGRAPHIC_DATA]…" at bounding box center [461, 327] width 640 height 222
click at [233, 270] on input "80 Waterloo Road" at bounding box center [300, 267] width 307 height 14
click at [221, 298] on input "Address Line 2 (optional)" at bounding box center [300, 299] width 307 height 14
click at [221, 264] on input "80 Waterloo Road" at bounding box center [300, 267] width 307 height 14
click at [215, 376] on select "Australian Capital Territory New South Wales Northern Territory Queensland Sout…" at bounding box center [300, 373] width 307 height 14
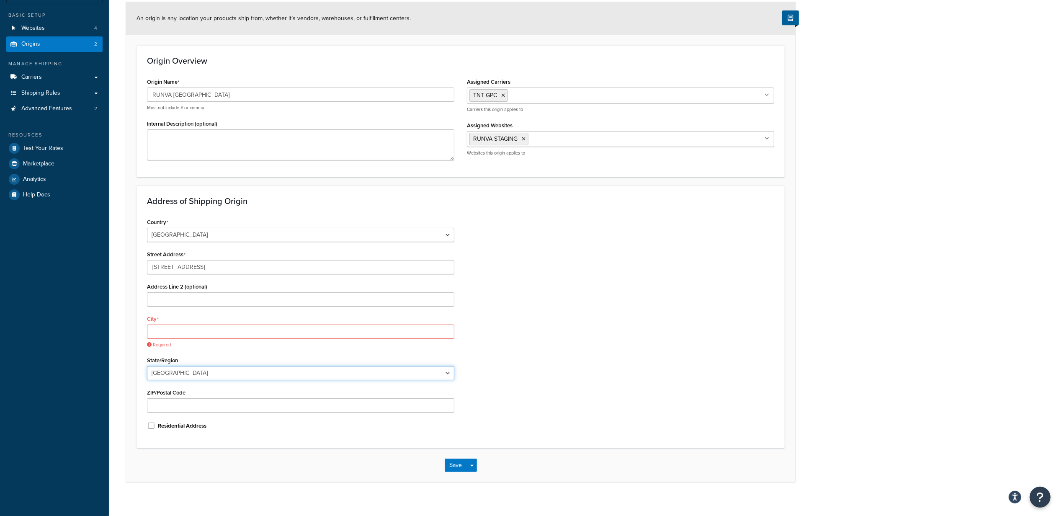
select select "175"
click at [147, 367] on select "Australian Capital Territory New South Wales Northern Territory Queensland Sout…" at bounding box center [300, 373] width 307 height 14
click at [200, 407] on input "ZIP/Postal Code" at bounding box center [300, 405] width 307 height 14
click at [181, 302] on input "Address Line 2 (optional)" at bounding box center [300, 299] width 307 height 14
type input "Mcquire Park"
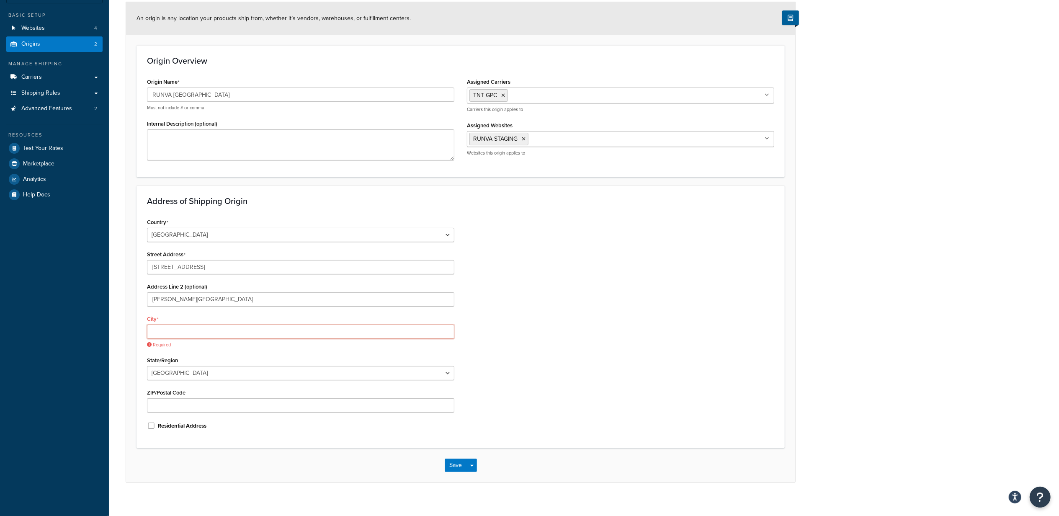
click at [180, 334] on input "City" at bounding box center [300, 332] width 307 height 14
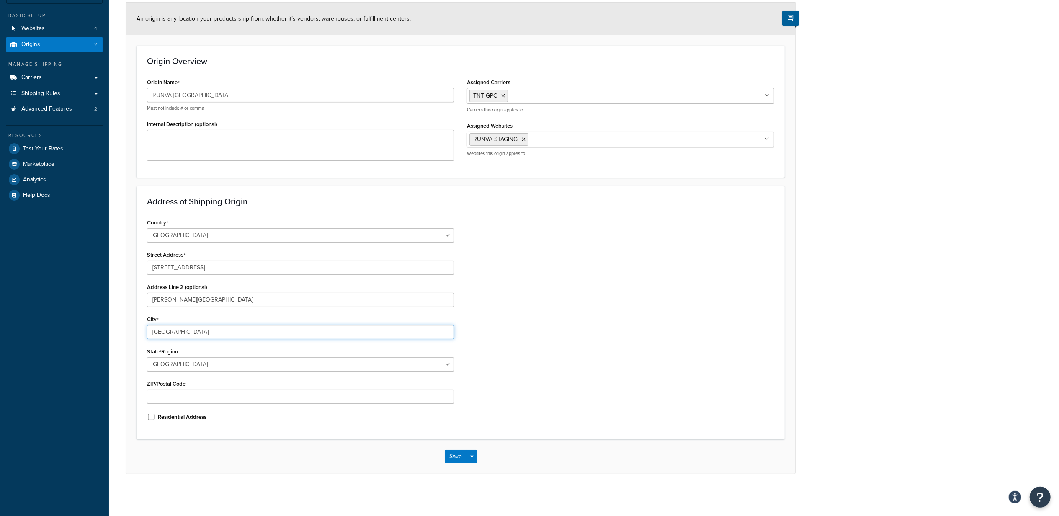
type input "Sydney"
click at [177, 396] on input "ZIP/Postal Code" at bounding box center [300, 397] width 307 height 14
drag, startPoint x: 211, startPoint y: 269, endPoint x: 134, endPoint y: 226, distance: 87.6
click at [44, 245] on div "Dashboard Scope: Test Basic Setup Websites 4 Origins 2 Manage Shipping Carriers…" at bounding box center [529, 227] width 1059 height 579
click at [180, 398] on input "ZIP/Postal Code" at bounding box center [300, 397] width 307 height 14
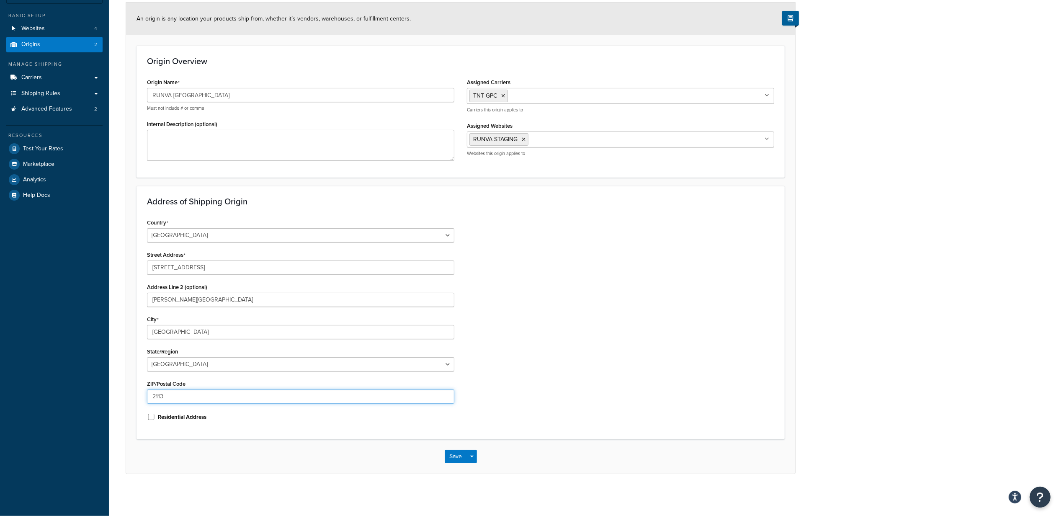
type input "2113"
click at [158, 300] on input "Mcquire Park" at bounding box center [300, 300] width 307 height 14
click at [215, 302] on input "Macquire Park" at bounding box center [300, 300] width 307 height 14
type input "Macquire Park"
click at [230, 267] on input "80 Waterloo Road" at bounding box center [300, 268] width 307 height 14
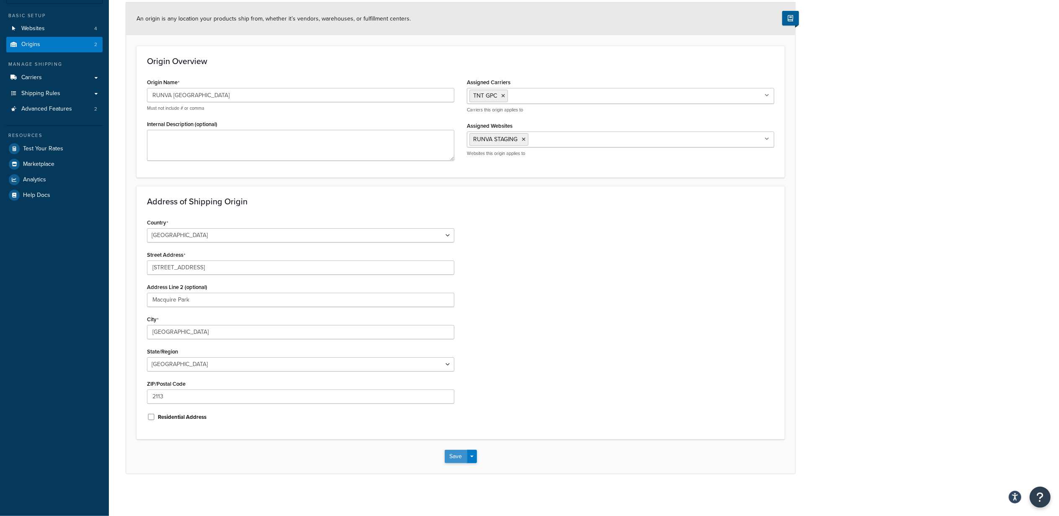
click at [452, 456] on button "Save" at bounding box center [456, 456] width 23 height 13
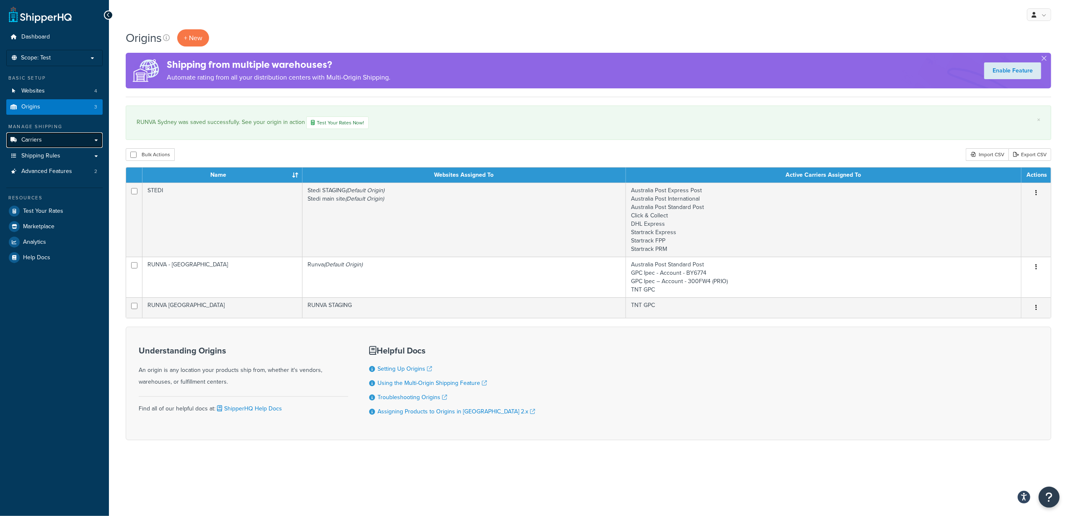
click at [66, 142] on link "Carriers" at bounding box center [54, 140] width 96 height 16
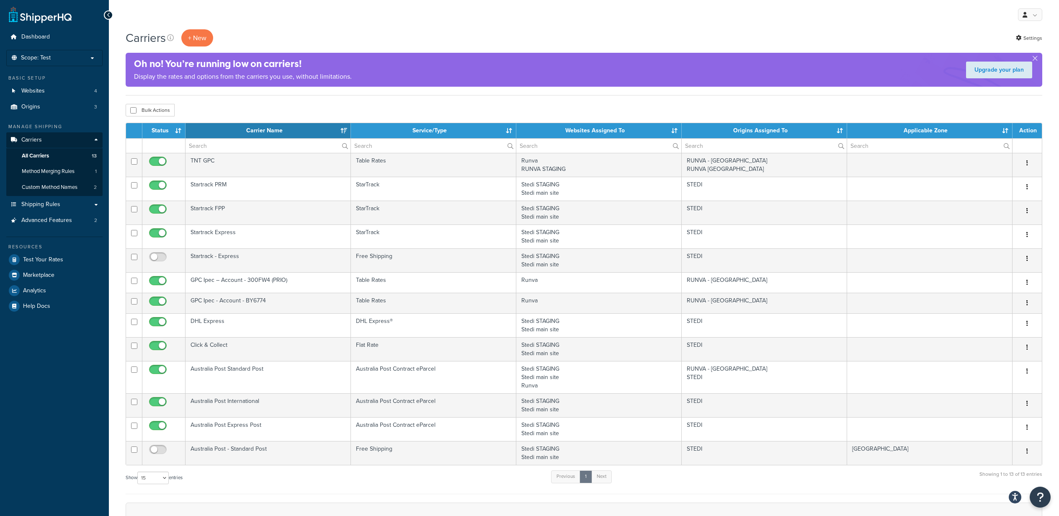
select select "15"
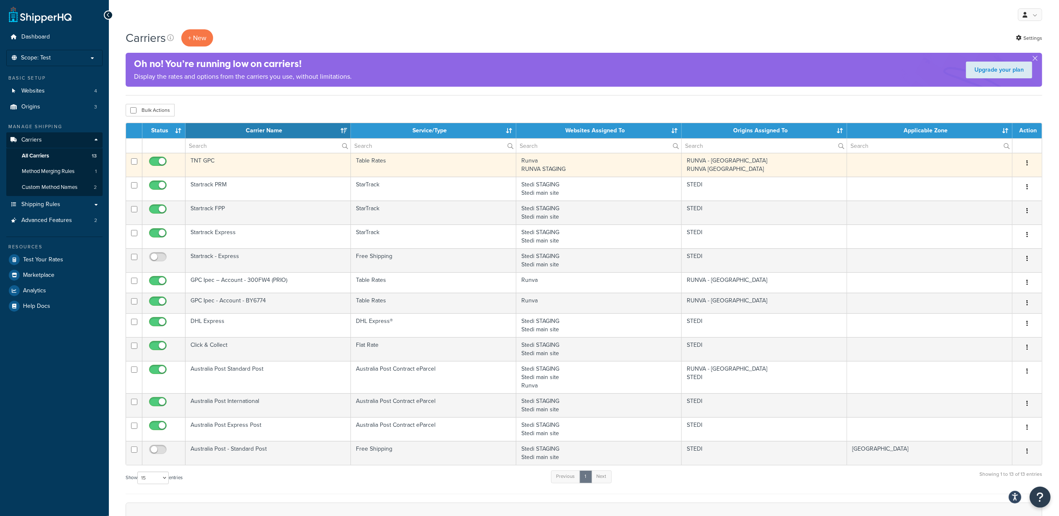
click at [1026, 164] on button "button" at bounding box center [1028, 163] width 12 height 13
click at [1003, 183] on link "Edit" at bounding box center [994, 180] width 66 height 17
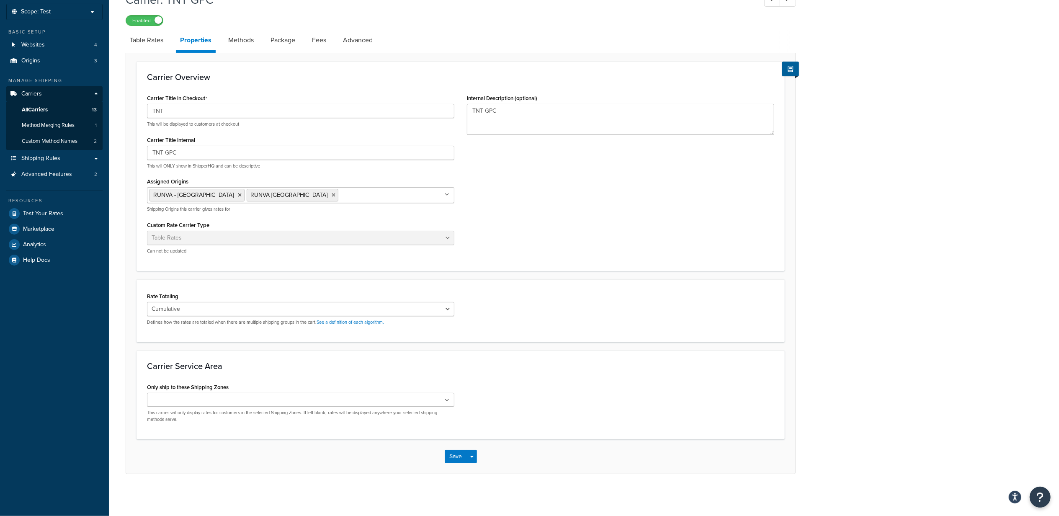
click at [151, 42] on link "Table Rates" at bounding box center [147, 40] width 42 height 20
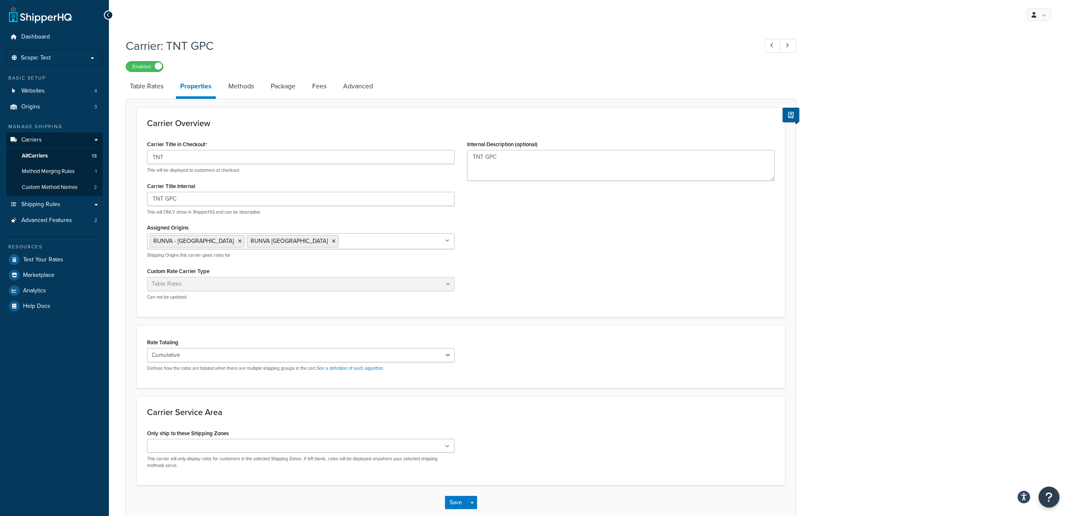
select select "25"
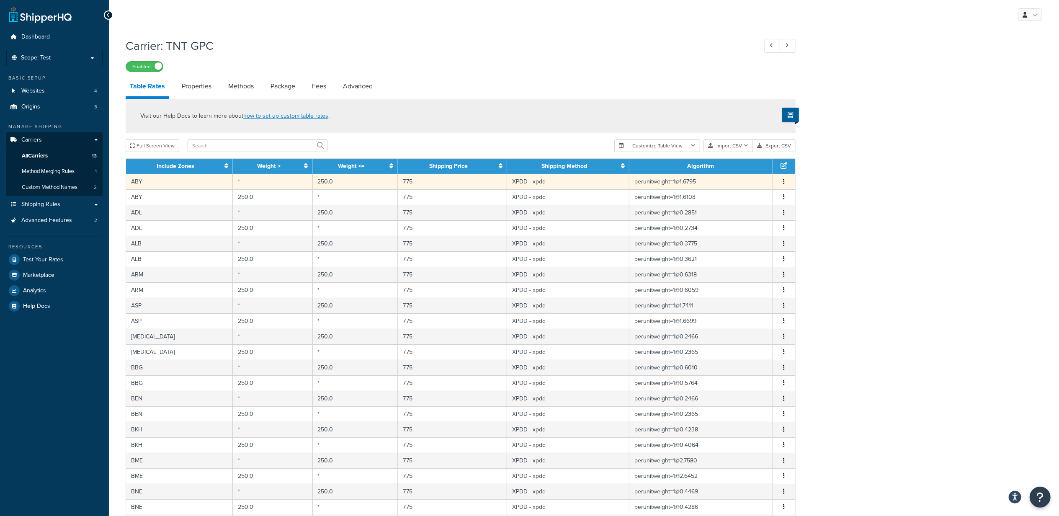
click at [542, 180] on td "XPDD - xpdd" at bounding box center [568, 182] width 122 height 16
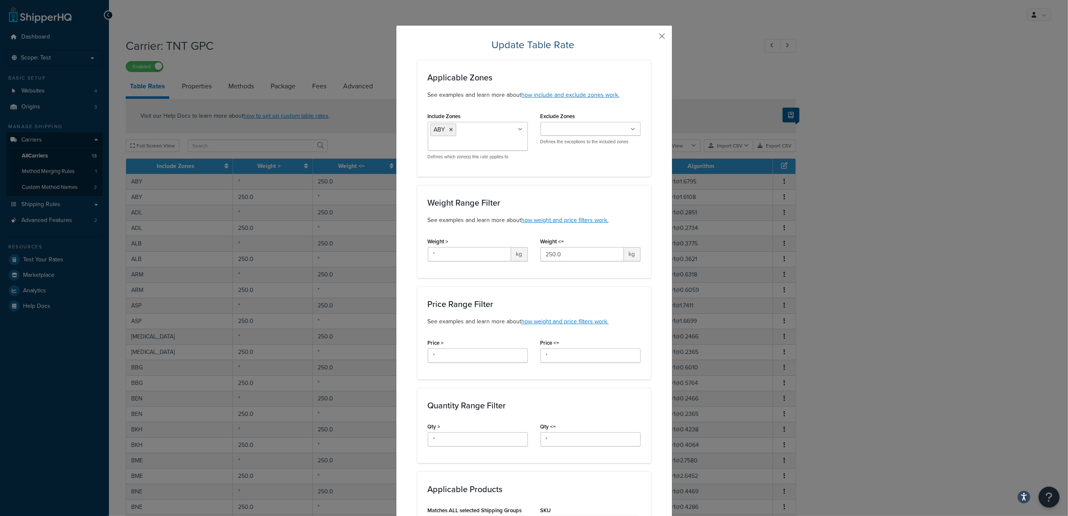
click at [651, 38] on button "button" at bounding box center [650, 39] width 2 height 2
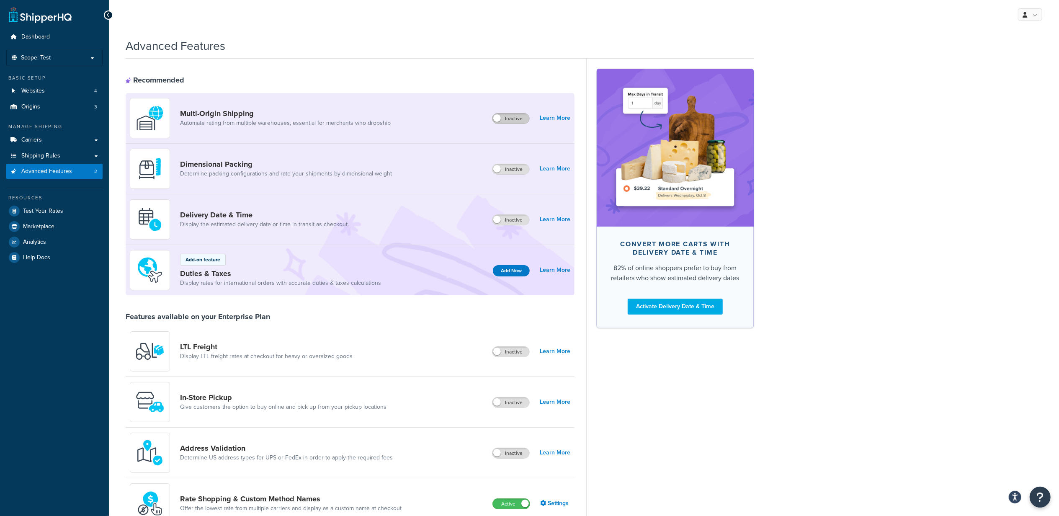
click at [511, 116] on label "Inactive" at bounding box center [511, 119] width 37 height 10
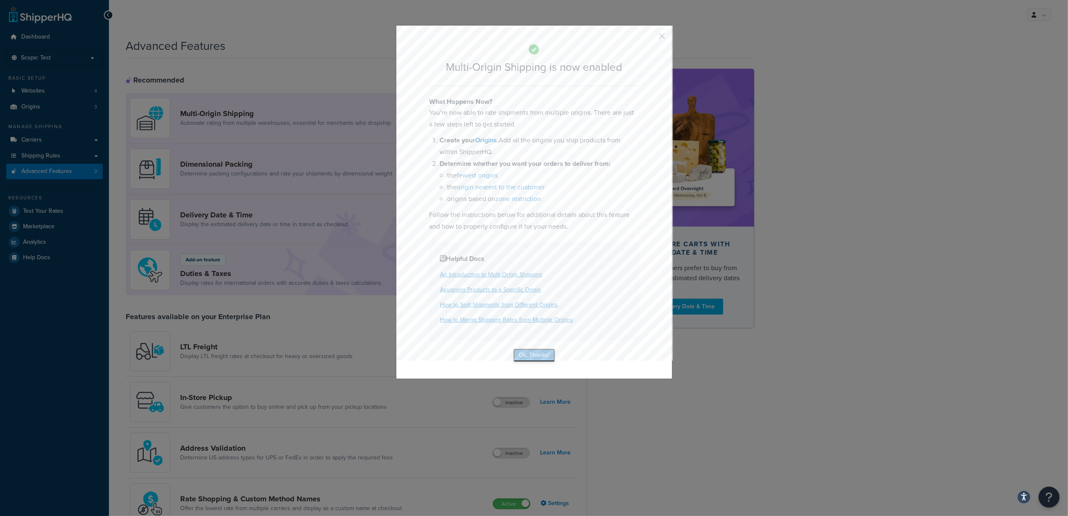
click at [527, 356] on button "Ok, Thanks!" at bounding box center [534, 355] width 42 height 13
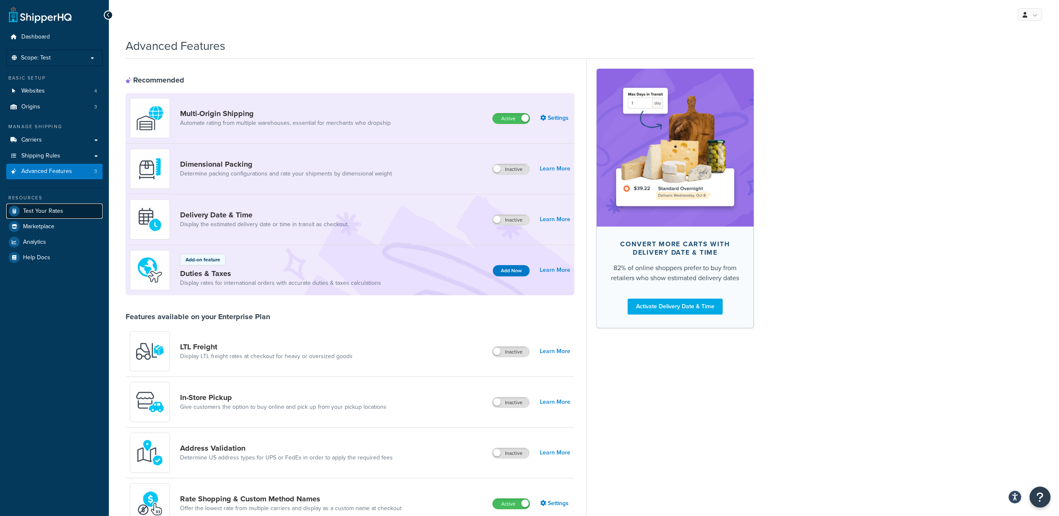
click at [49, 209] on span "Test Your Rates" at bounding box center [43, 211] width 40 height 7
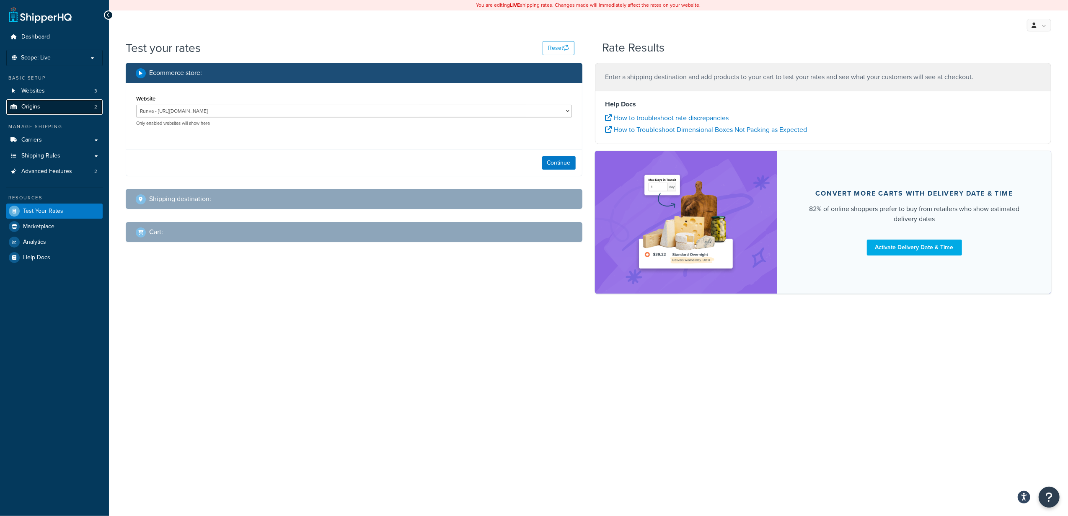
click at [45, 104] on link "Origins 2" at bounding box center [54, 107] width 96 height 16
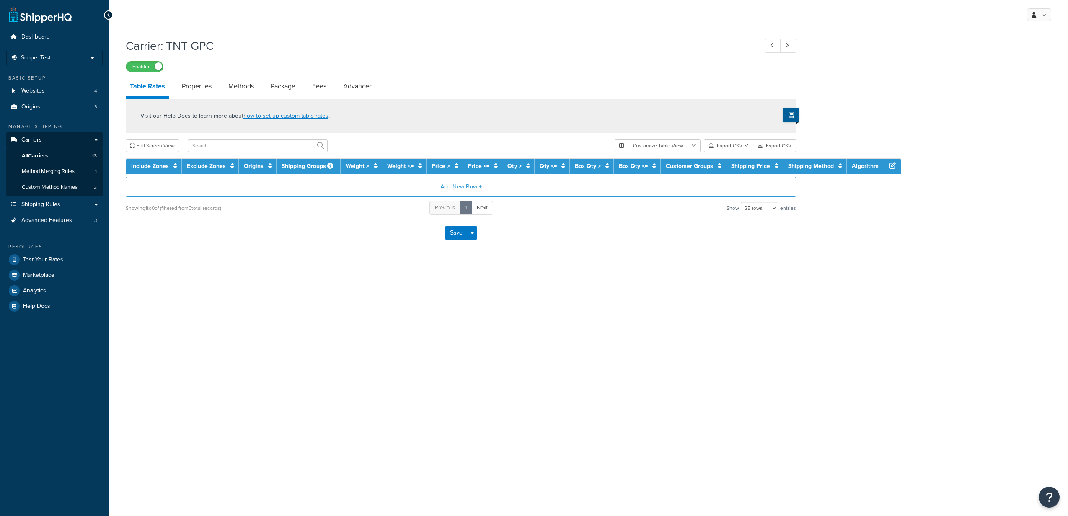
select select "25"
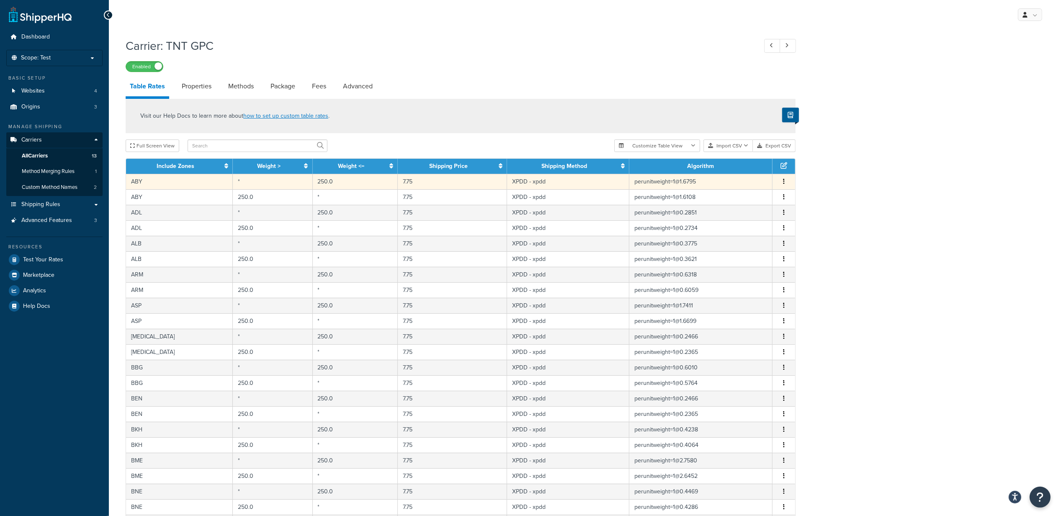
click at [783, 182] on button "button" at bounding box center [784, 181] width 7 height 9
drag, startPoint x: 737, startPoint y: 165, endPoint x: 726, endPoint y: 167, distance: 11.8
click at [737, 165] on div "Edit" at bounding box center [741, 164] width 59 height 17
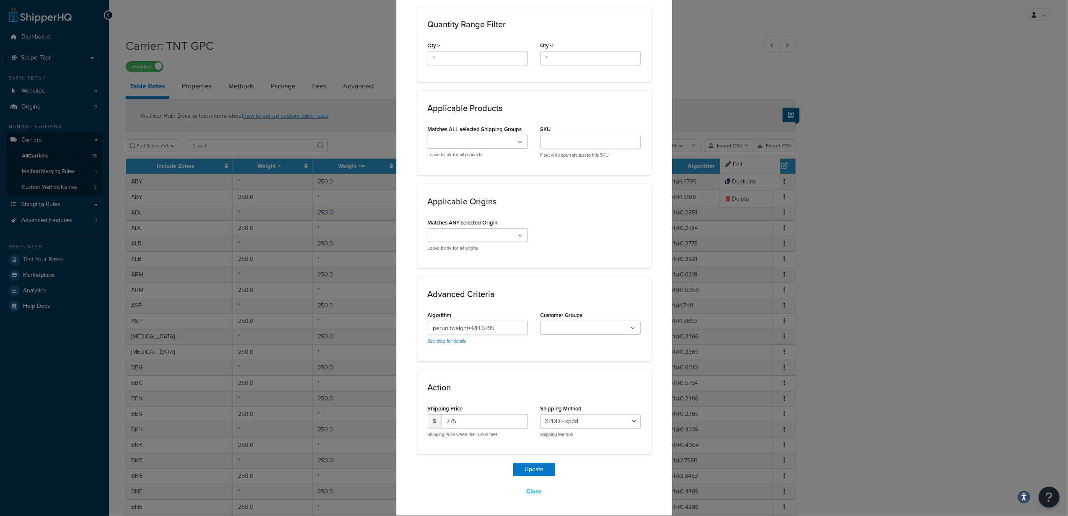
scroll to position [328, 0]
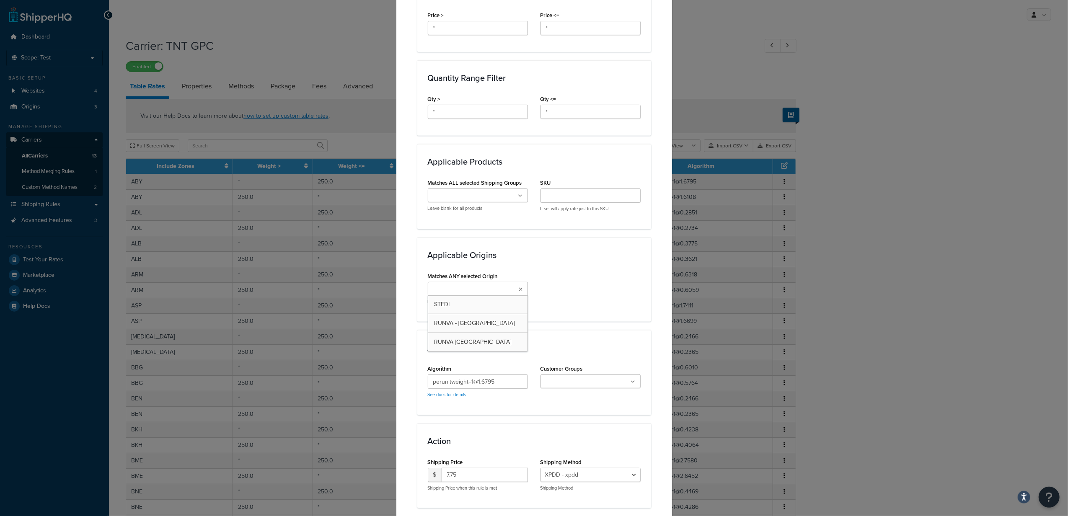
click at [482, 289] on input "Matches ANY selected Origin" at bounding box center [467, 289] width 74 height 9
click at [760, 217] on div "Update Table Rate Applicable Zones See examples and learn more about how includ…" at bounding box center [534, 258] width 1068 height 516
click at [509, 290] on ul at bounding box center [478, 289] width 100 height 14
click at [556, 310] on div "Matches ANY selected Origin STEDI RUNVA - Melbourne RUNVA Sydney Leave blank fo…" at bounding box center [533, 290] width 225 height 41
click at [545, 287] on div "Matches ANY selected Origin STEDI RUNVA - Melbourne RUNVA Sydney Leave blank fo…" at bounding box center [533, 290] width 225 height 41
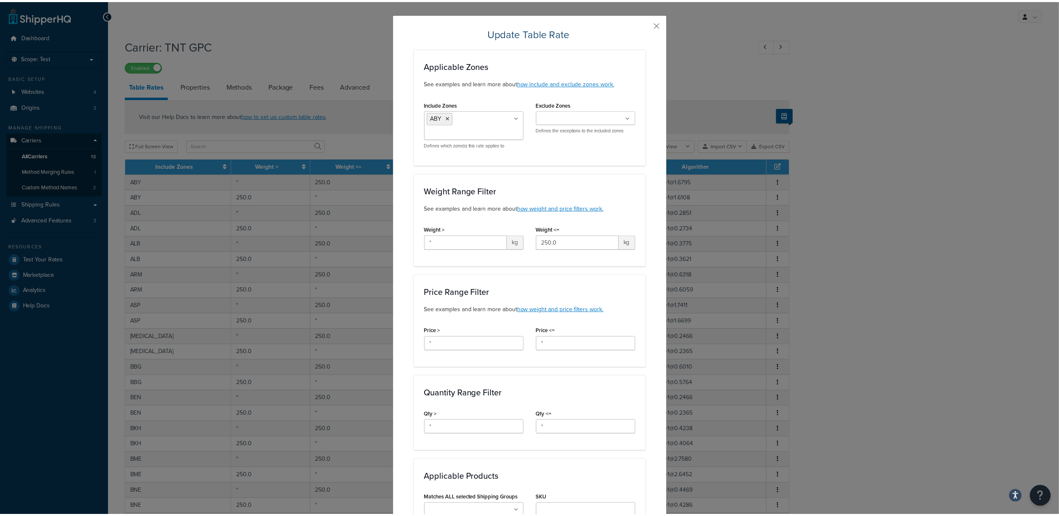
scroll to position [0, 0]
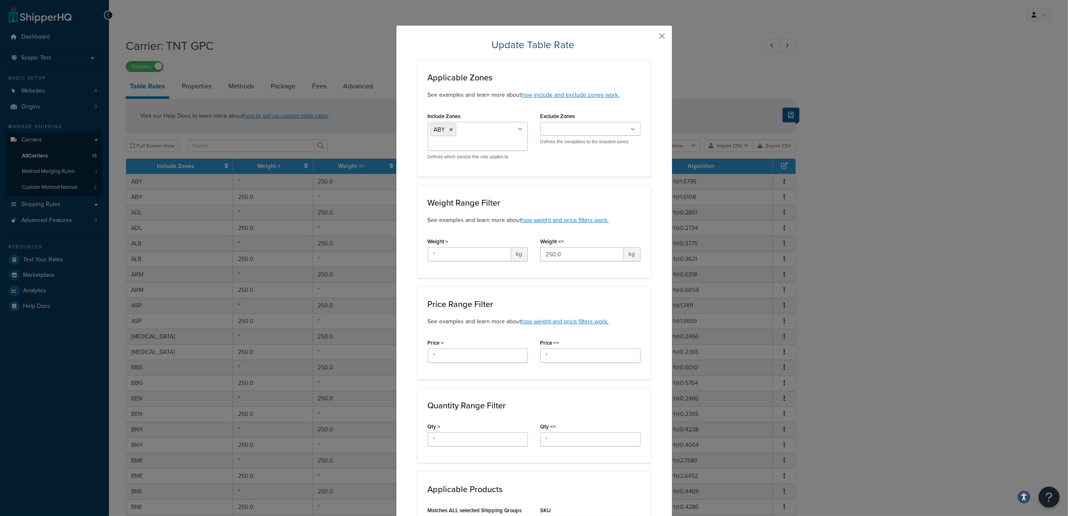
click at [651, 38] on button "button" at bounding box center [650, 39] width 2 height 2
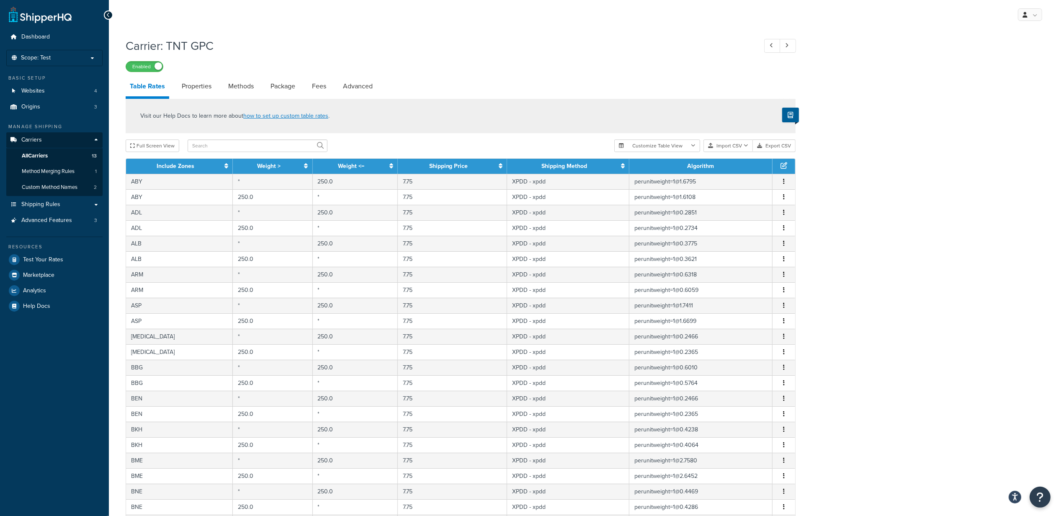
click at [525, 111] on div "Visit our Help Docs to learn more about how to set up custom table rates ." at bounding box center [461, 116] width 670 height 34
click at [63, 49] on ul "Dashboard Scope: Test Basic Setup Websites 4 Origins 3 Manage Shipping Carriers…" at bounding box center [54, 171] width 96 height 284
click at [56, 59] on p "Scope: Test" at bounding box center [54, 57] width 89 height 7
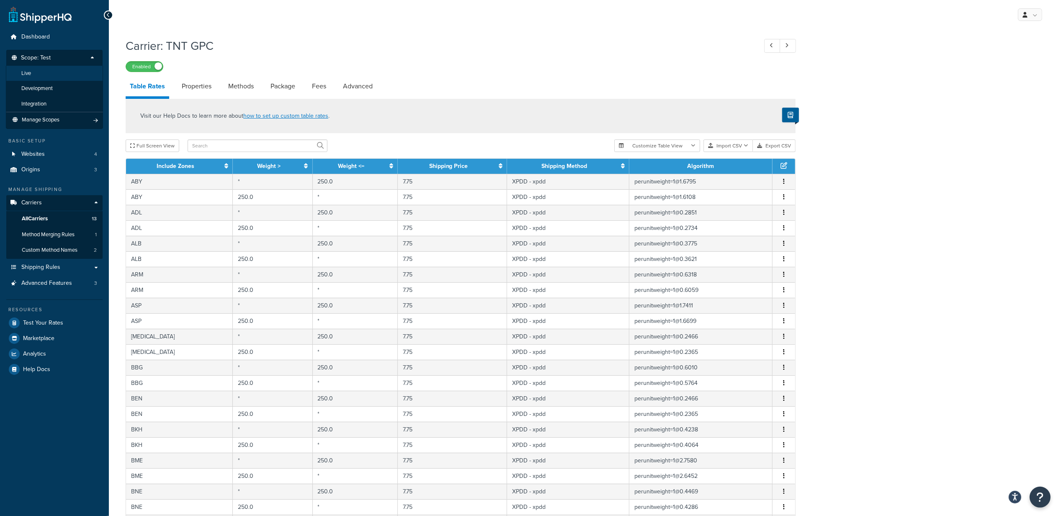
click at [39, 75] on li "Live" at bounding box center [54, 74] width 97 height 16
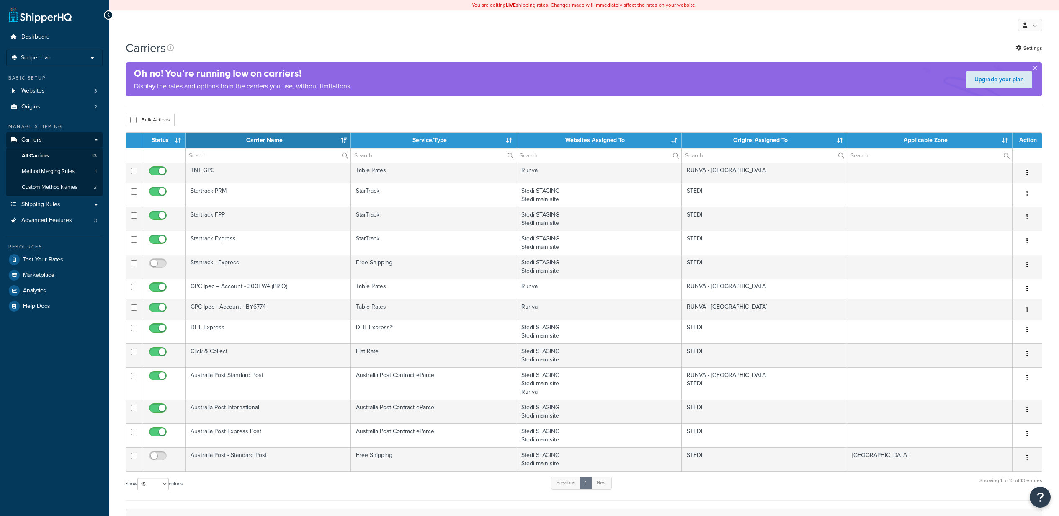
select select "15"
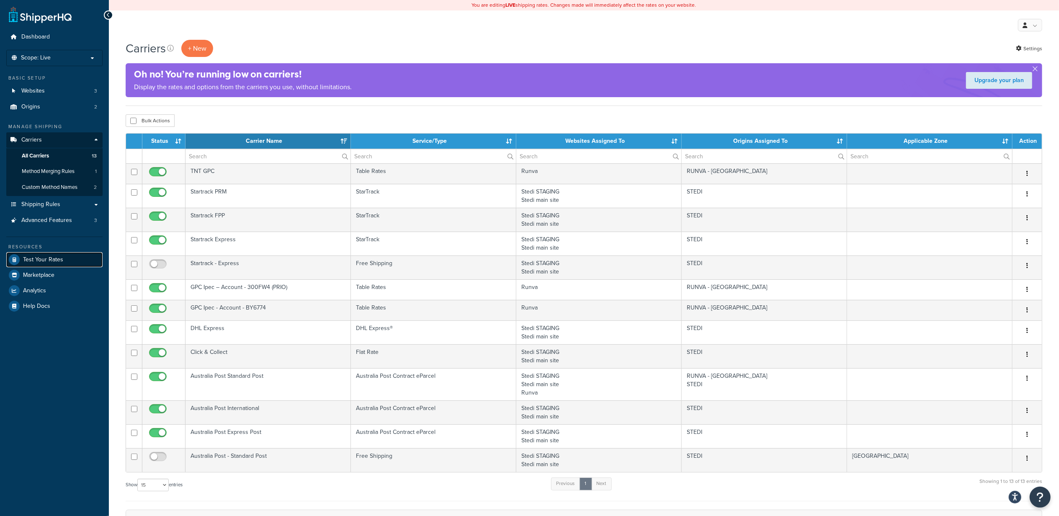
click at [42, 259] on span "Test Your Rates" at bounding box center [43, 259] width 40 height 7
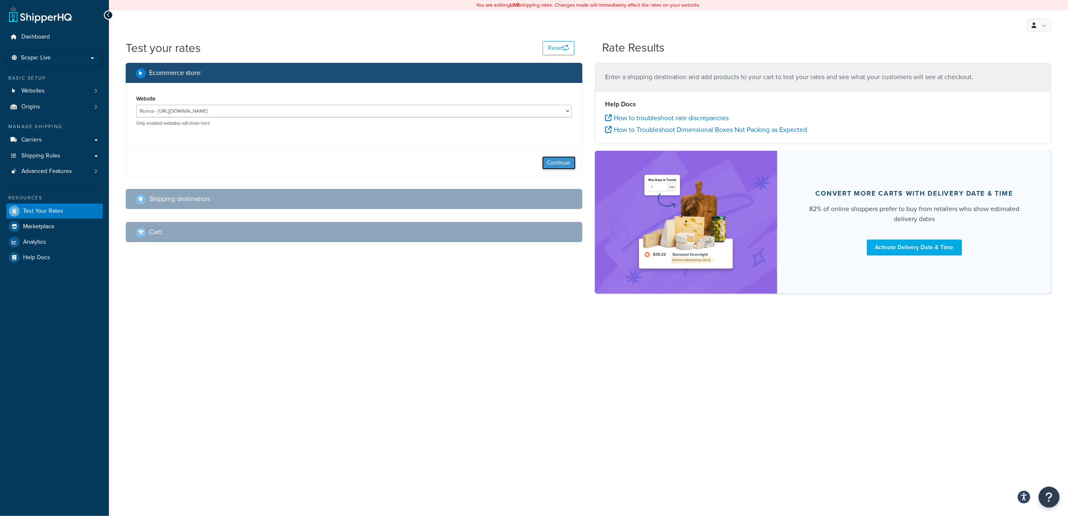
click at [555, 163] on button "Continue" at bounding box center [559, 162] width 34 height 13
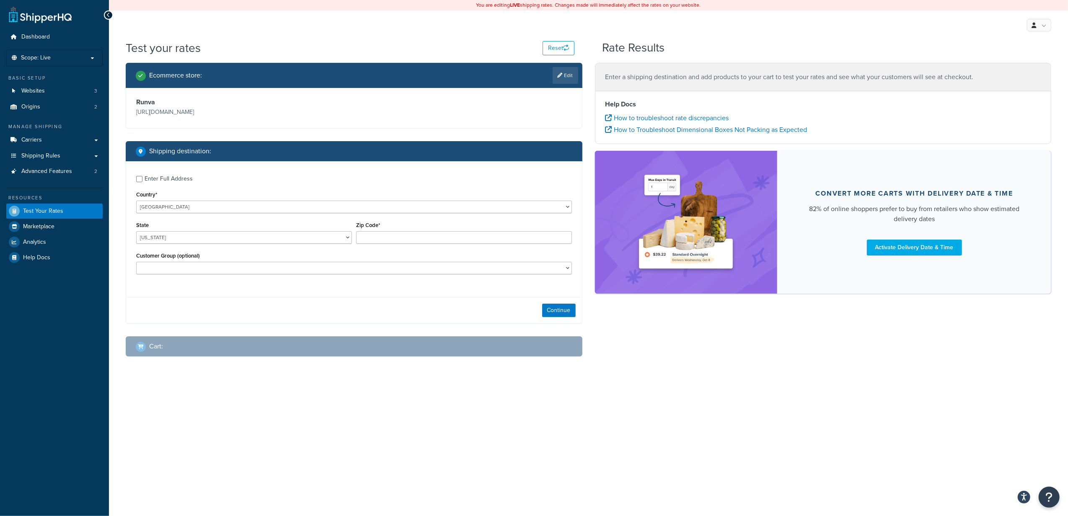
click at [201, 215] on div "Enter Full Address Country* United States United Kingdom Afghanistan Åland Isla…" at bounding box center [354, 225] width 456 height 129
click at [199, 208] on select "United States United Kingdom Afghanistan Åland Islands Albania Algeria American…" at bounding box center [354, 207] width 436 height 13
select select "AU"
click at [136, 201] on select "United States United Kingdom Afghanistan Åland Islands Albania Algeria American…" at bounding box center [354, 207] width 436 height 13
click at [173, 237] on select "Australian Capital Territory New South Wales Northern Territory Queensland Sout…" at bounding box center [244, 237] width 216 height 13
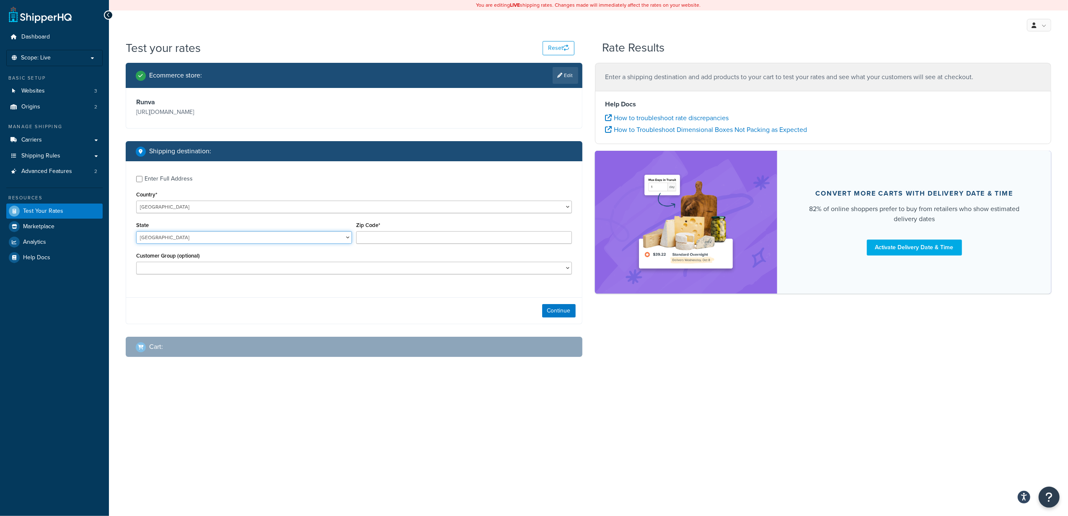
select select "NSW"
click at [136, 232] on select "Australian Capital Territory New South Wales Northern Territory Queensland Sout…" at bounding box center [244, 237] width 216 height 13
click at [371, 240] on input "Zip Code*" at bounding box center [464, 237] width 216 height 13
type input "2113"
click at [311, 269] on select "Bank Deposit Customer Certified General GPC ASIA PACIFIC PTY LTD GPC Other Bran…" at bounding box center [354, 268] width 436 height 13
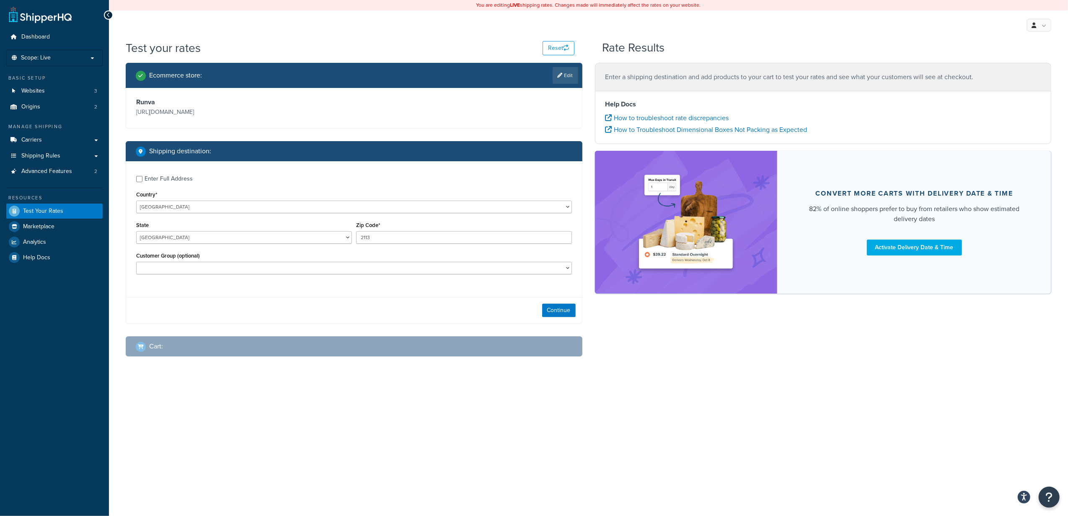
click at [333, 258] on div "Customer Group (optional) Bank Deposit Customer Certified General GPC ASIA PACI…" at bounding box center [354, 262] width 436 height 24
click at [559, 312] on button "Continue" at bounding box center [559, 310] width 34 height 13
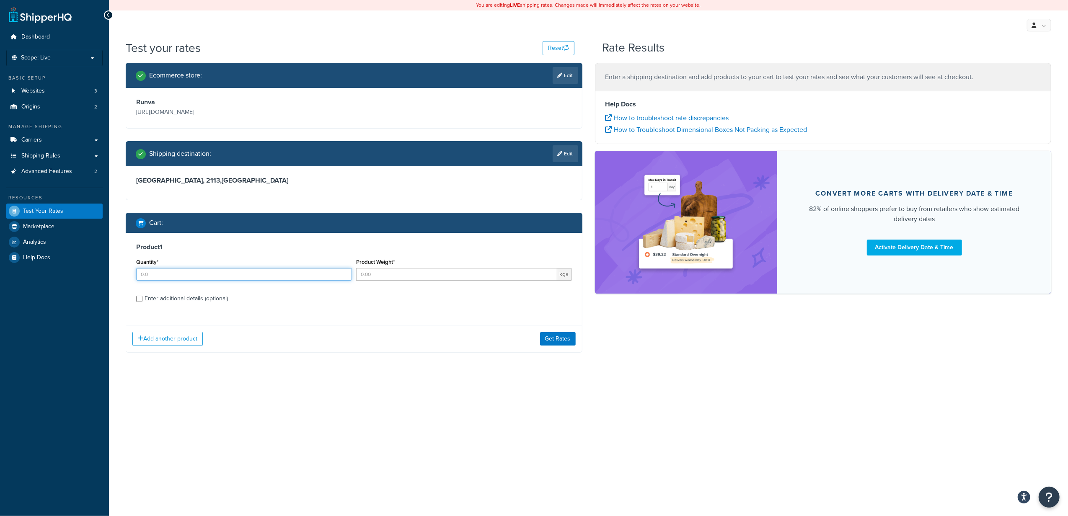
click at [166, 277] on input "Quantity*" at bounding box center [244, 274] width 216 height 13
type input "1"
click at [369, 278] on input "Product Weight*" at bounding box center [456, 274] width 201 height 13
type input "100"
click at [552, 338] on button "Get Rates" at bounding box center [558, 338] width 36 height 13
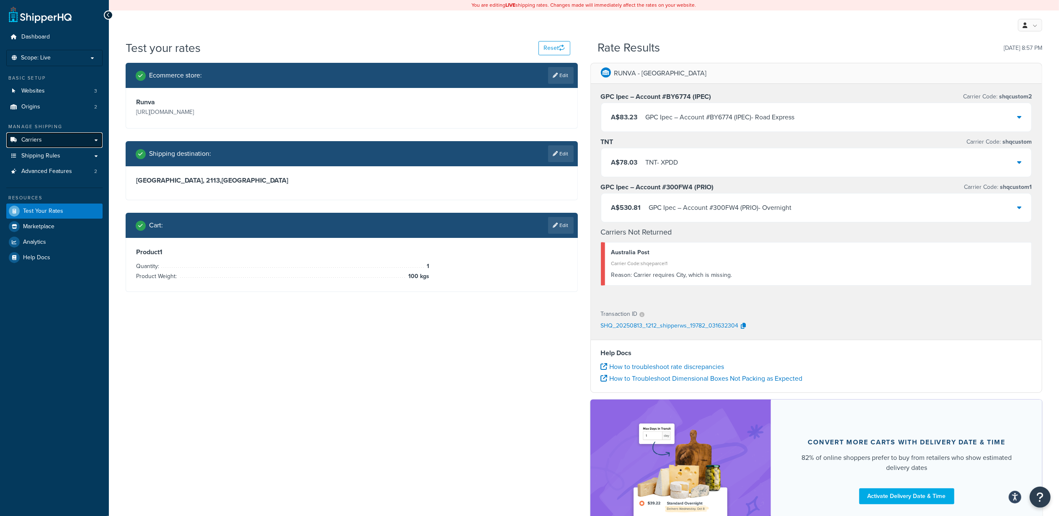
click at [51, 140] on link "Carriers" at bounding box center [54, 140] width 96 height 16
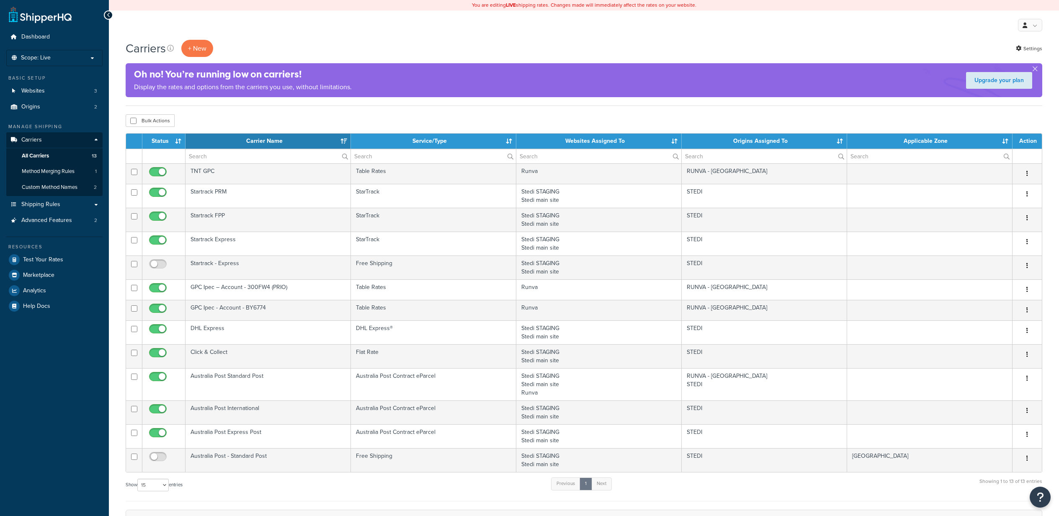
select select "15"
drag, startPoint x: 0, startPoint y: 0, endPoint x: 61, endPoint y: 155, distance: 166.5
click at [61, 155] on link "All Carriers 13" at bounding box center [54, 156] width 96 height 16
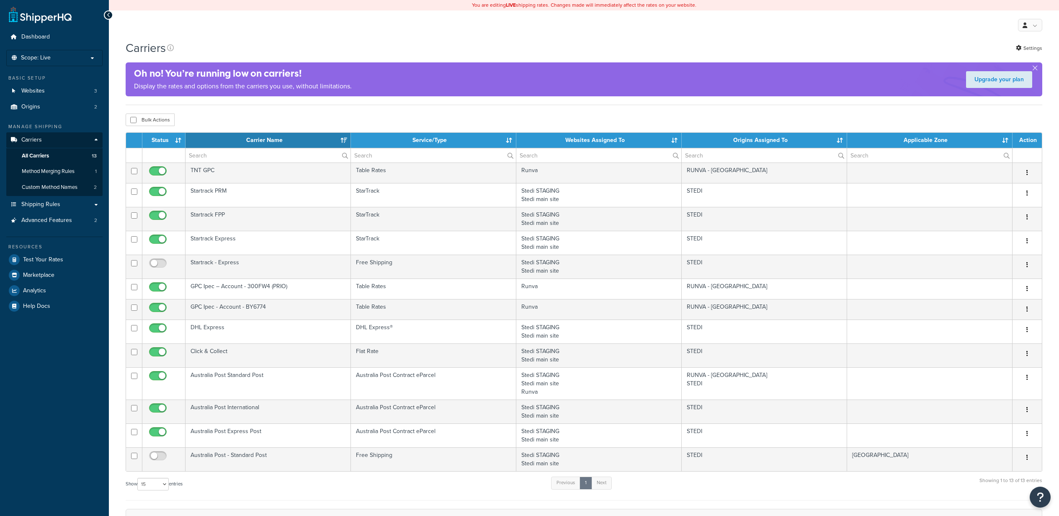
select select "15"
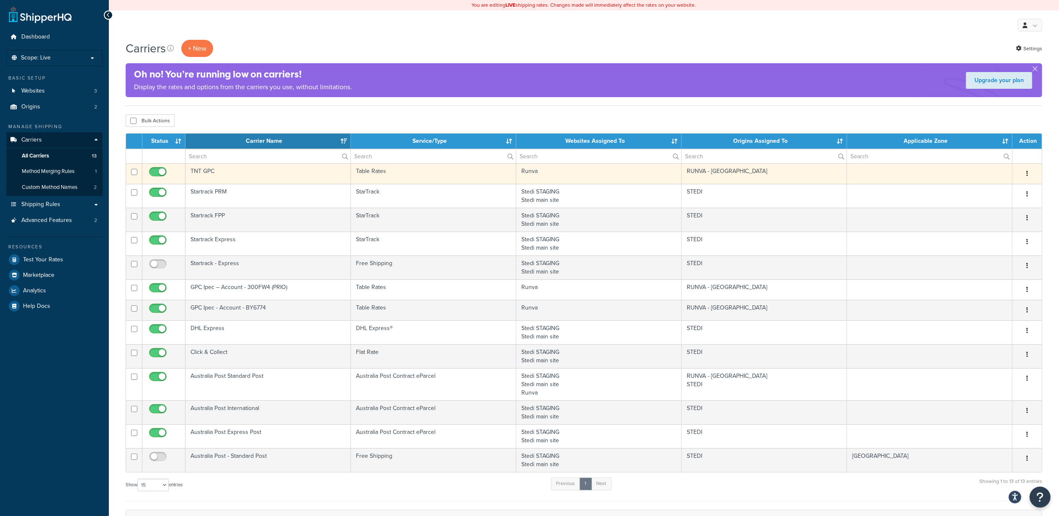
click at [565, 176] on td "Runva" at bounding box center [599, 173] width 165 height 21
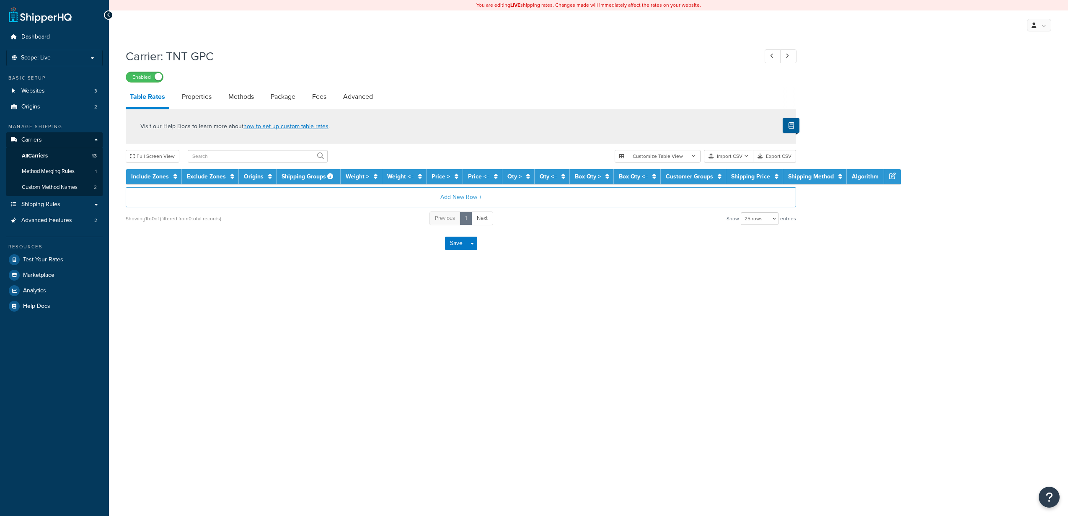
select select "25"
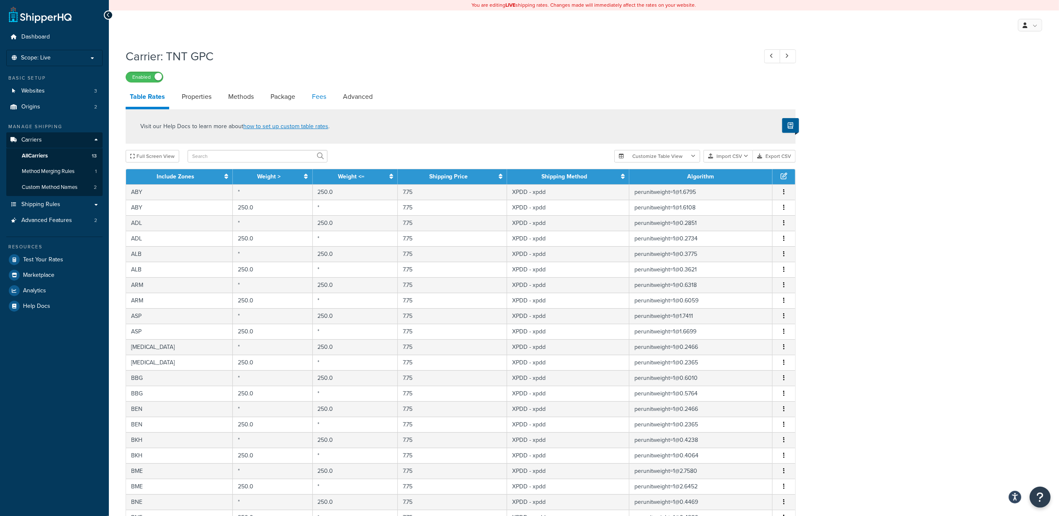
click at [315, 100] on link "Fees" at bounding box center [319, 97] width 23 height 20
select select "AFTER"
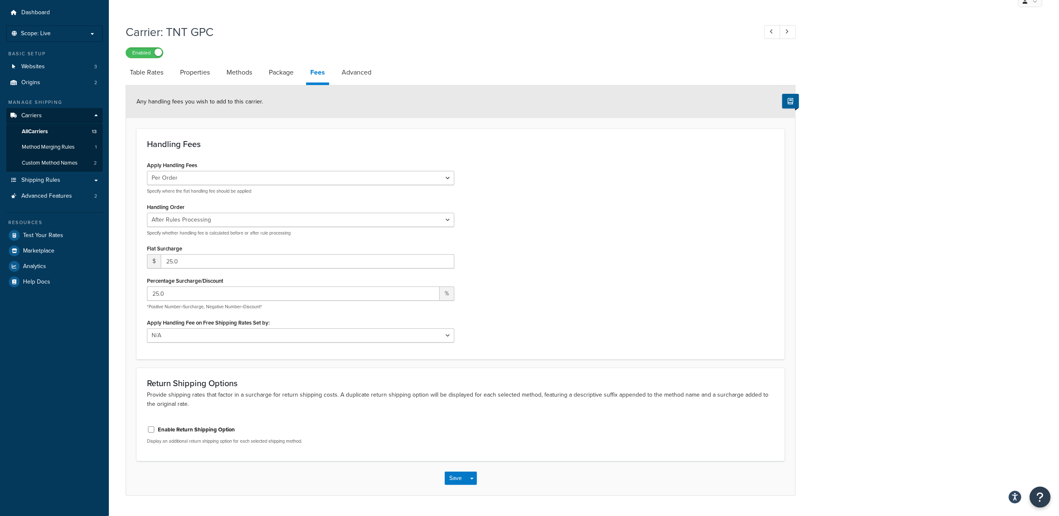
scroll to position [47, 0]
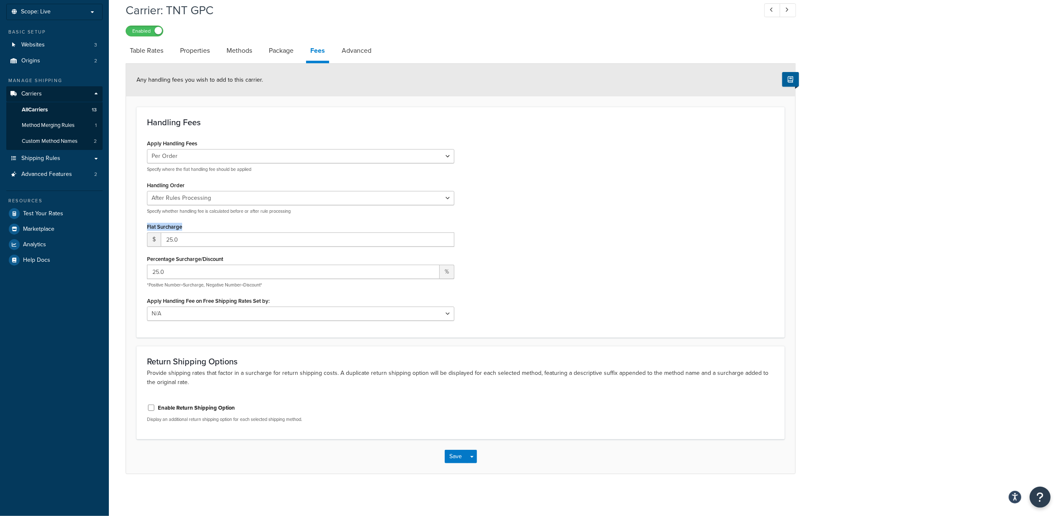
drag, startPoint x: 147, startPoint y: 225, endPoint x: 184, endPoint y: 225, distance: 37.7
click at [184, 225] on div "Flat Surcharge $ 25.0" at bounding box center [300, 234] width 307 height 26
click at [85, 209] on link "Test Your Rates" at bounding box center [54, 213] width 96 height 15
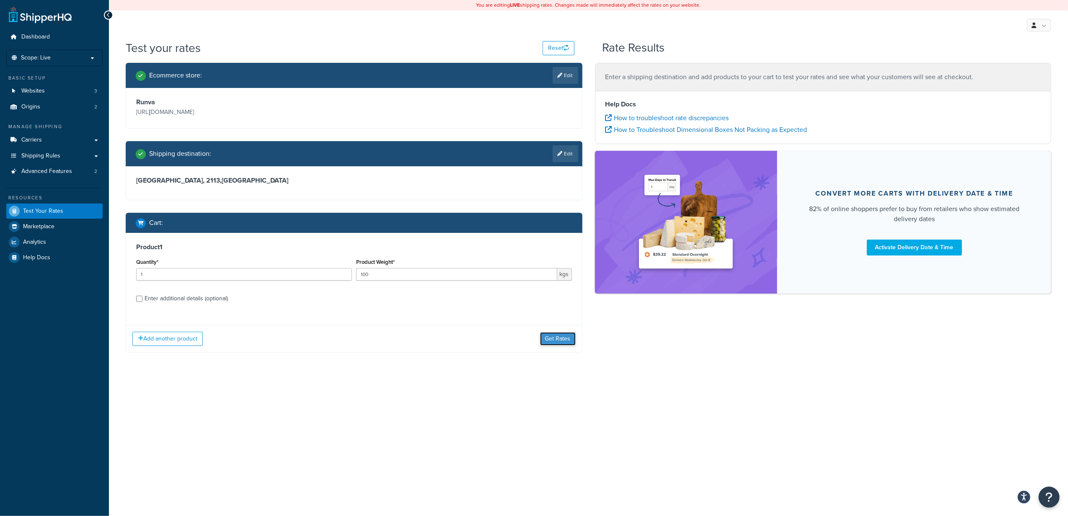
click at [561, 342] on button "Get Rates" at bounding box center [558, 338] width 36 height 13
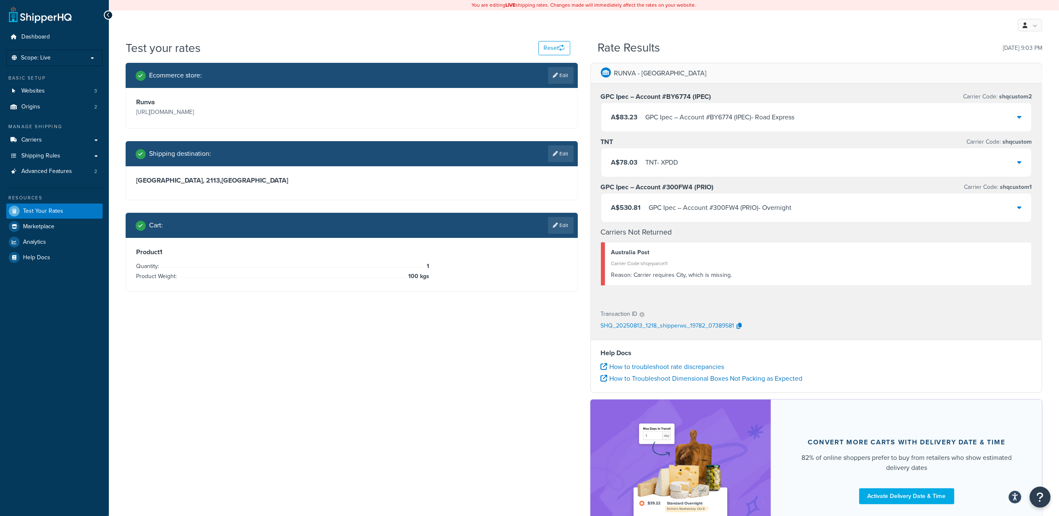
click at [1011, 163] on div "A$78.03 TNT - XPDD" at bounding box center [817, 162] width 431 height 28
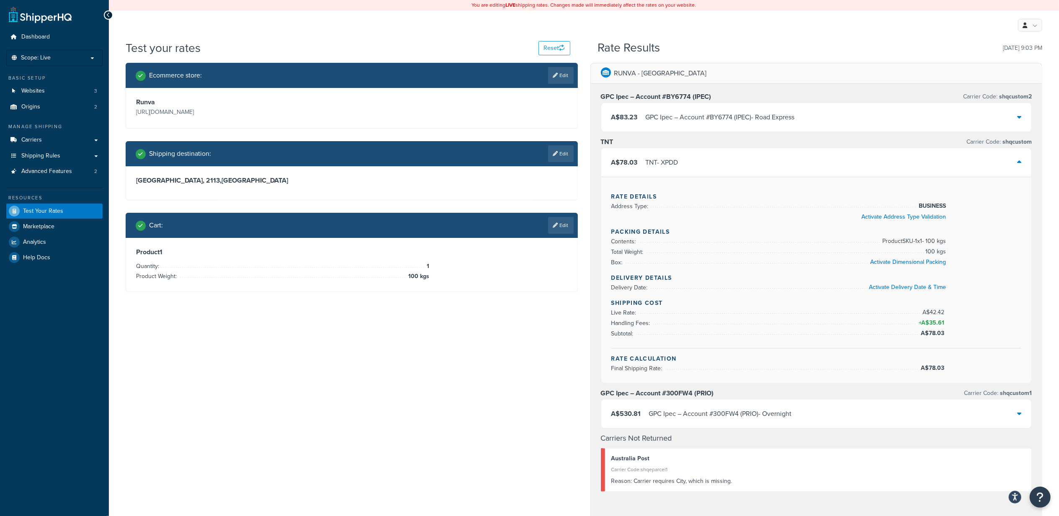
click at [609, 315] on div "Rate Details Address Type: BUSINESS Activate Address Type Validation Packing De…" at bounding box center [817, 280] width 431 height 206
drag, startPoint x: 610, startPoint y: 327, endPoint x: 1013, endPoint y: 338, distance: 402.3
click at [1013, 338] on div "Rate Details Address Type: BUSINESS Activate Address Type Validation Packing De…" at bounding box center [817, 280] width 431 height 206
drag, startPoint x: 1013, startPoint y: 338, endPoint x: 980, endPoint y: 349, distance: 33.8
click at [980, 349] on div "Shipping Cost Live Rate: A$42.42 Handling Fees: + A$35.61 Subtotal: A$78.03" at bounding box center [817, 324] width 411 height 50
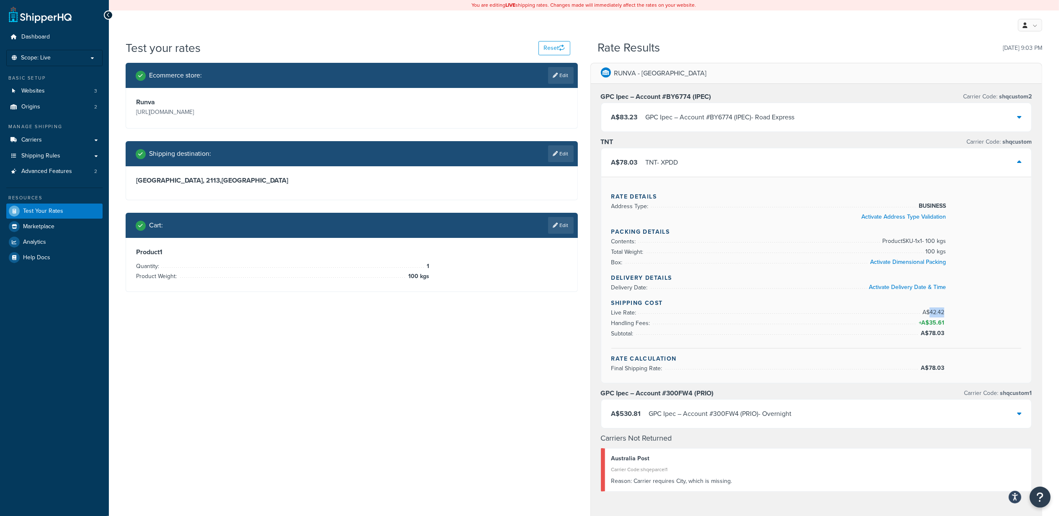
drag, startPoint x: 930, startPoint y: 315, endPoint x: 945, endPoint y: 315, distance: 15.1
click at [945, 315] on span "A$42.42" at bounding box center [935, 312] width 24 height 9
click at [556, 225] on icon at bounding box center [555, 225] width 5 height 5
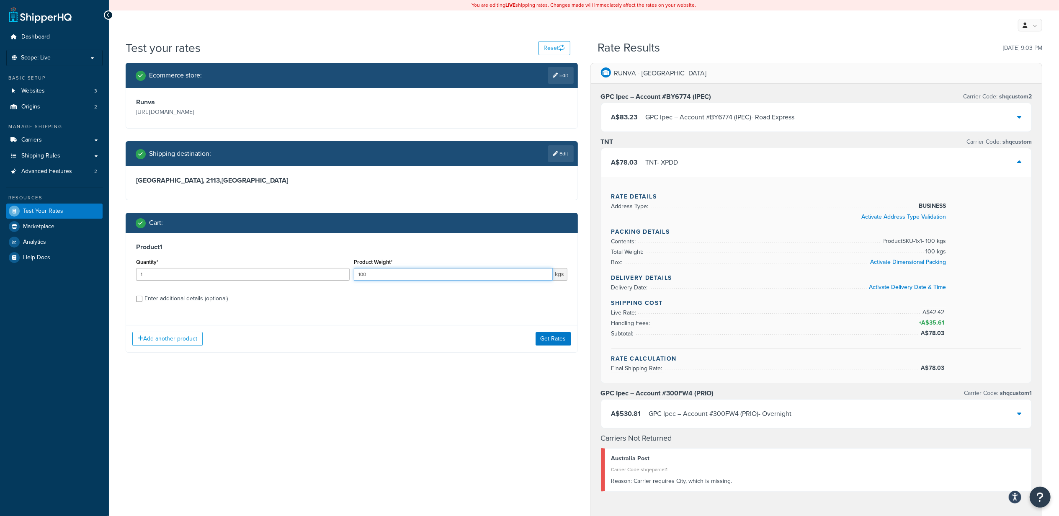
drag, startPoint x: 336, startPoint y: 274, endPoint x: 320, endPoint y: 274, distance: 15.5
click at [320, 274] on div "Quantity* 1 Product Weight* 100 kgs" at bounding box center [352, 271] width 436 height 31
type input "32"
click at [403, 382] on div "Ecommerce store : Edit Runva https://www.runvawinch.com.au/ Shipping destinatio…" at bounding box center [584, 410] width 930 height 694
click at [549, 341] on button "Get Rates" at bounding box center [554, 338] width 36 height 13
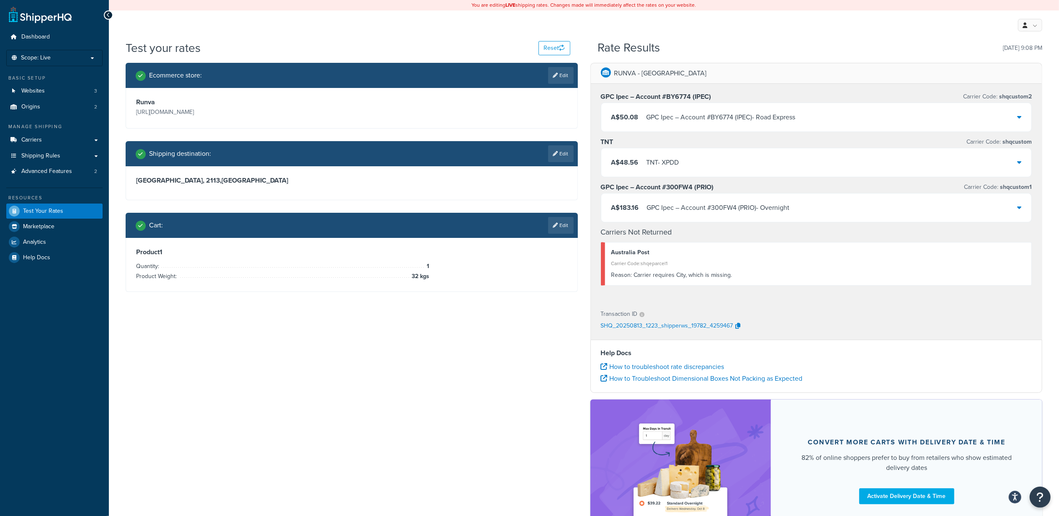
click at [933, 168] on div "A$48.56 TNT - XPDD" at bounding box center [817, 162] width 431 height 28
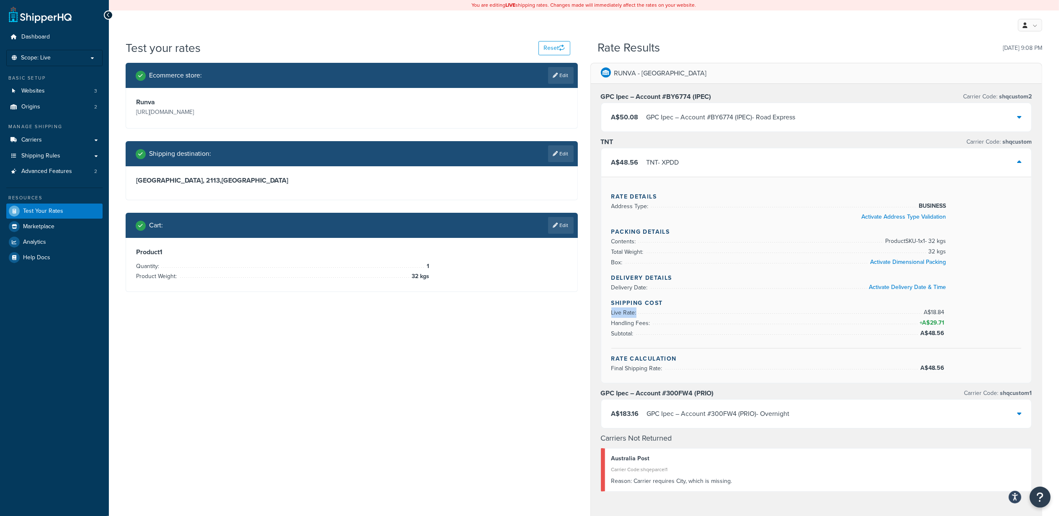
drag, startPoint x: 917, startPoint y: 312, endPoint x: 948, endPoint y: 312, distance: 31.0
click at [948, 312] on div "Shipping Cost Live Rate: A$18.84 Handling Fees: + A$29.71 Subtotal: A$48.56" at bounding box center [817, 324] width 411 height 50
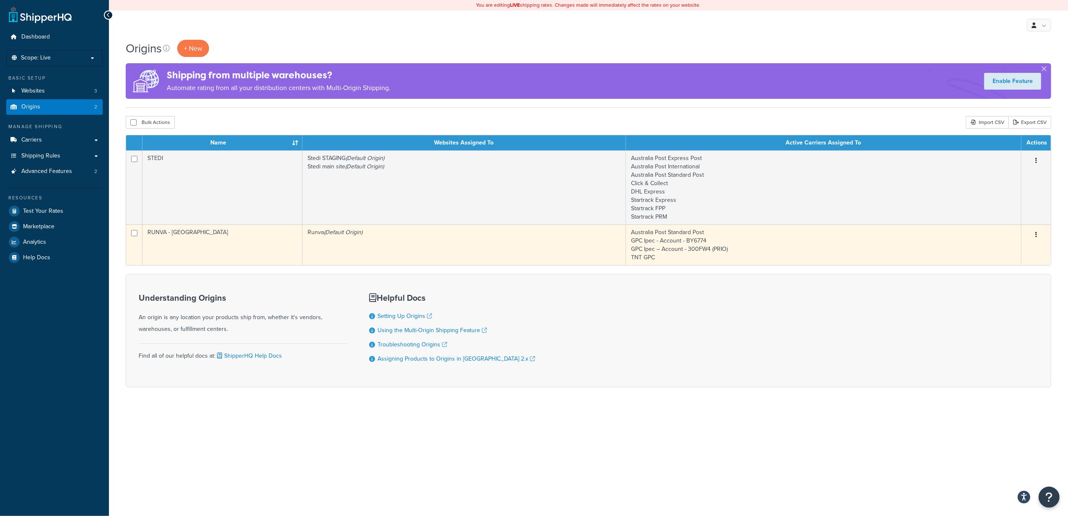
click at [803, 245] on td "Australia Post Standard Post GPC Ipec - Account - BY6774 GPC Ipec – Account - 3…" at bounding box center [823, 245] width 395 height 41
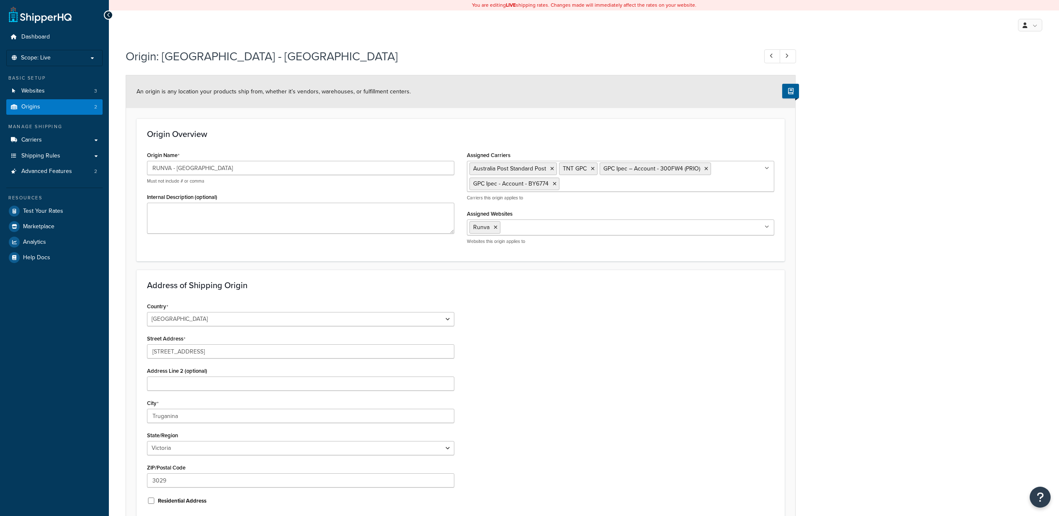
select select "1013"
select select "179"
